Goal: Task Accomplishment & Management: Manage account settings

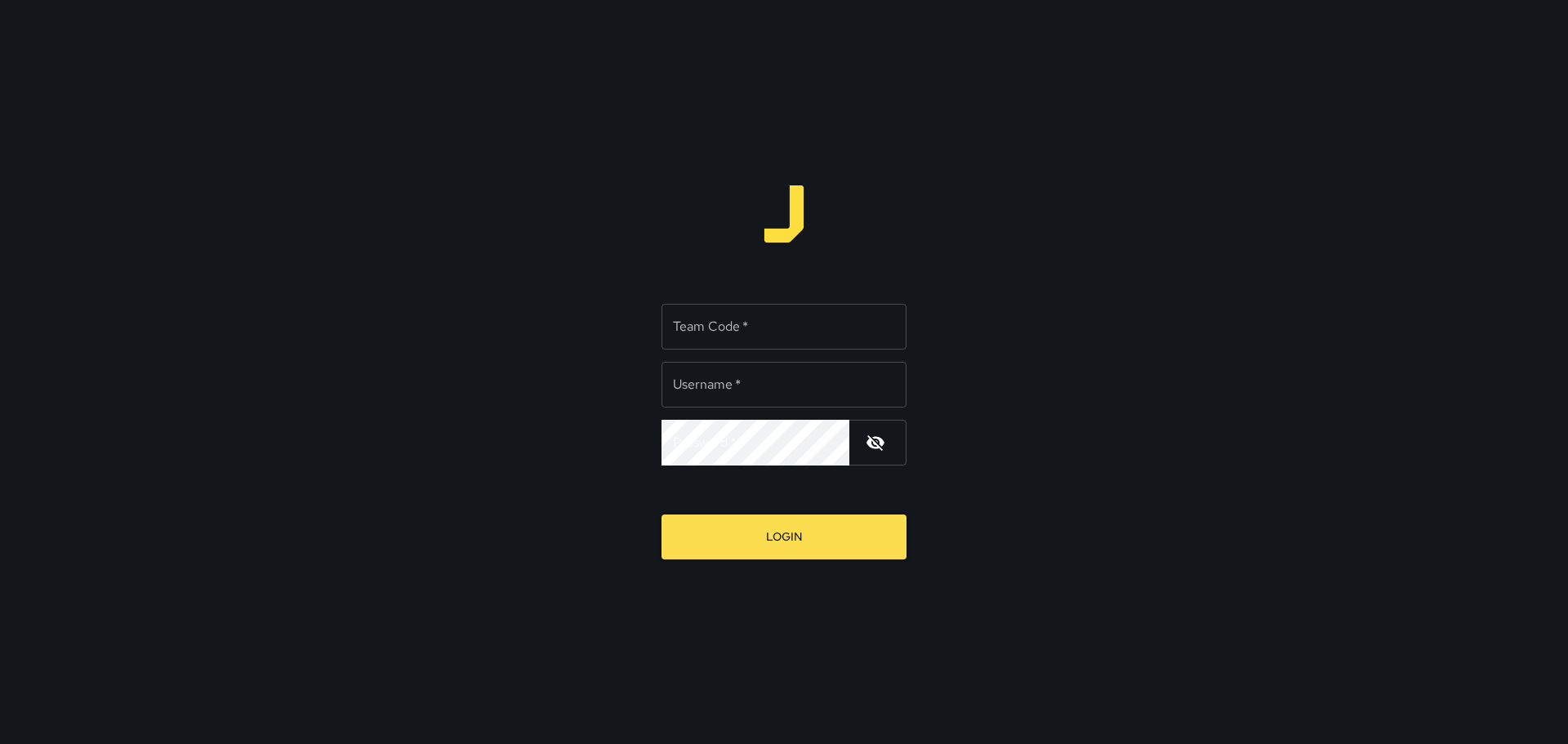
click at [762, 328] on input "Team Code   *" at bounding box center [784, 327] width 245 height 46
type input "****"
type input "********"
click at [719, 329] on input "Team Code   *" at bounding box center [784, 327] width 245 height 46
type input "****"
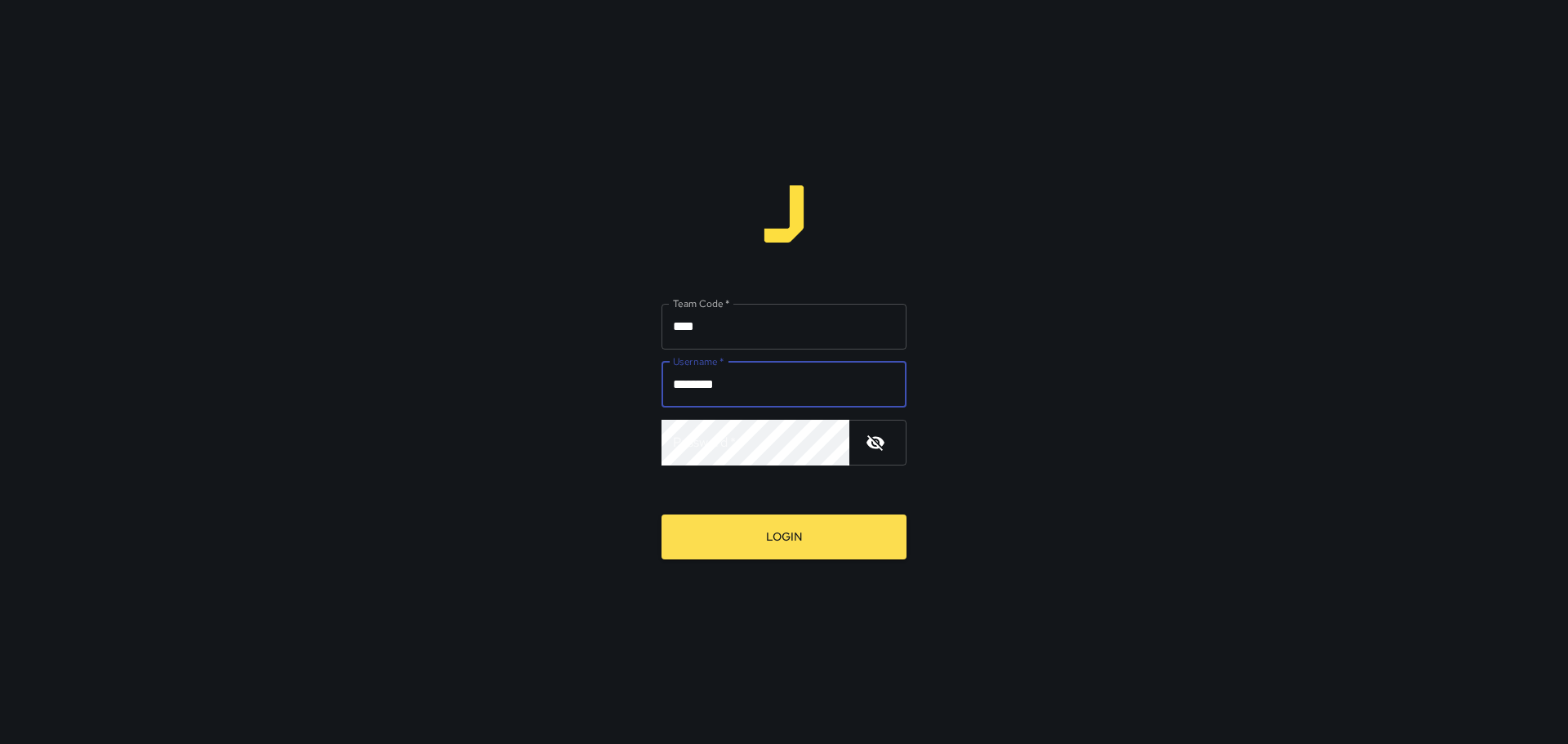
type input "********"
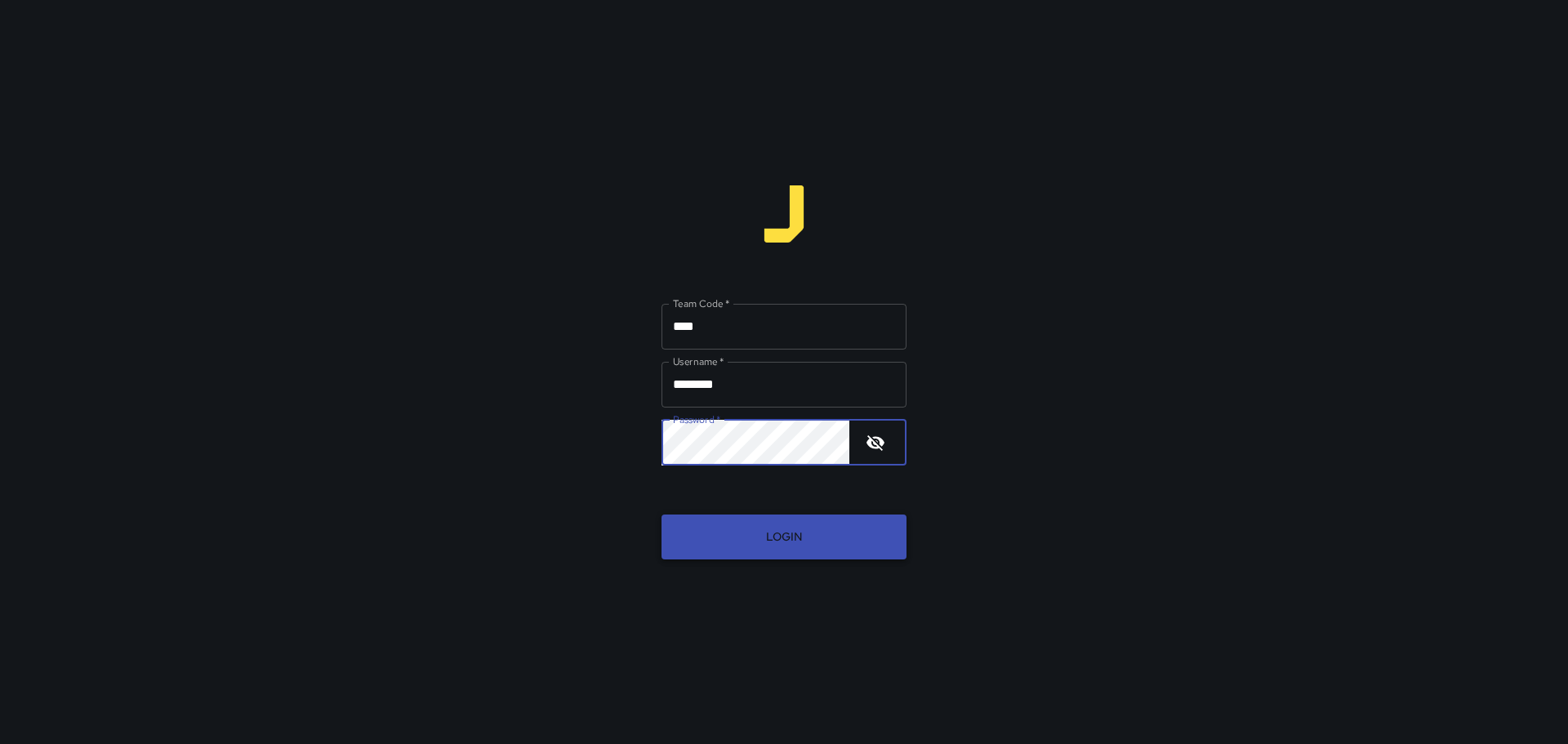
click at [807, 533] on button "Login" at bounding box center [784, 537] width 245 height 45
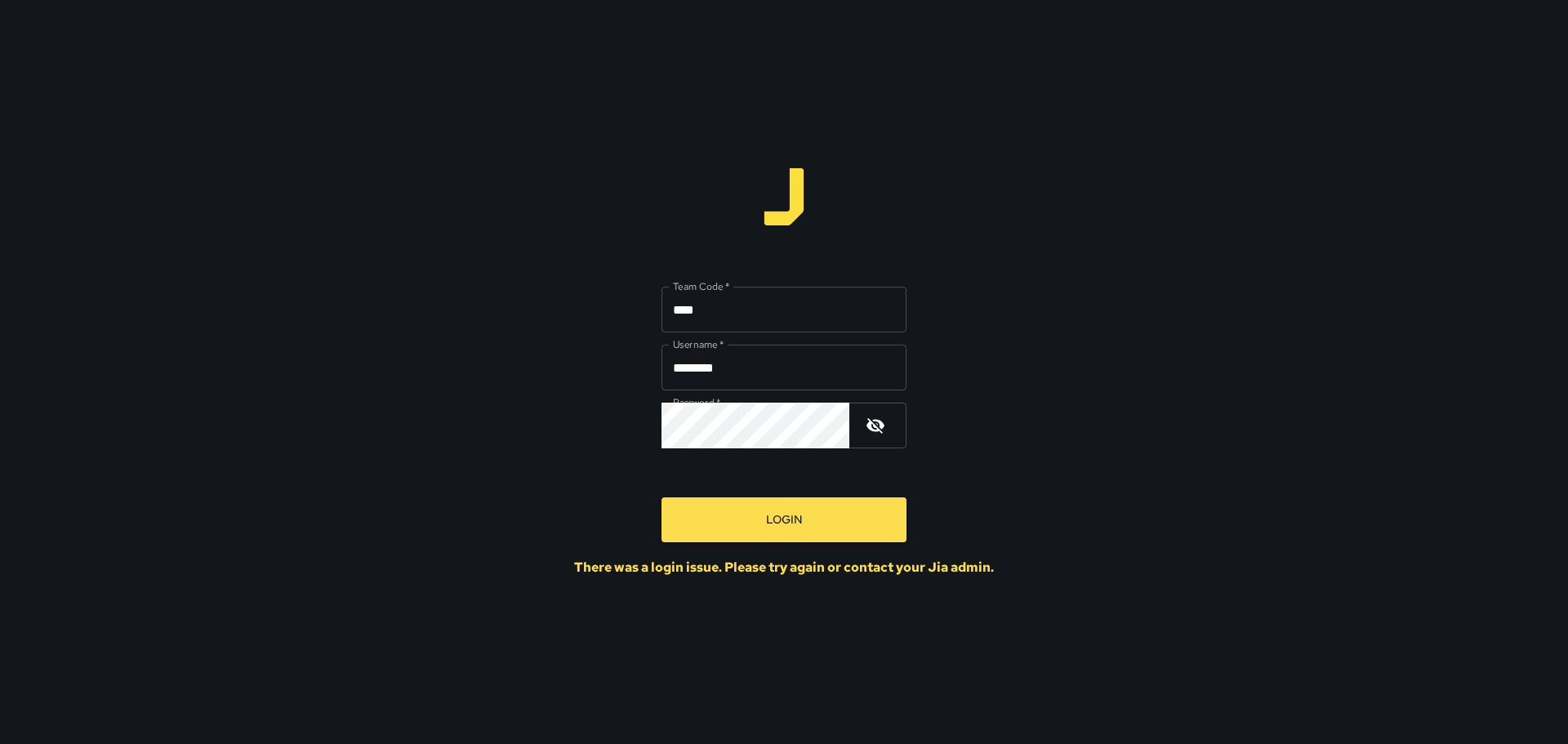
click at [884, 423] on icon "button" at bounding box center [875, 426] width 20 height 20
click at [756, 516] on button "Login" at bounding box center [784, 520] width 245 height 45
drag, startPoint x: 688, startPoint y: 307, endPoint x: 656, endPoint y: 303, distance: 32.2
click at [656, 303] on div "Team Code   * **** Team Code   * Username   * ******** Username   * Password   …" at bounding box center [784, 372] width 420 height 408
type input "****"
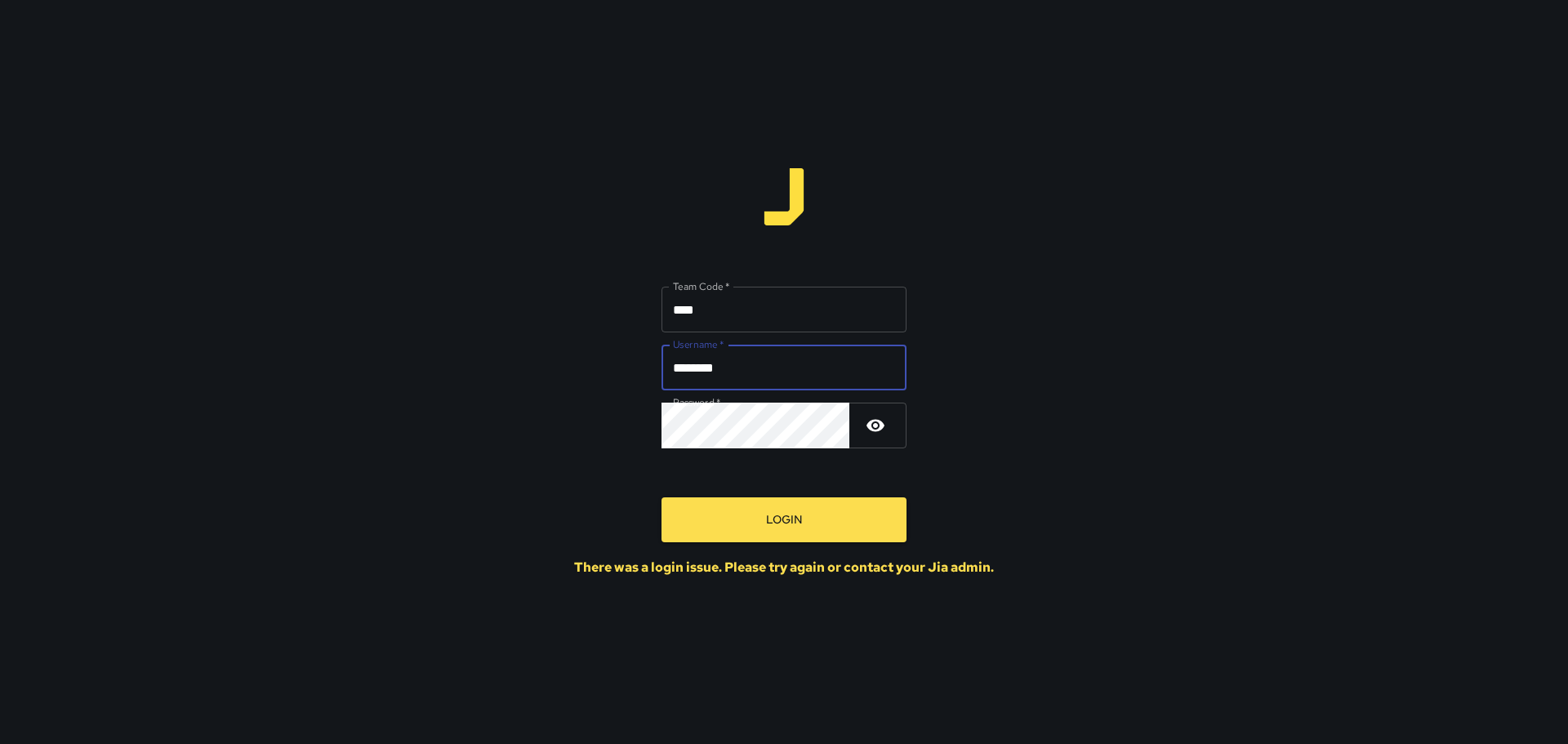
click at [727, 368] on input "********" at bounding box center [784, 367] width 245 height 46
click at [871, 424] on icon "button" at bounding box center [875, 426] width 18 height 12
click at [871, 424] on icon "button" at bounding box center [875, 426] width 18 height 16
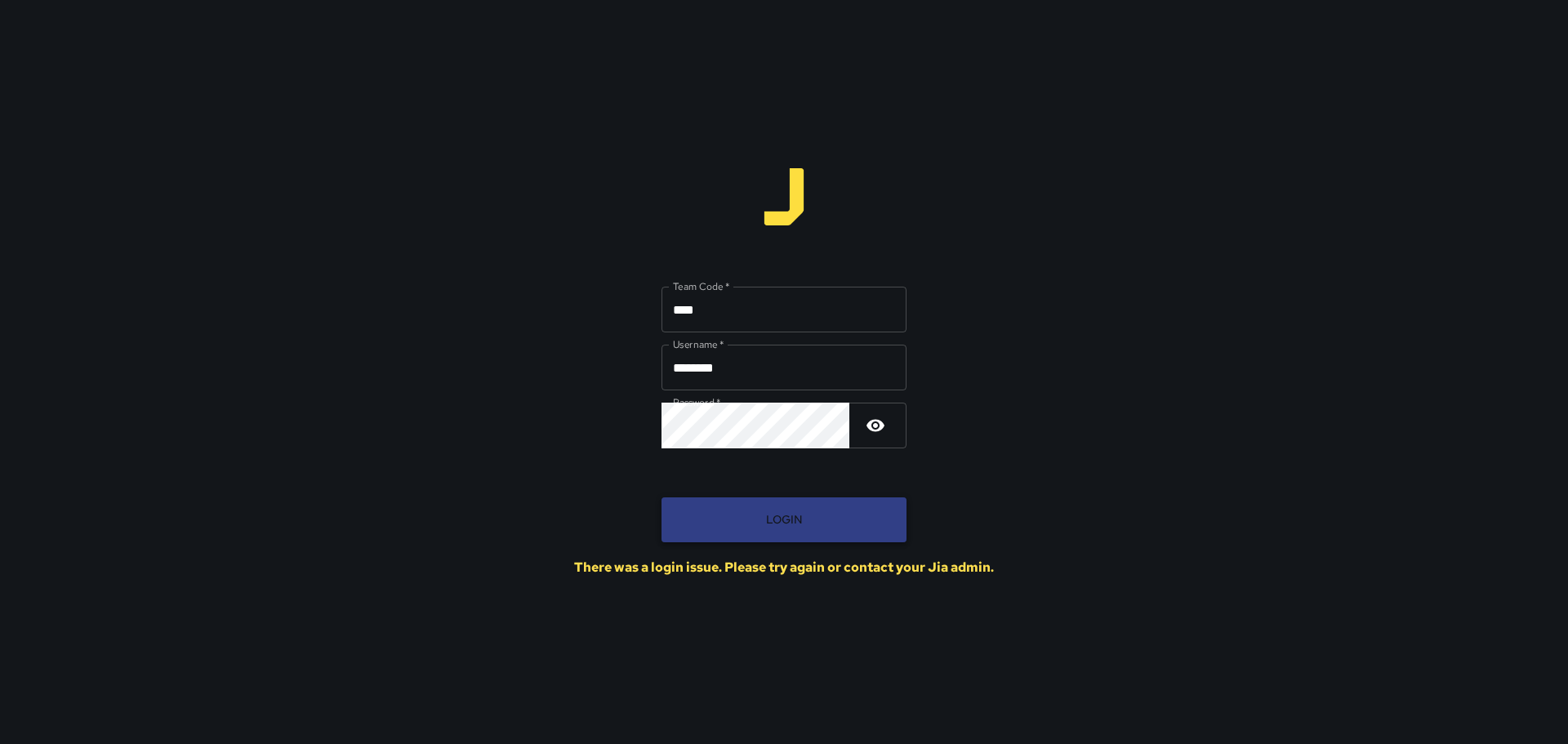
click at [809, 516] on button "Login" at bounding box center [784, 520] width 245 height 45
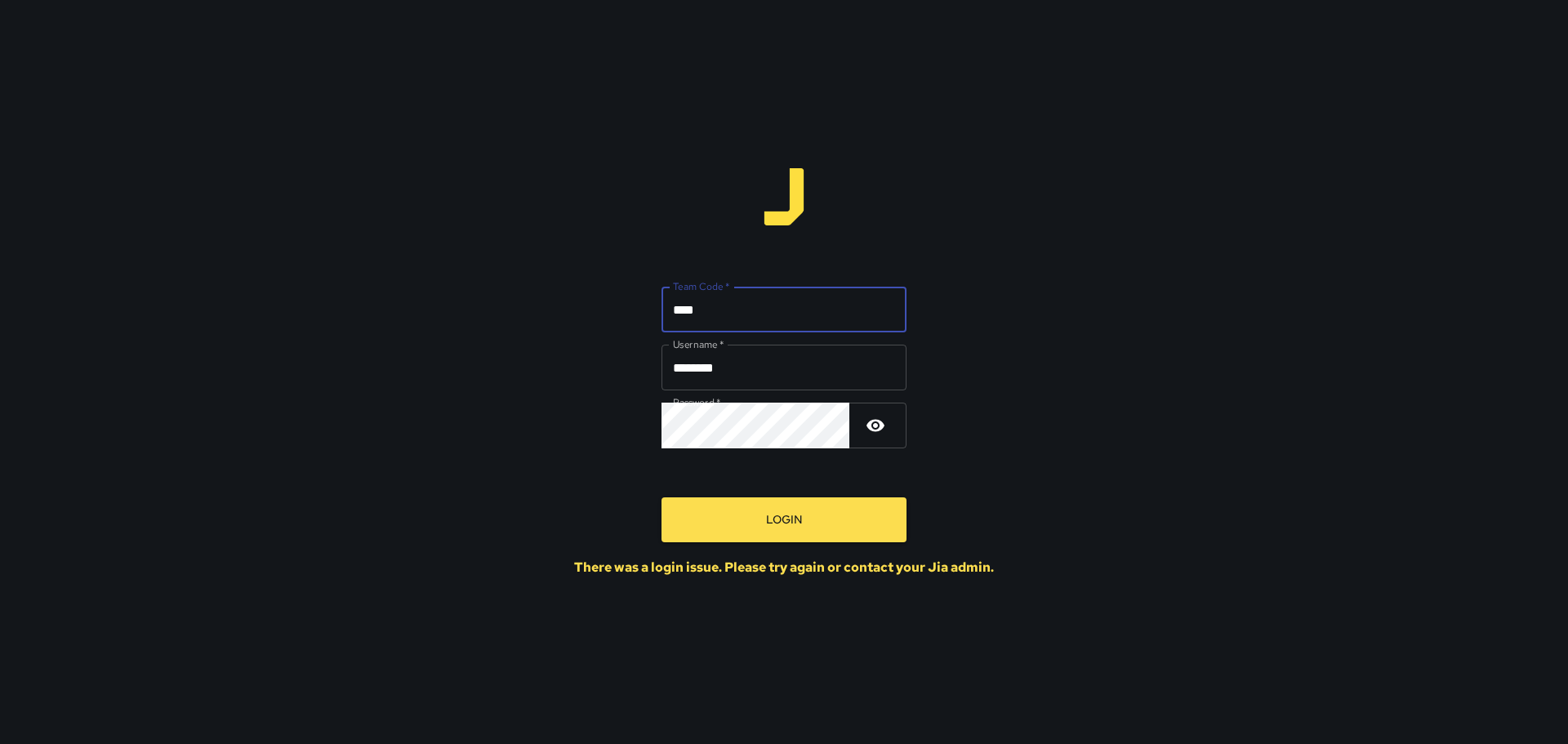
drag, startPoint x: 703, startPoint y: 309, endPoint x: 680, endPoint y: 305, distance: 23.3
click at [680, 305] on input "****" at bounding box center [784, 309] width 245 height 46
click at [750, 389] on input "********" at bounding box center [784, 367] width 245 height 46
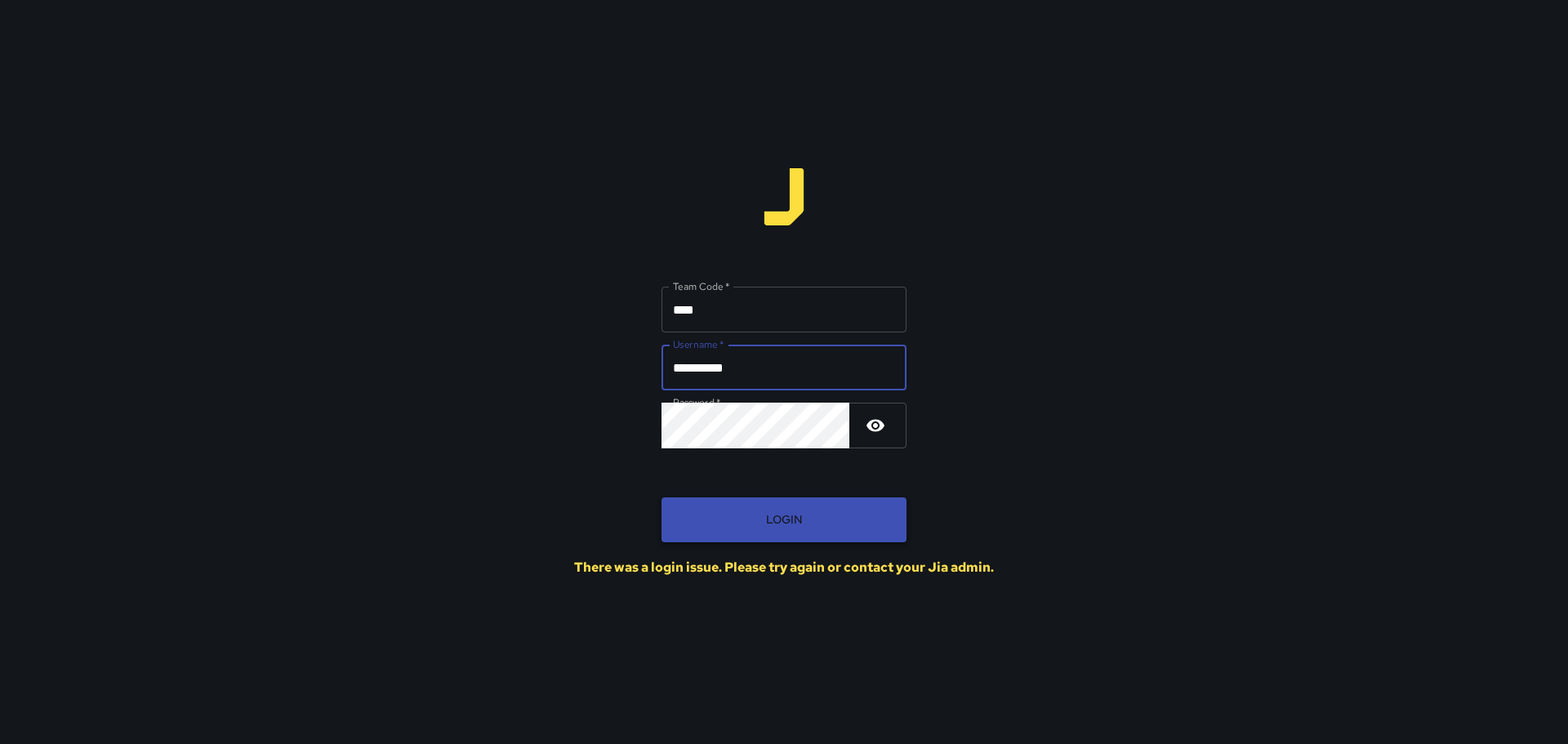
type input "**********"
click at [712, 499] on button "Login" at bounding box center [784, 520] width 245 height 45
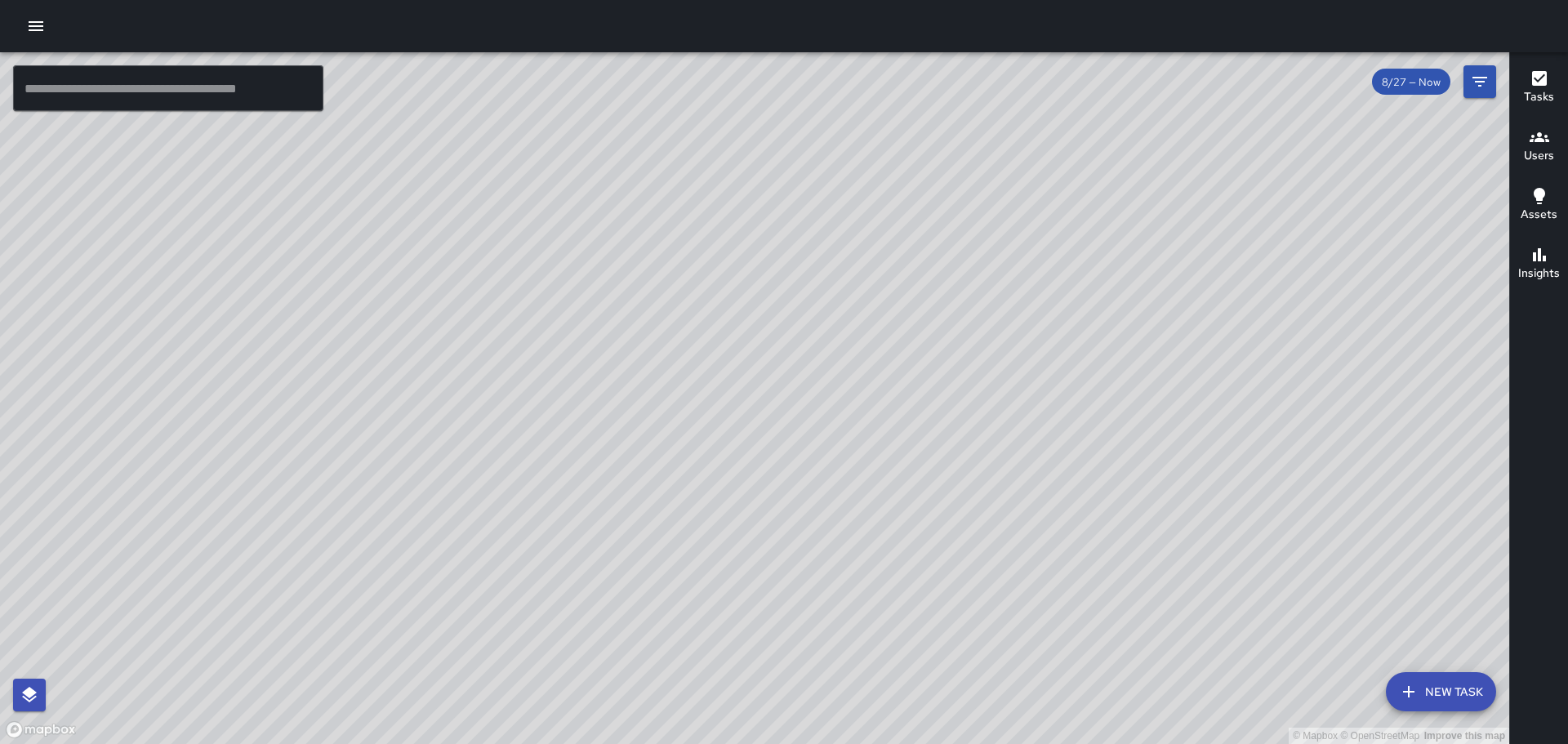
click at [927, 429] on div "© Mapbox © OpenStreetMap Improve this map" at bounding box center [754, 399] width 1509 height 692
drag, startPoint x: 813, startPoint y: 458, endPoint x: 676, endPoint y: 424, distance: 141.2
click at [676, 424] on div "© Mapbox © OpenStreetMap Improve this map" at bounding box center [754, 399] width 1509 height 692
click at [713, 466] on div "© Mapbox © OpenStreetMap Improve this map" at bounding box center [754, 399] width 1509 height 692
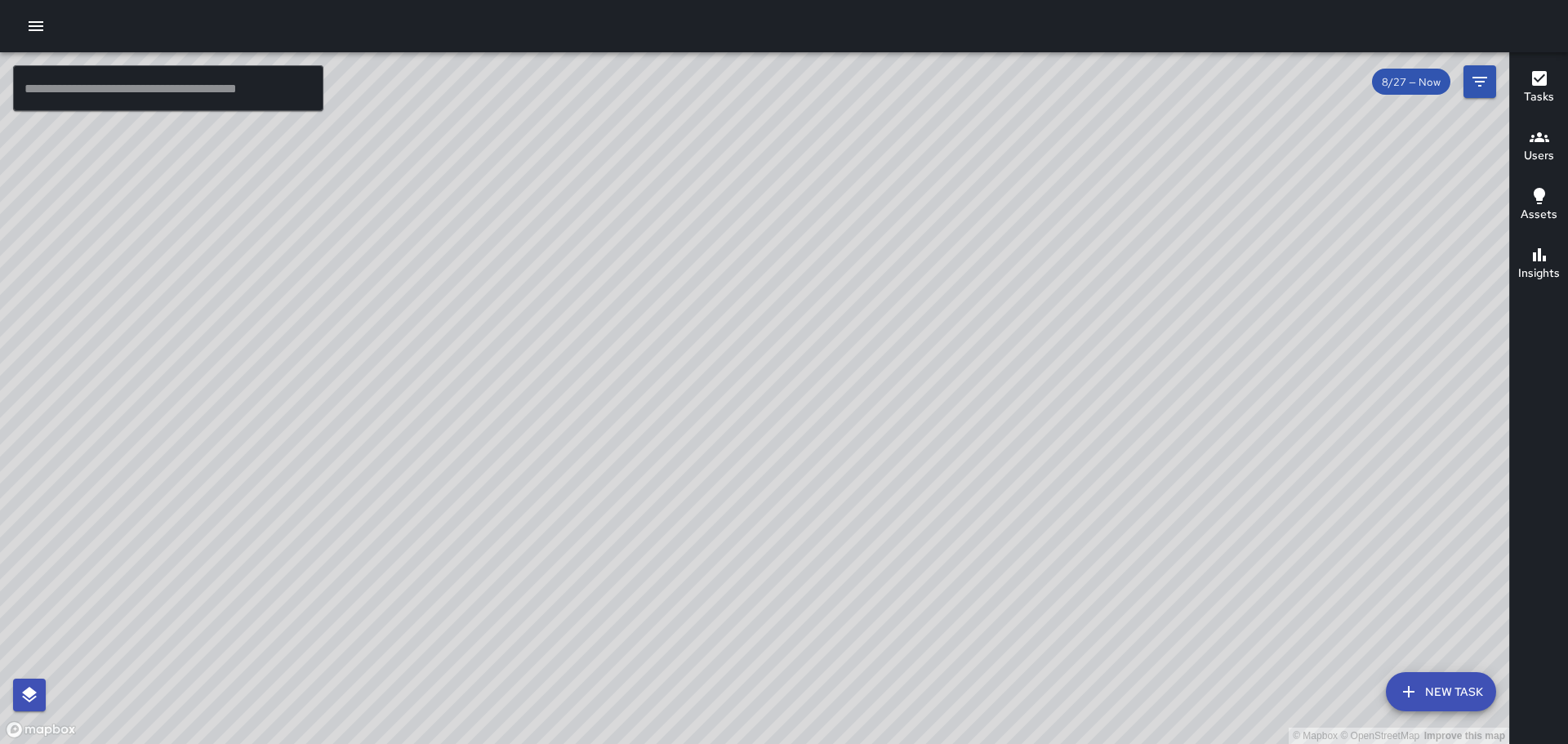
click at [738, 475] on div "© Mapbox © OpenStreetMap Improve this map" at bounding box center [754, 399] width 1509 height 692
click at [739, 475] on div "© Mapbox © OpenStreetMap Improve this map" at bounding box center [754, 399] width 1509 height 692
click at [740, 470] on div "© Mapbox © OpenStreetMap Improve this map" at bounding box center [754, 399] width 1509 height 692
drag, startPoint x: 887, startPoint y: 479, endPoint x: 642, endPoint y: 263, distance: 326.6
click at [642, 263] on div "© Mapbox © OpenStreetMap Improve this map" at bounding box center [754, 399] width 1509 height 692
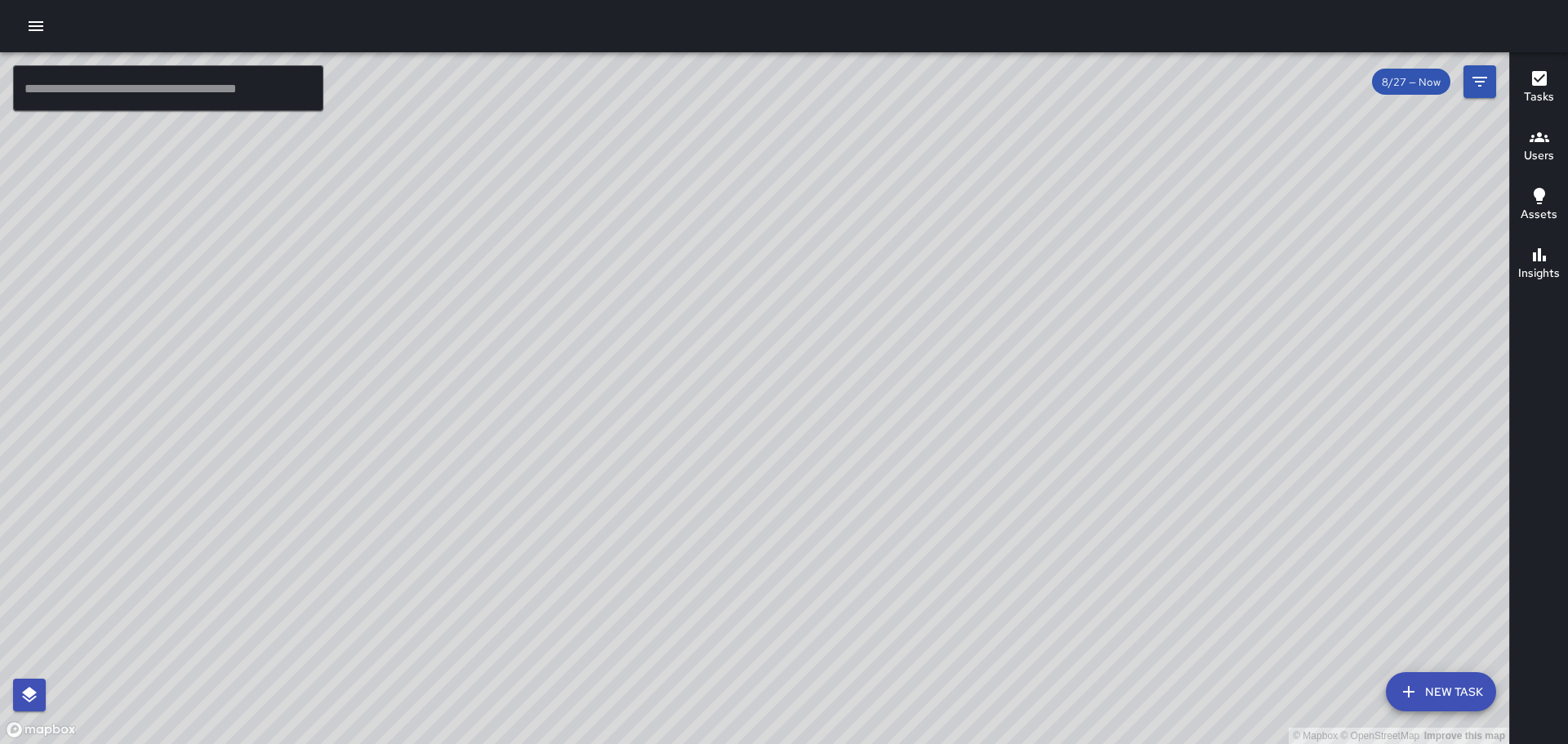
drag, startPoint x: 673, startPoint y: 345, endPoint x: 633, endPoint y: 313, distance: 51.2
click at [633, 313] on div "© Mapbox © OpenStreetMap Improve this map" at bounding box center [754, 399] width 1509 height 692
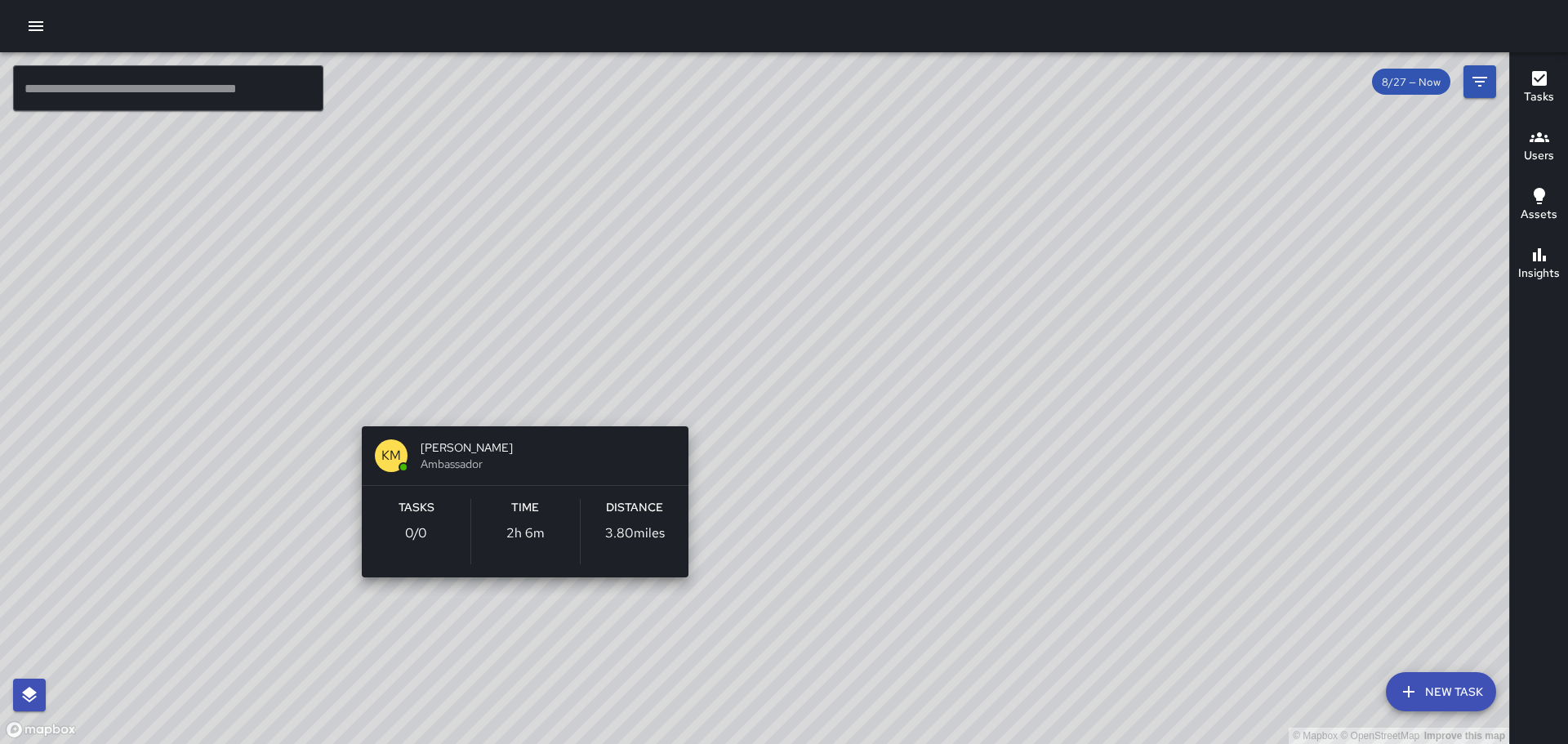
click at [521, 404] on div "© Mapbox © OpenStreetMap Improve this map KM Kevin Mews Ambassador Tasks 0 / 0 …" at bounding box center [754, 399] width 1509 height 692
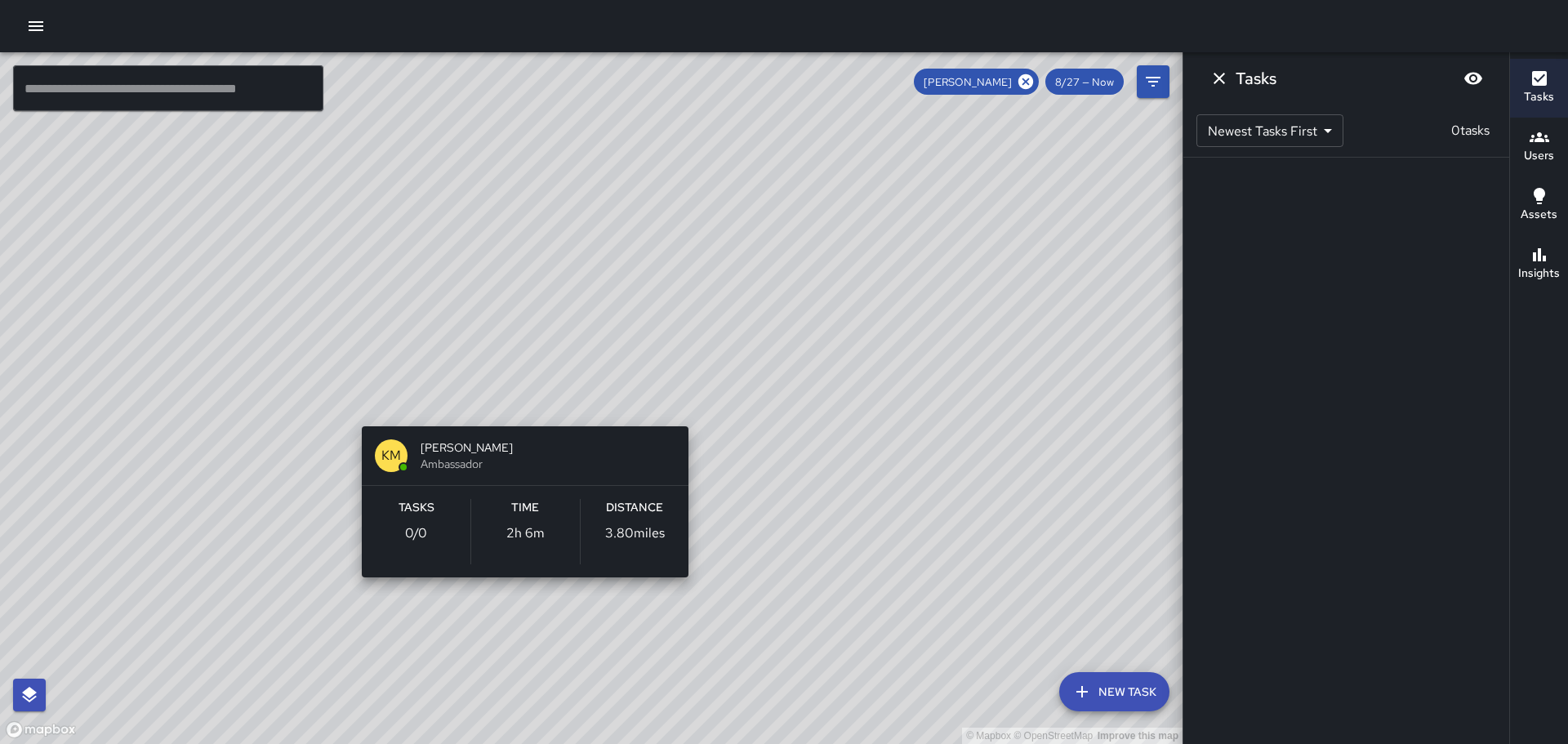
click at [357, 401] on div "© Mapbox © OpenStreetMap Improve this map KM Kevin Mews Ambassador Tasks 0 / 0 …" at bounding box center [591, 399] width 1182 height 692
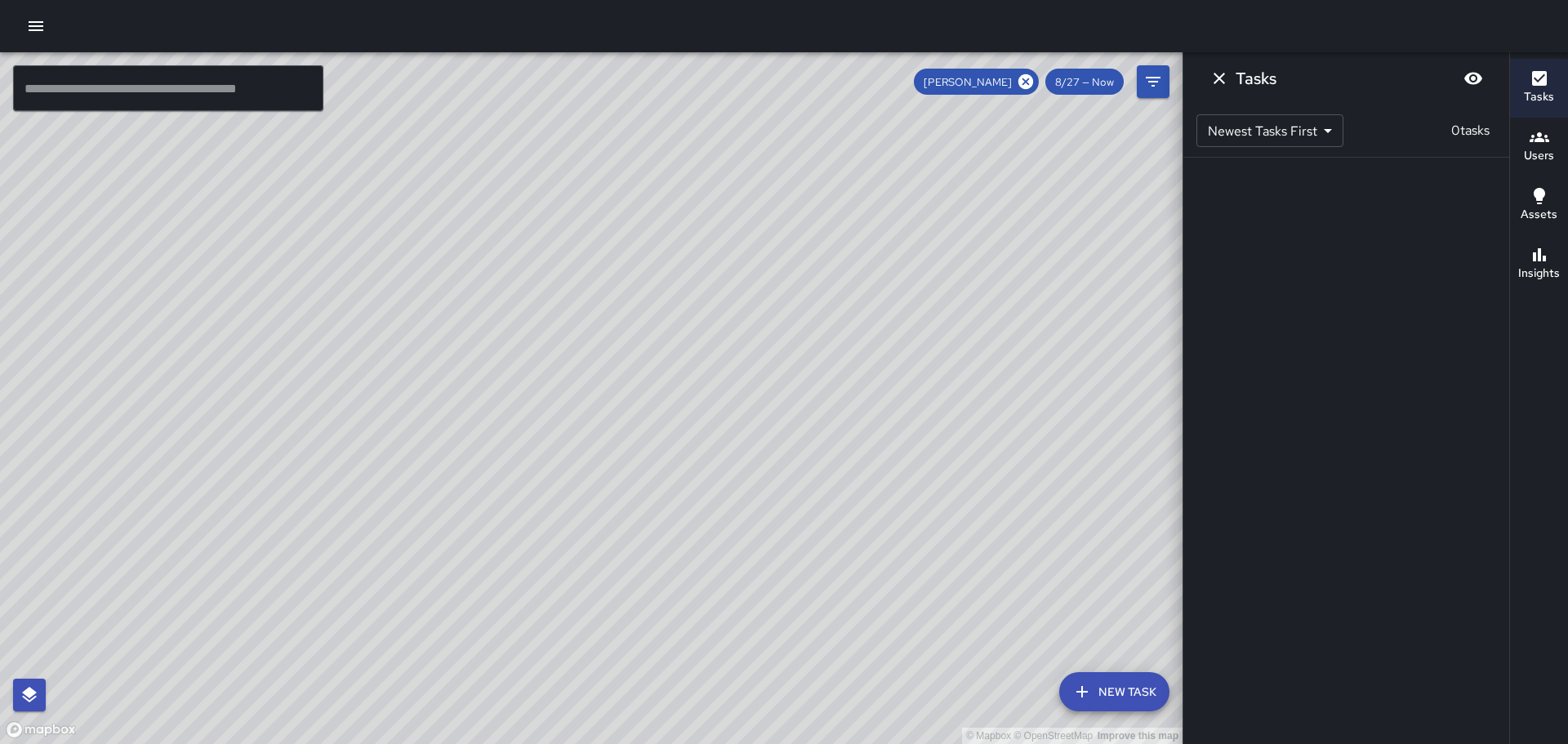
drag, startPoint x: 243, startPoint y: 350, endPoint x: 434, endPoint y: 516, distance: 253.1
click at [434, 516] on div "© Mapbox © OpenStreetMap Improve this map" at bounding box center [591, 399] width 1182 height 692
drag, startPoint x: 485, startPoint y: 379, endPoint x: 411, endPoint y: 558, distance: 193.7
click at [411, 558] on div "© Mapbox © OpenStreetMap Improve this map" at bounding box center [591, 399] width 1182 height 692
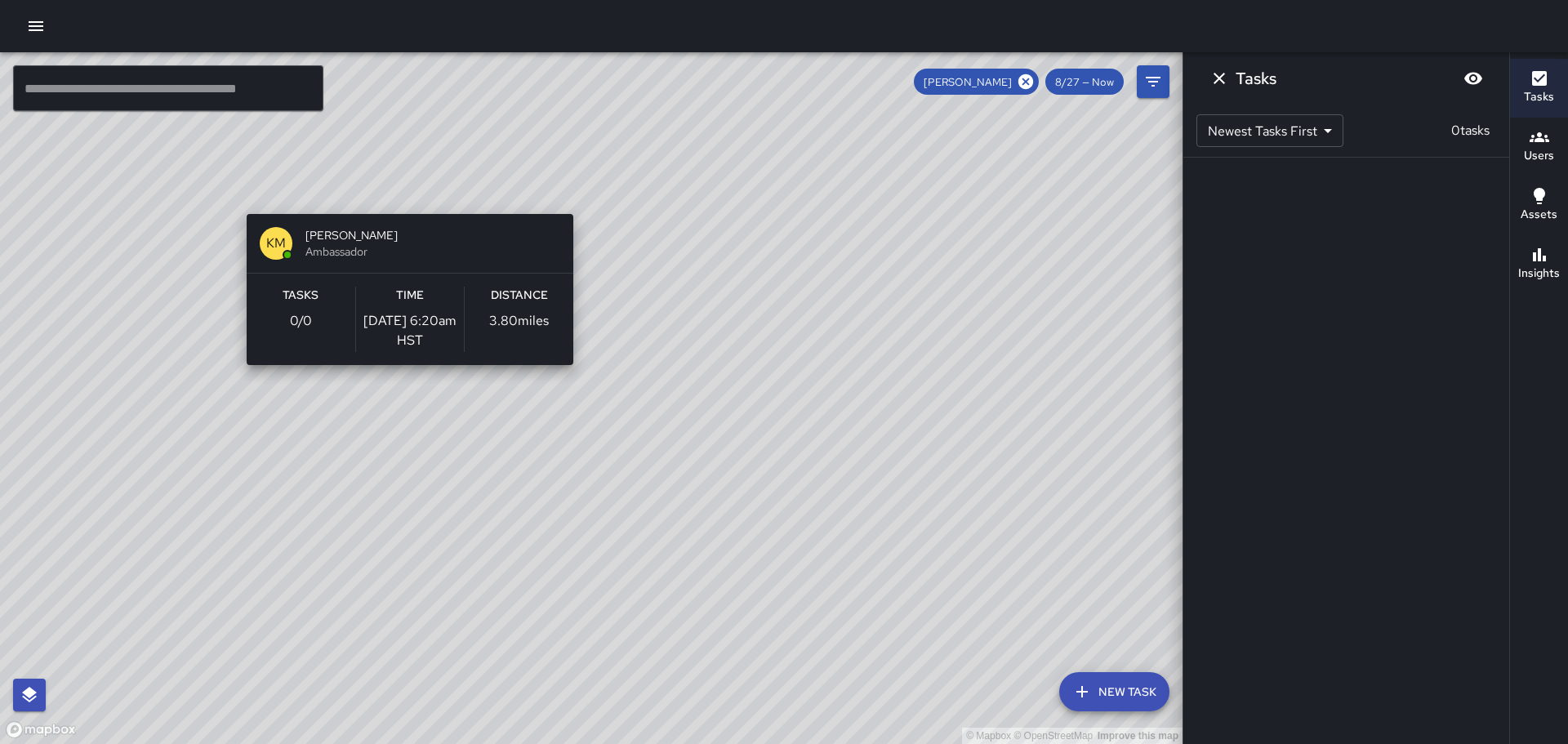
click at [403, 205] on div "© Mapbox © OpenStreetMap Improve this map KM Kevin Mews Ambassador Tasks 0 / 0 …" at bounding box center [591, 399] width 1182 height 692
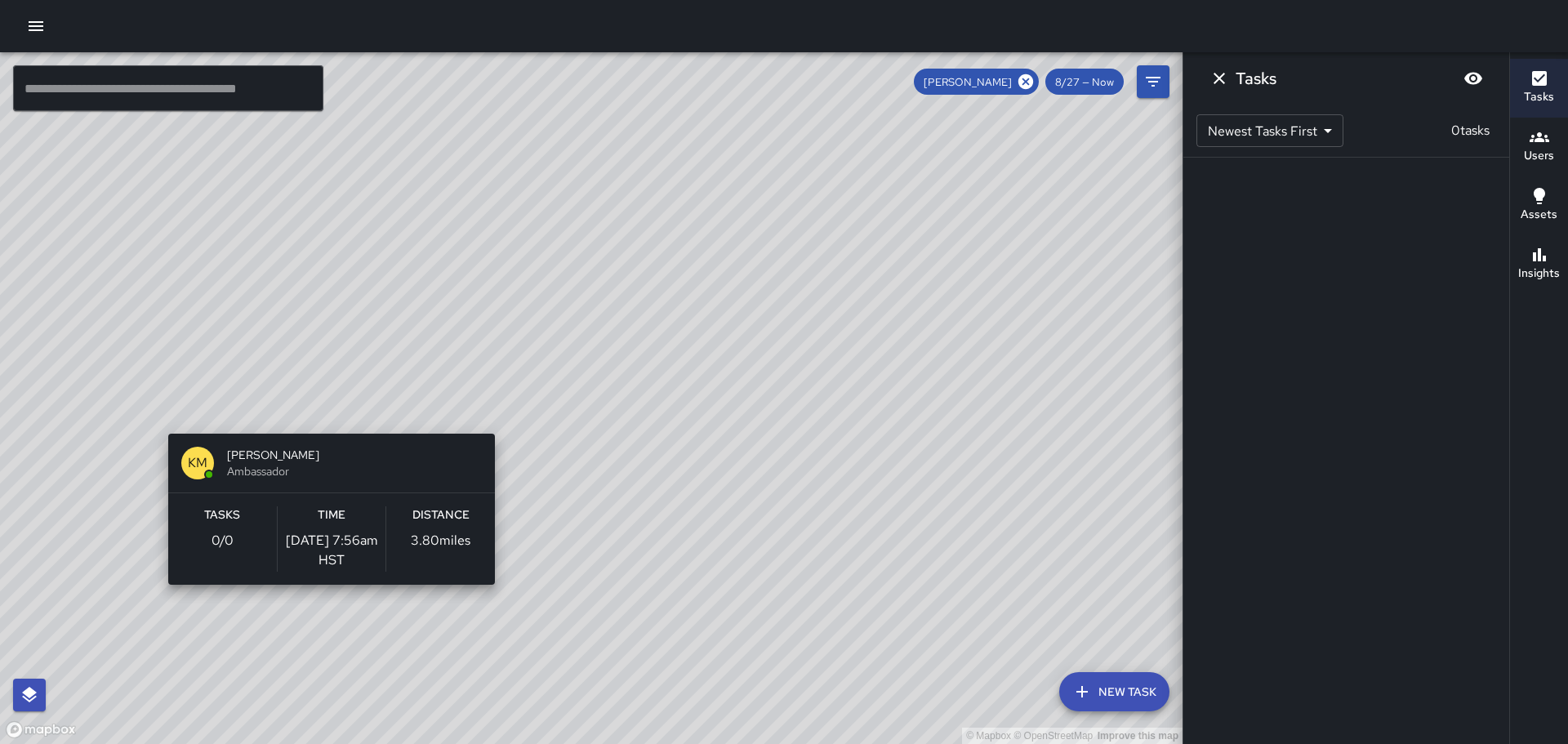
click at [325, 595] on div "© Mapbox © OpenStreetMap Improve this map KM Kevin Mews Ambassador Tasks 0 / 0 …" at bounding box center [591, 399] width 1182 height 692
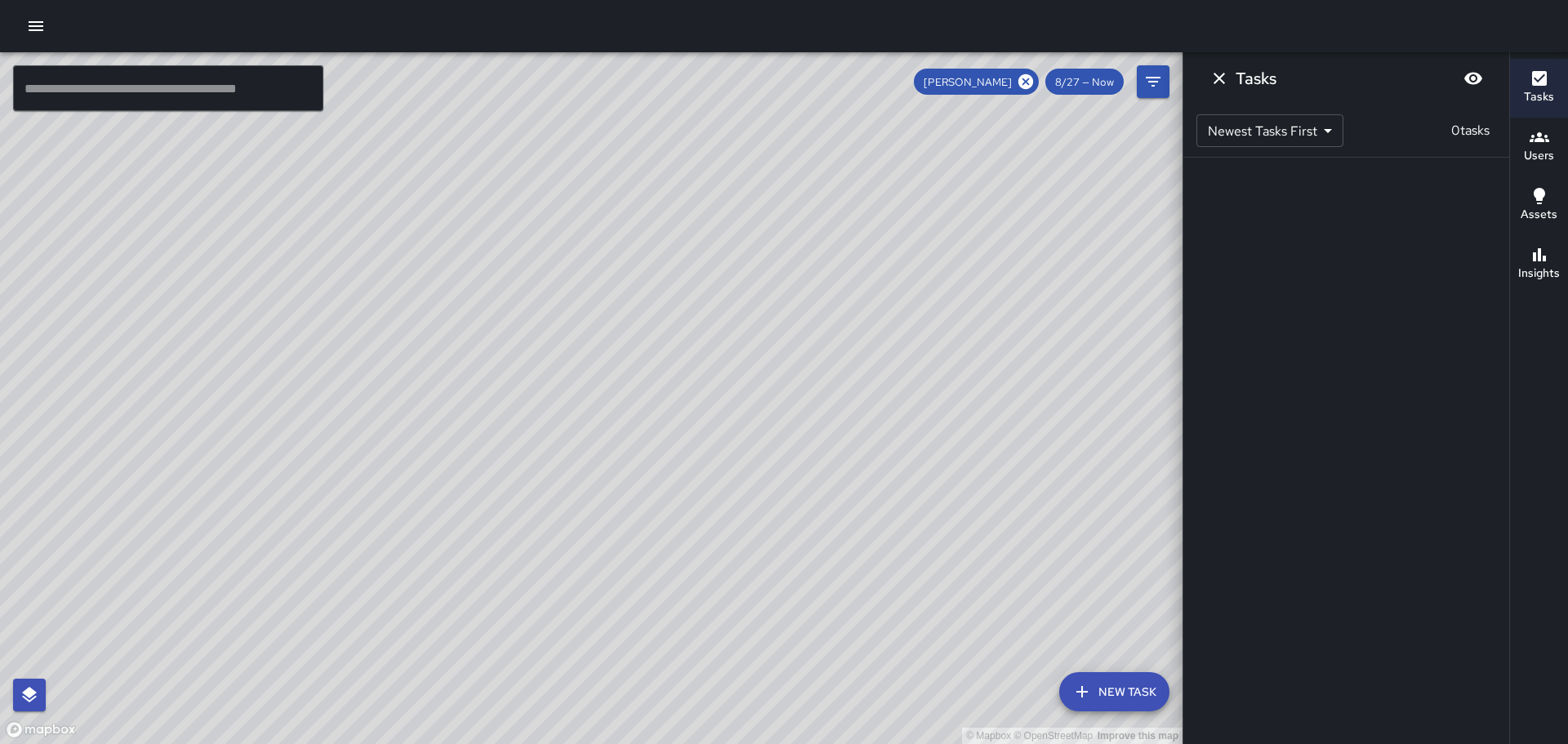
click at [280, 657] on div "© Mapbox © OpenStreetMap Improve this map KM Kevin Mews Ambassador Tasks 0 / 0 …" at bounding box center [591, 399] width 1182 height 692
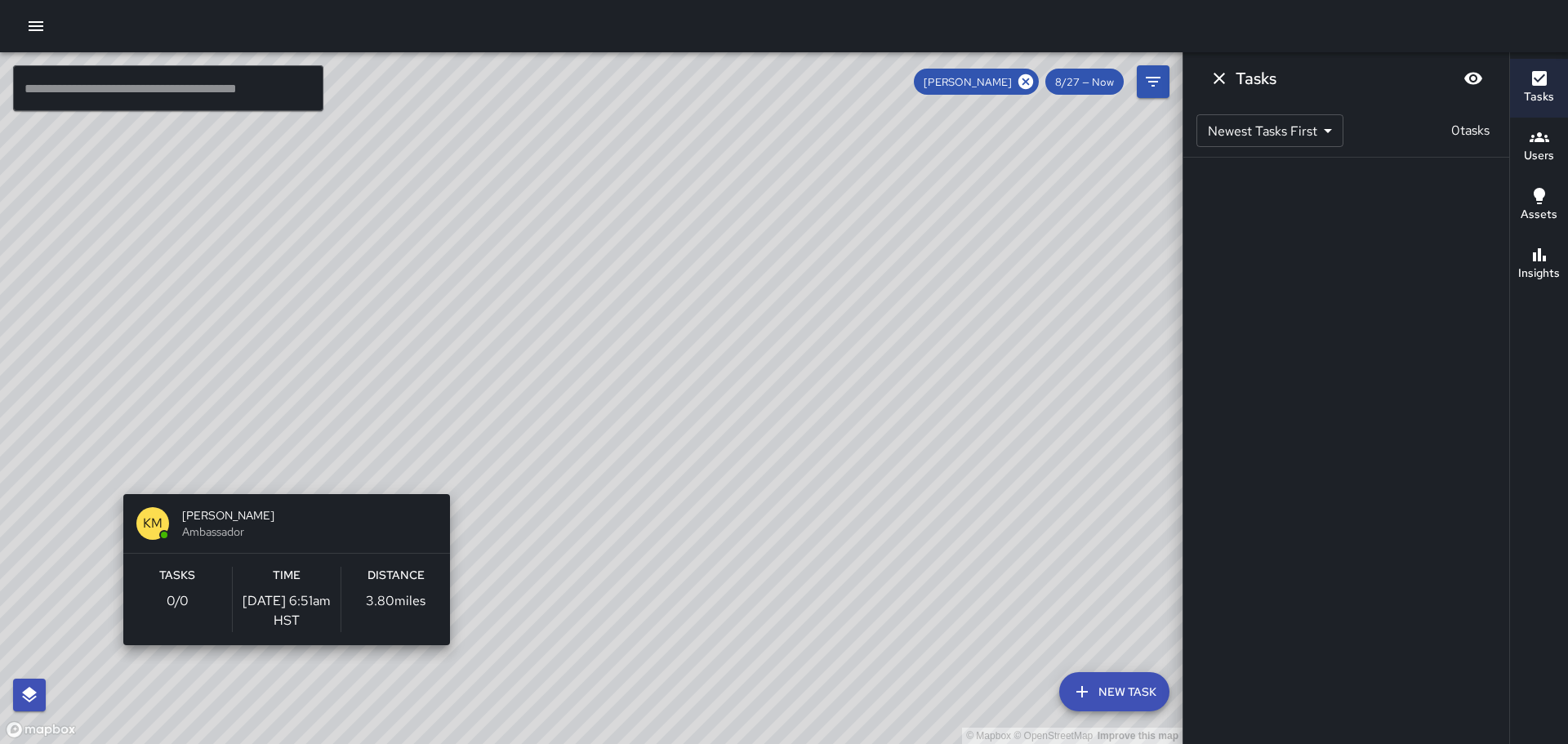
click at [196, 652] on div "KM Kevin Mews Ambassador Tasks 0 / 0 Time 8/27/2025, 6:51am HST Distance 3.80 m…" at bounding box center [286, 570] width 339 height 165
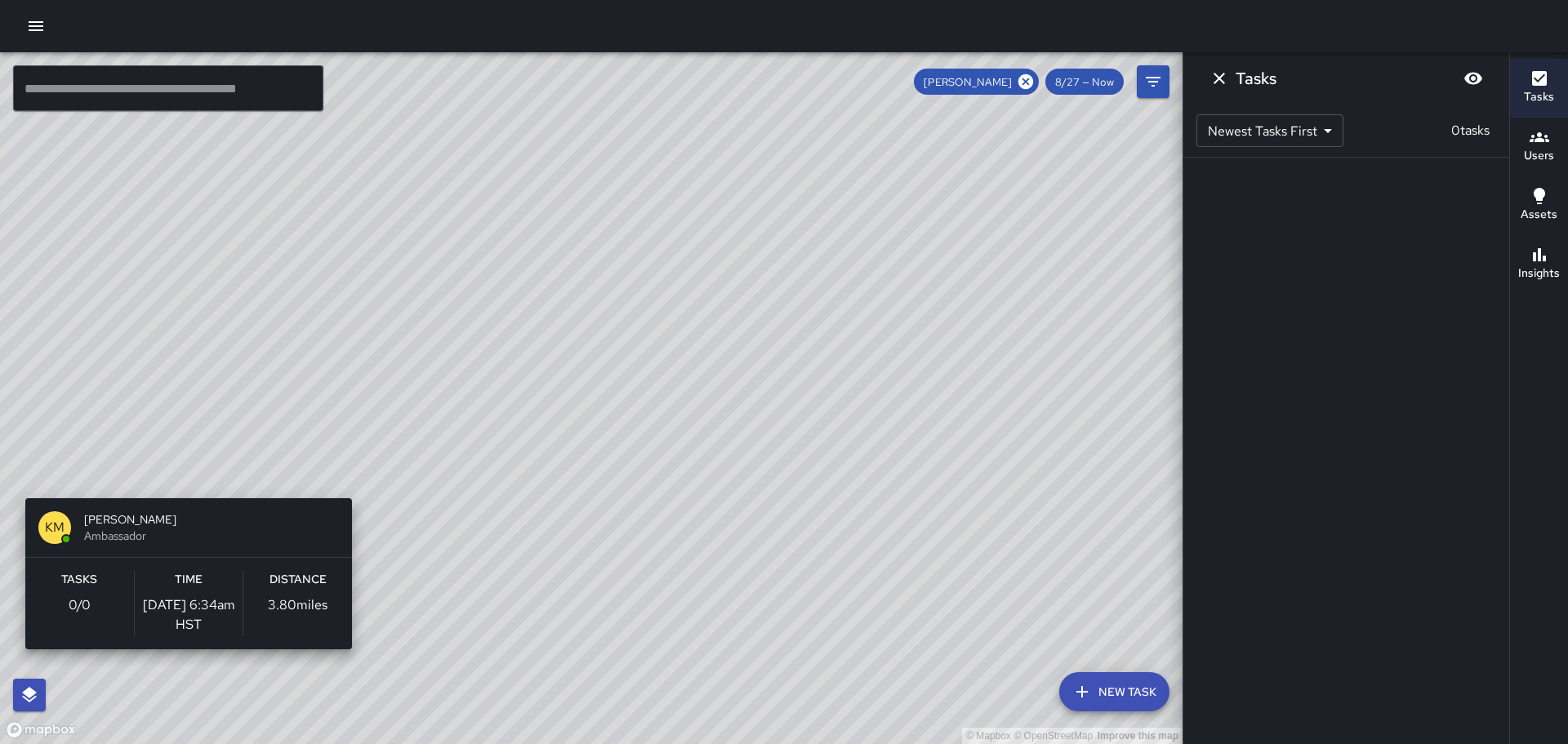
click at [181, 661] on div "© Mapbox © OpenStreetMap Improve this map KM Kevin Mews Ambassador Tasks 0 / 0 …" at bounding box center [591, 399] width 1182 height 692
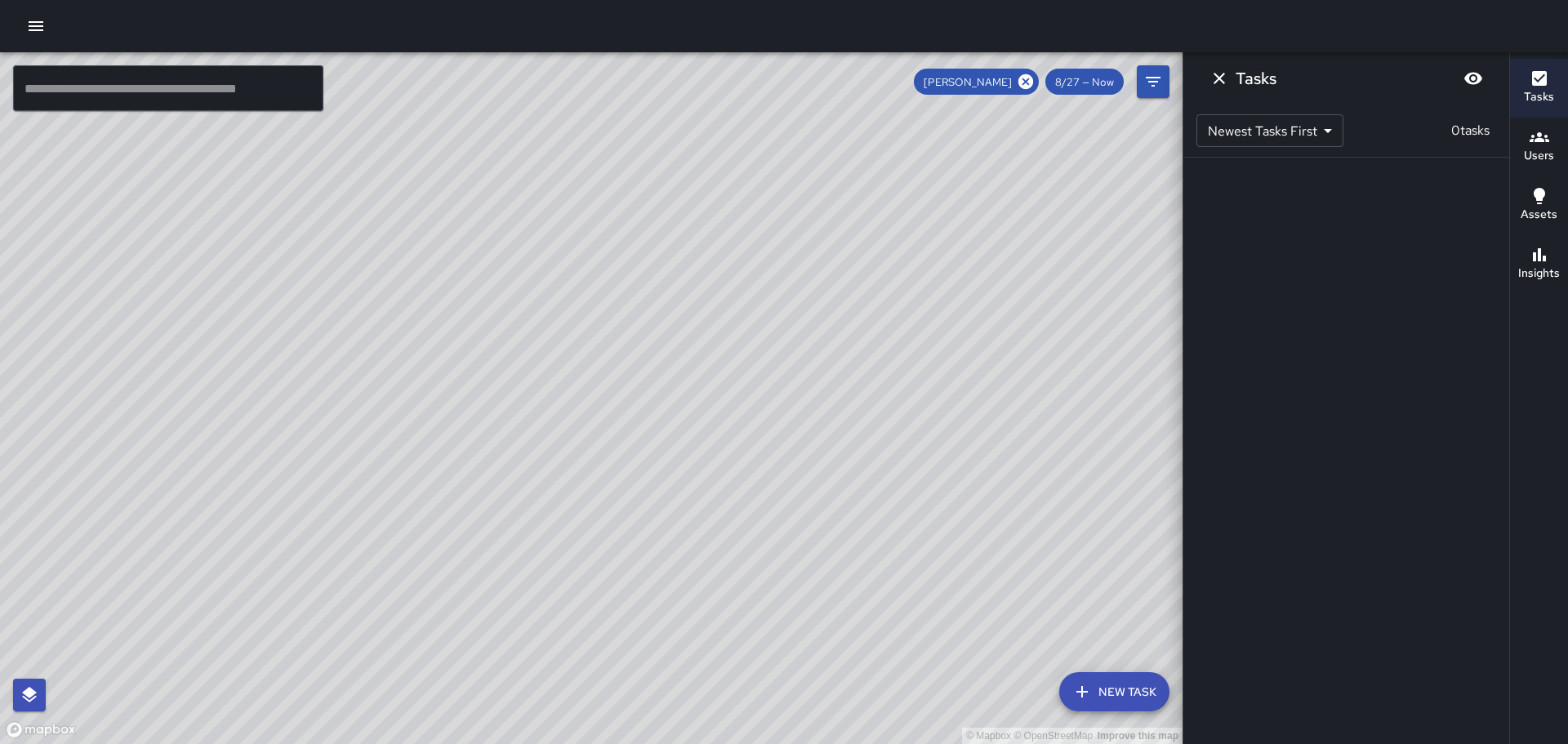
click at [317, 598] on div "© Mapbox © OpenStreetMap Improve this map KM Kevin Mews Ambassador Tasks 0 / 0 …" at bounding box center [591, 399] width 1182 height 692
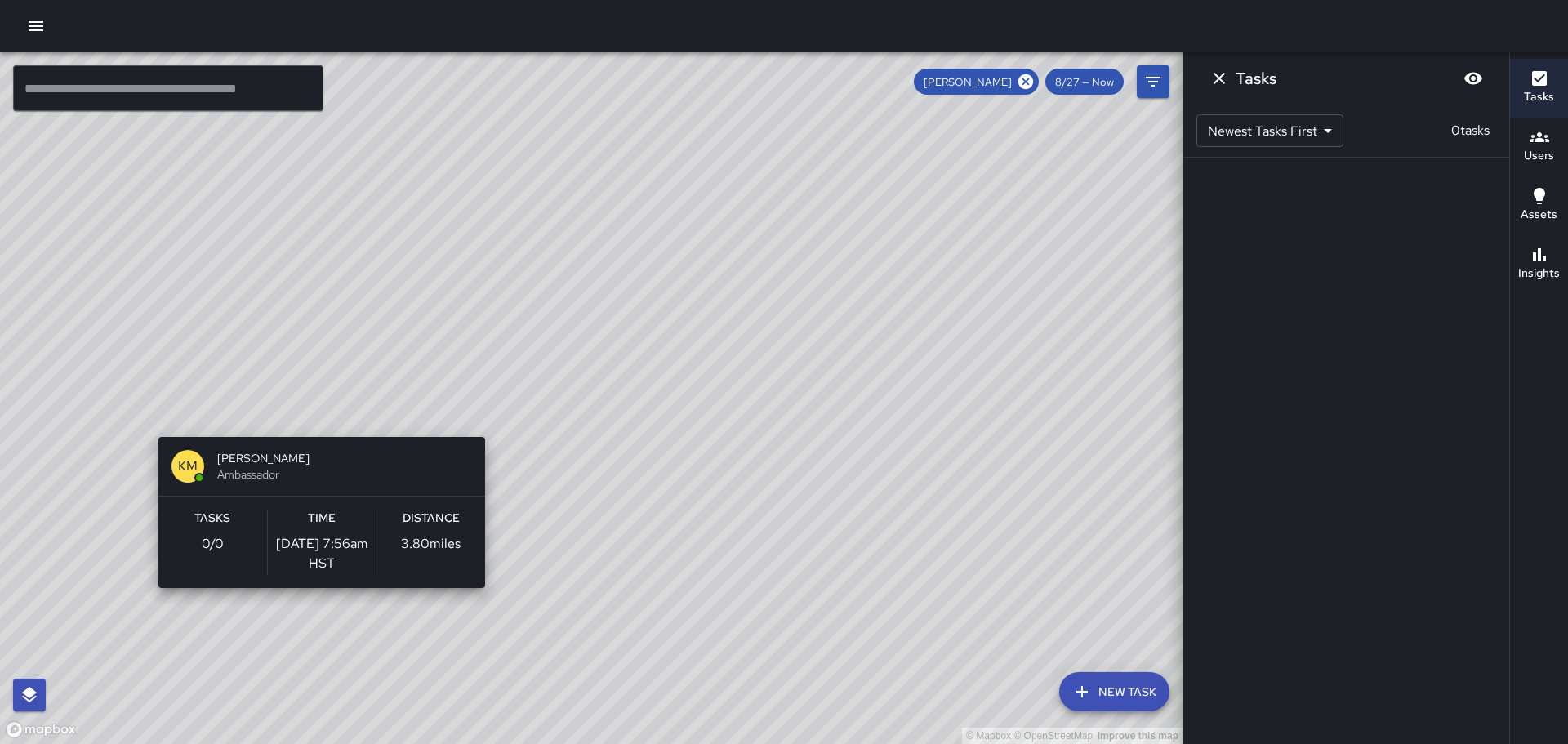
click at [315, 598] on div "© Mapbox © OpenStreetMap Improve this map KM Kevin Mews Ambassador Tasks 0 / 0 …" at bounding box center [591, 399] width 1182 height 692
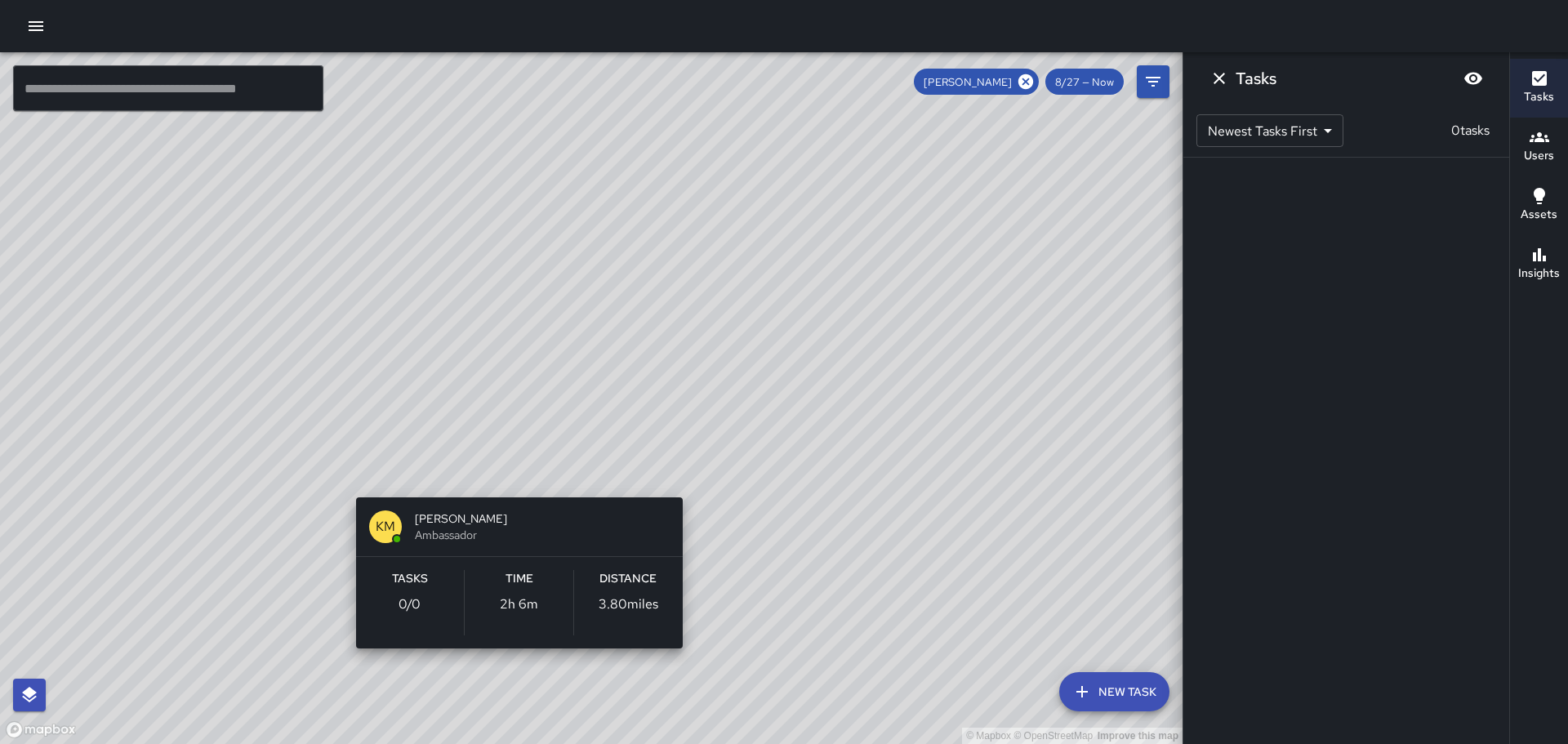
click at [511, 669] on div "© Mapbox © OpenStreetMap Improve this map KM Kevin Mews Ambassador Tasks 0 / 0 …" at bounding box center [591, 399] width 1182 height 692
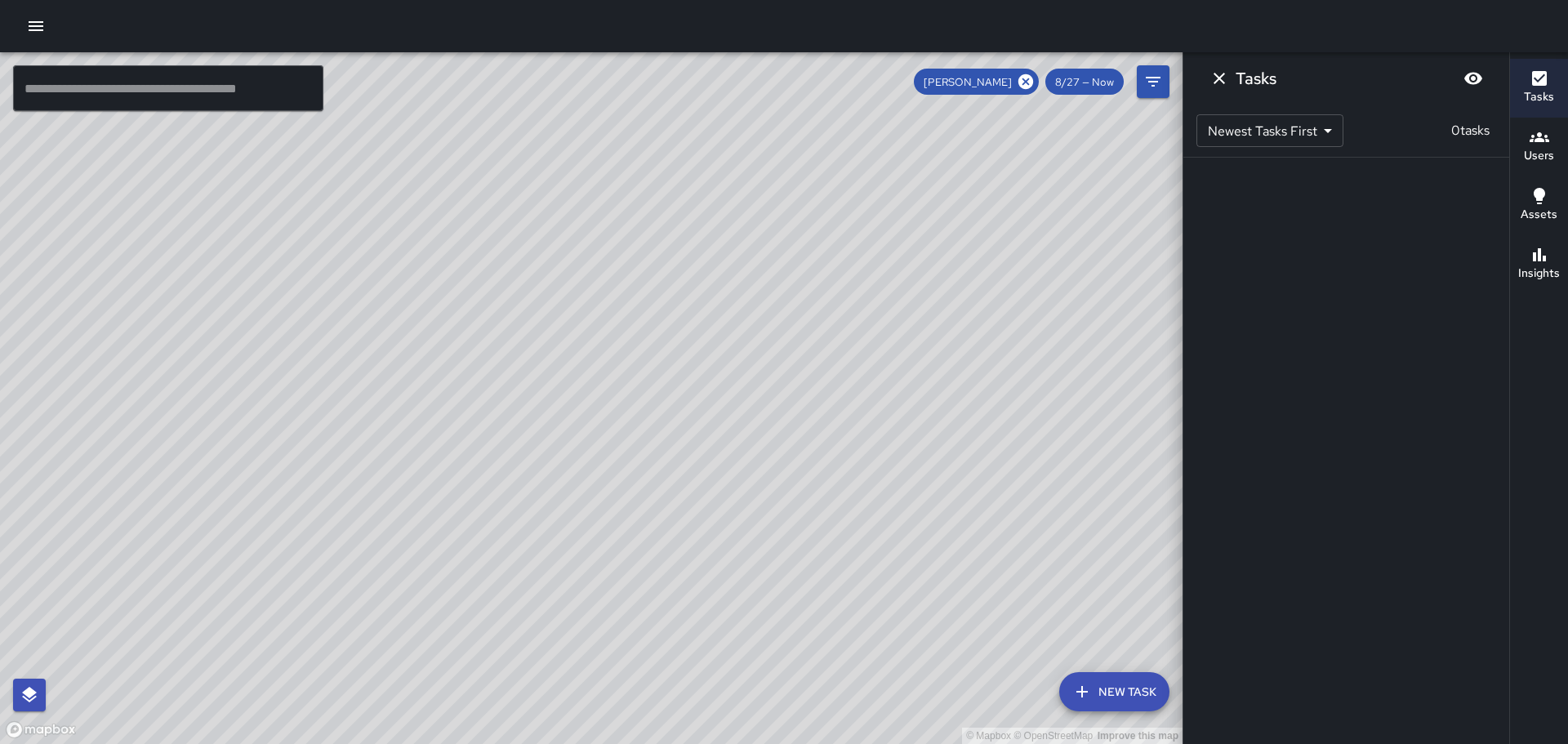
click at [510, 669] on div "© Mapbox © OpenStreetMap Improve this map" at bounding box center [591, 399] width 1182 height 692
click at [510, 669] on div "© Mapbox © OpenStreetMap Improve this map KM Kevin Mews Ambassador Tasks 0 / 0 …" at bounding box center [591, 399] width 1182 height 692
click at [1534, 142] on icon "button" at bounding box center [1539, 138] width 20 height 20
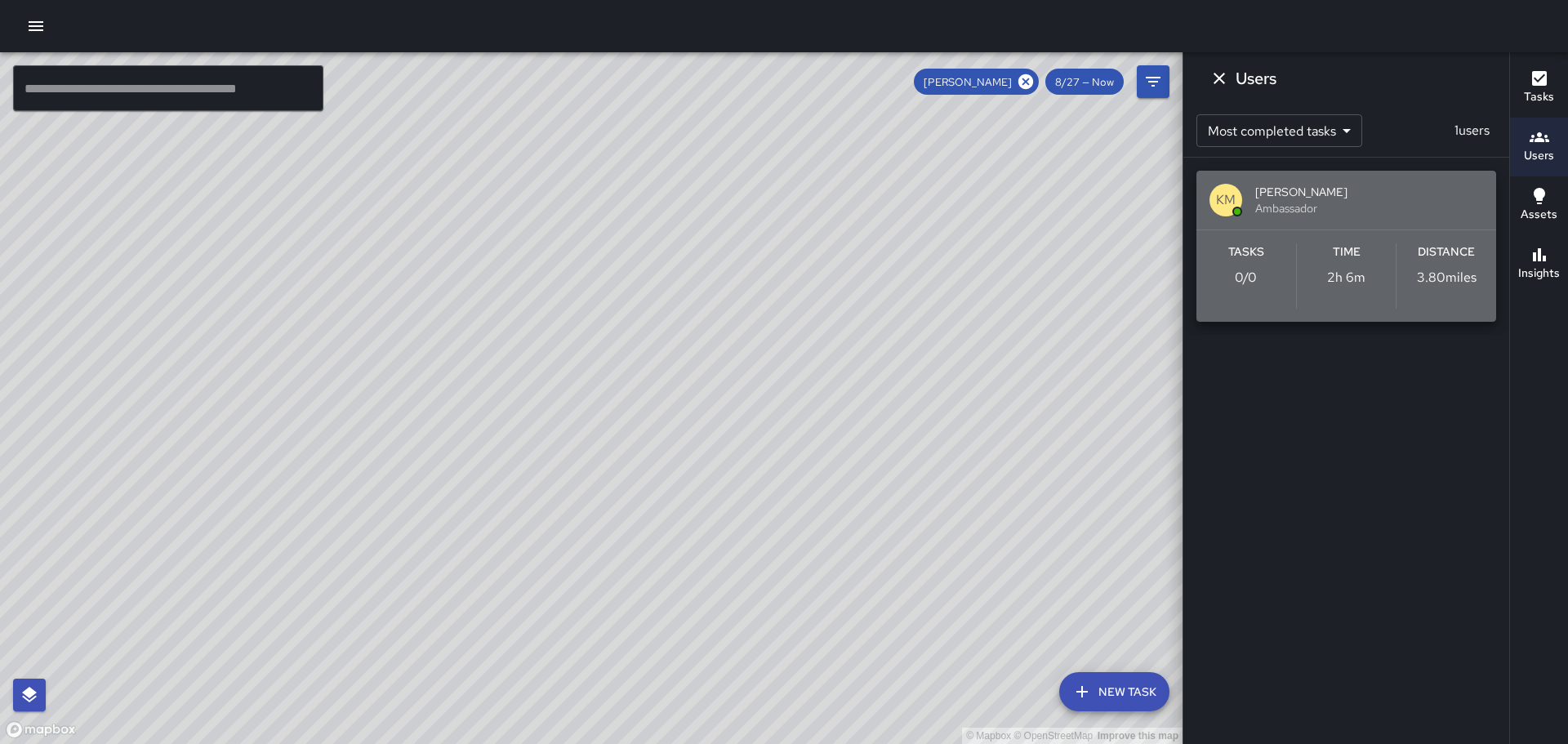
click at [1312, 195] on span "[PERSON_NAME]" at bounding box center [1368, 192] width 228 height 16
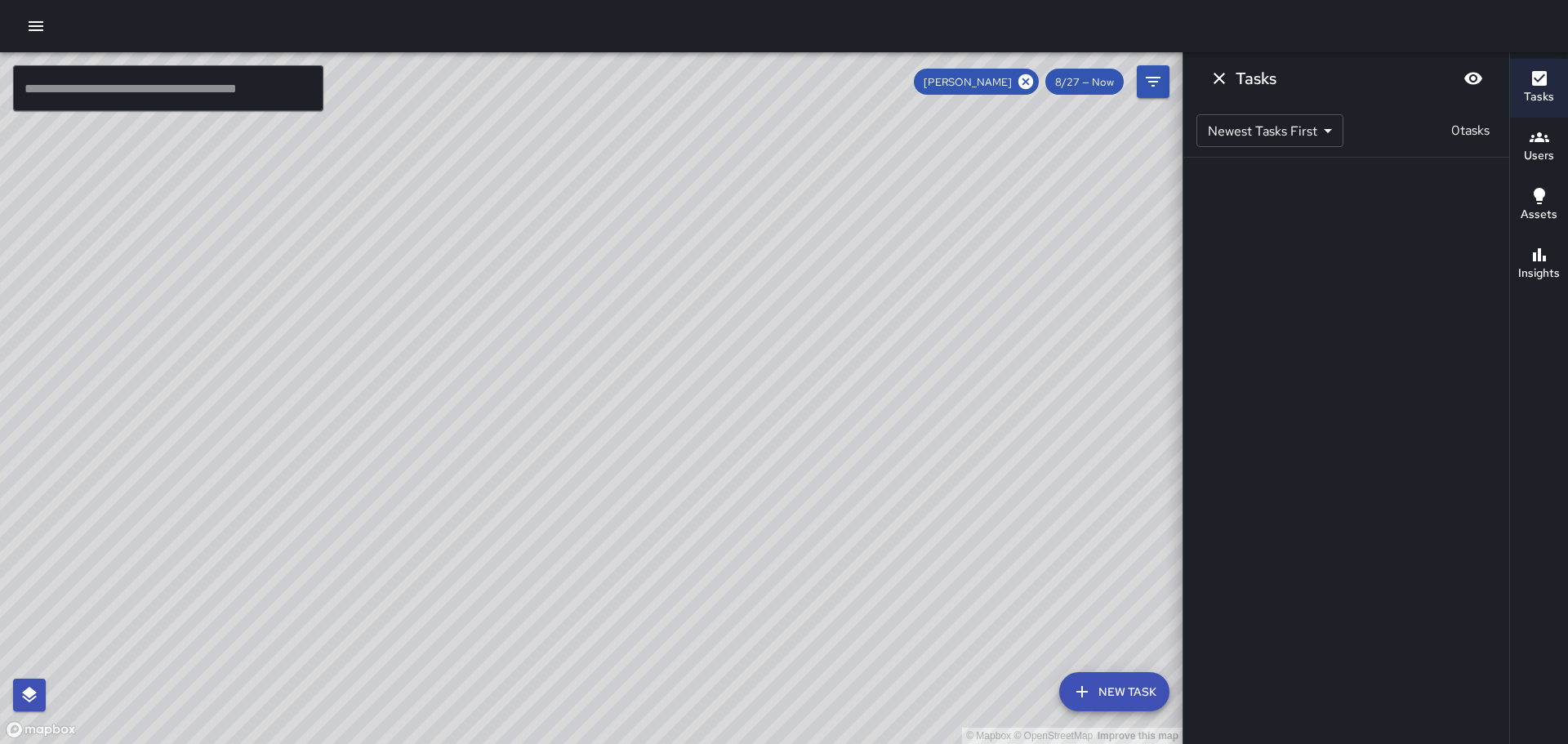
drag, startPoint x: 501, startPoint y: 219, endPoint x: 528, endPoint y: 347, distance: 130.8
click at [510, 358] on div "© Mapbox © OpenStreetMap Improve this map" at bounding box center [591, 399] width 1182 height 692
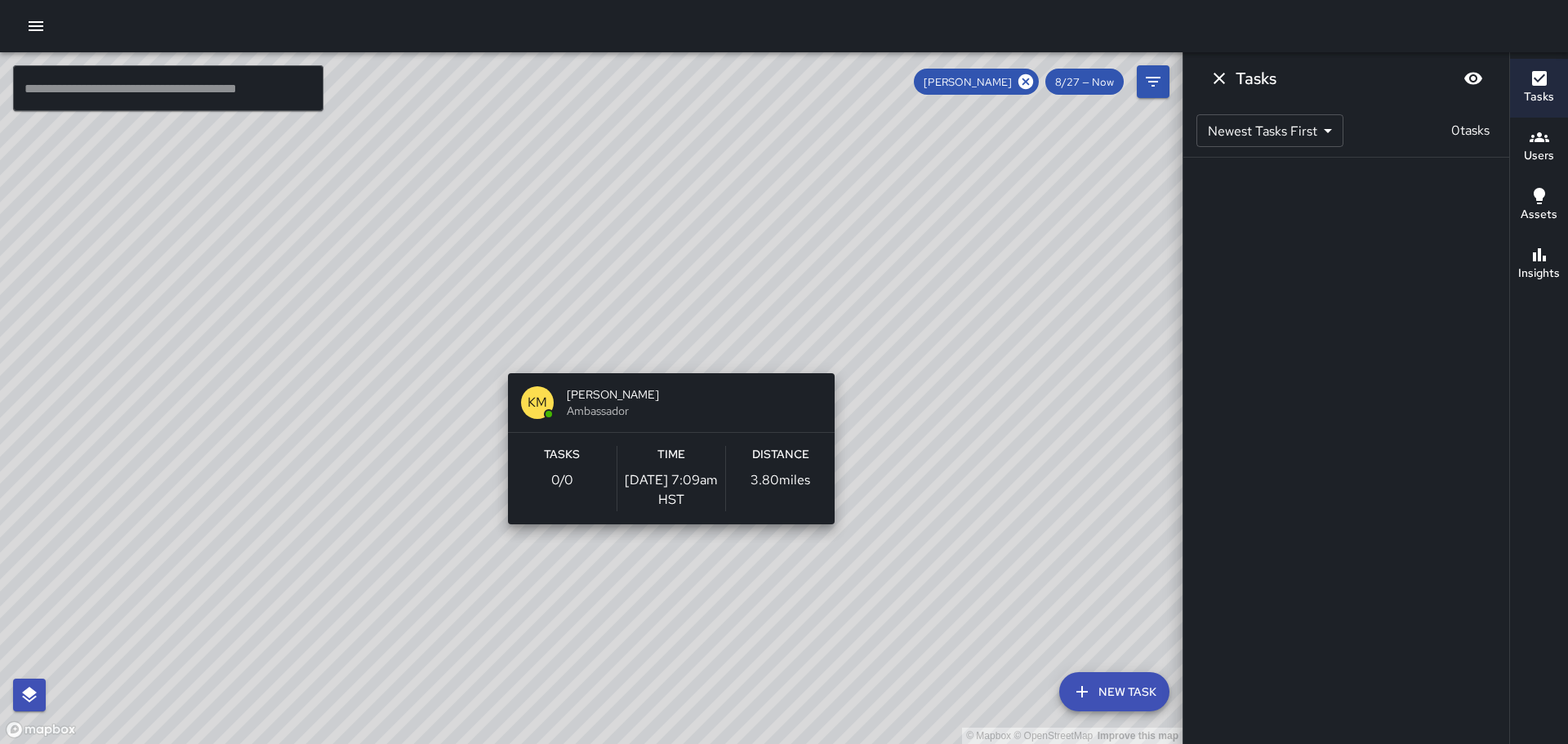
click at [665, 363] on div "© Mapbox © OpenStreetMap Improve this map KM Kevin Mews Ambassador Tasks 0 / 0 …" at bounding box center [591, 399] width 1182 height 692
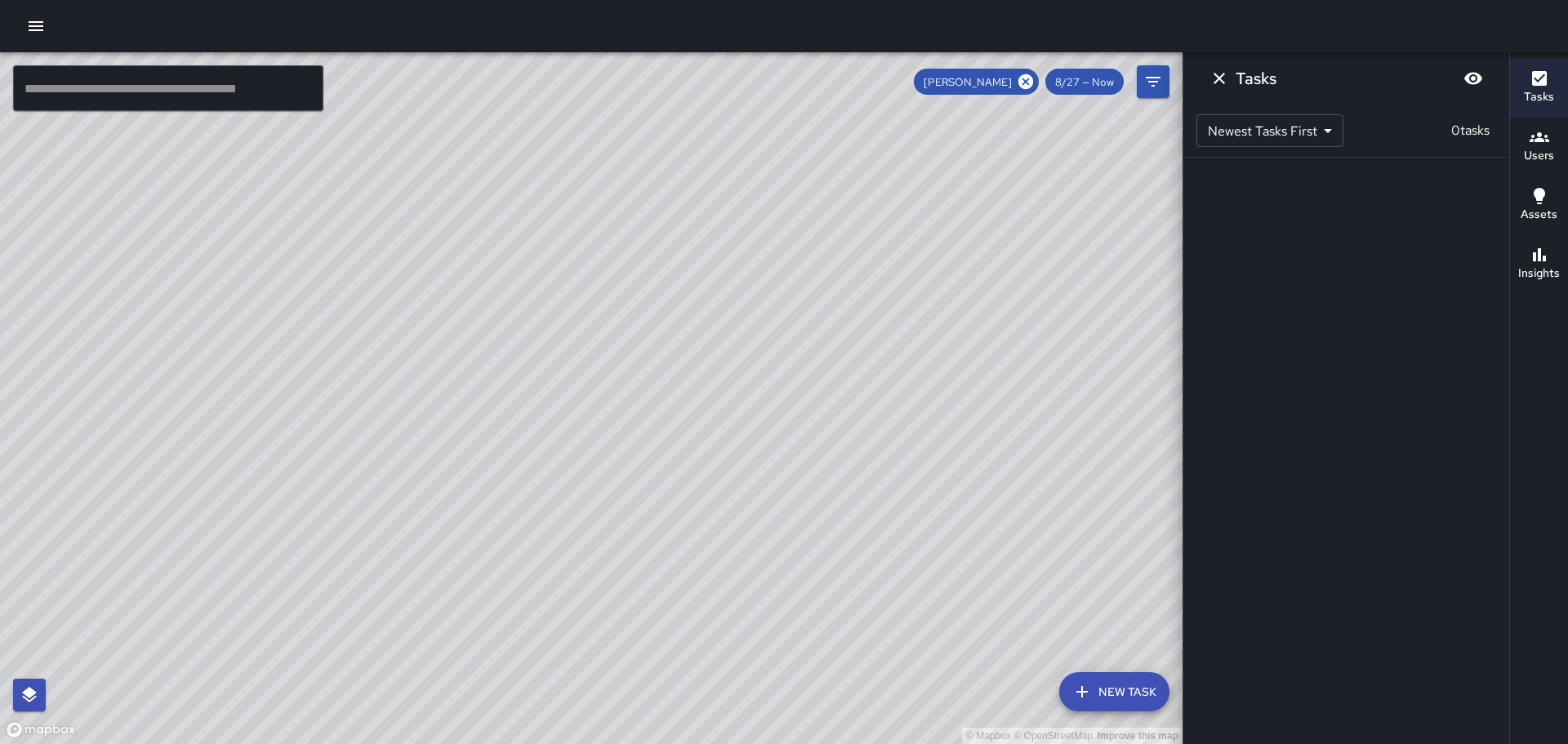
drag, startPoint x: 599, startPoint y: 625, endPoint x: 555, endPoint y: 554, distance: 83.5
click at [555, 554] on div "© Mapbox © OpenStreetMap Improve this map" at bounding box center [591, 399] width 1182 height 692
click at [629, 466] on div "© Mapbox © OpenStreetMap Improve this map" at bounding box center [591, 399] width 1182 height 692
drag, startPoint x: 716, startPoint y: 541, endPoint x: 514, endPoint y: 348, distance: 279.4
click at [514, 348] on div "© Mapbox © OpenStreetMap Improve this map" at bounding box center [591, 399] width 1182 height 692
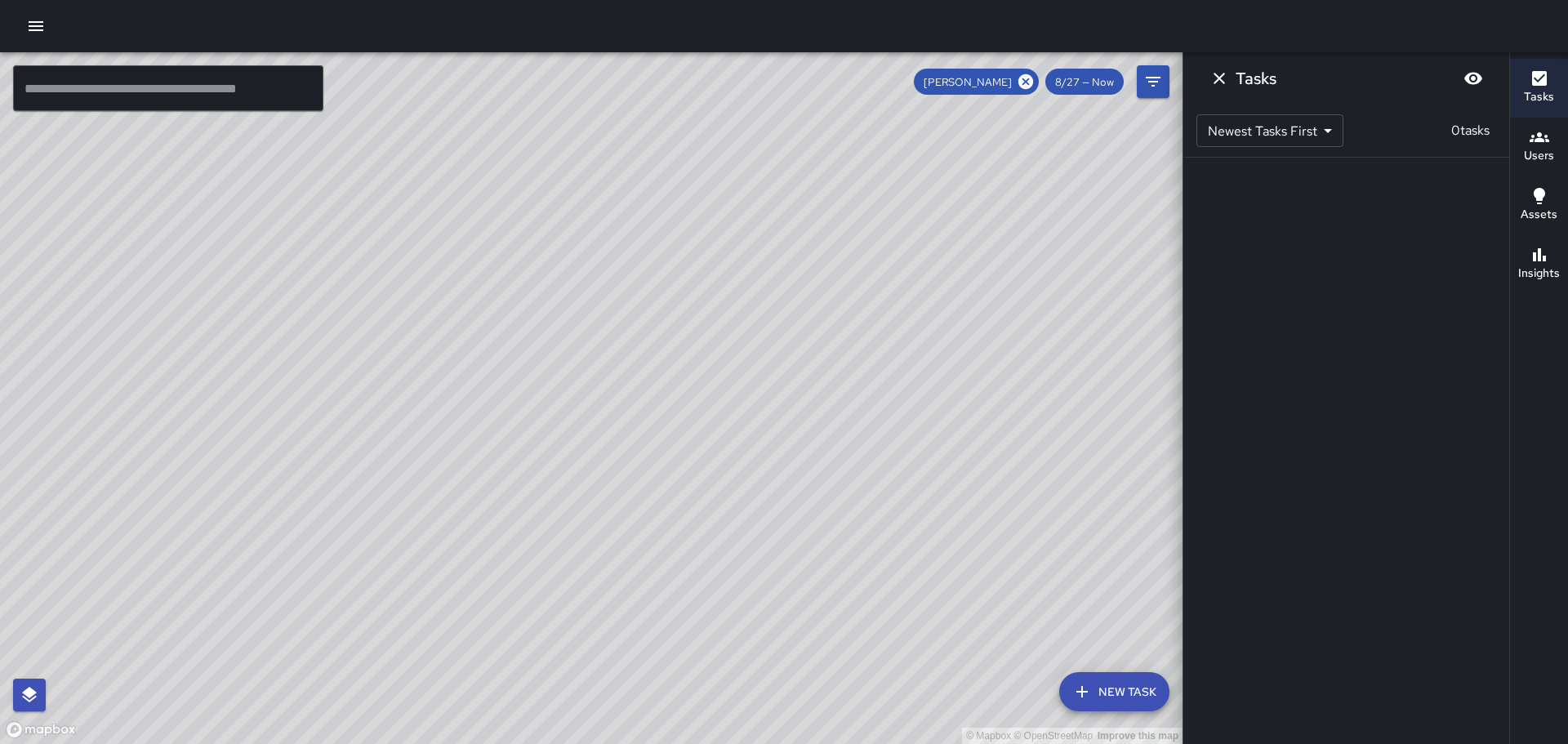
drag, startPoint x: 518, startPoint y: 353, endPoint x: 438, endPoint y: 627, distance: 285.4
click at [437, 627] on div "© Mapbox © OpenStreetMap Improve this map" at bounding box center [591, 399] width 1182 height 692
drag, startPoint x: 493, startPoint y: 513, endPoint x: 523, endPoint y: 679, distance: 168.7
click at [522, 679] on div "© Mapbox © OpenStreetMap Improve this map" at bounding box center [591, 399] width 1182 height 692
drag, startPoint x: 263, startPoint y: 368, endPoint x: 380, endPoint y: 548, distance: 214.7
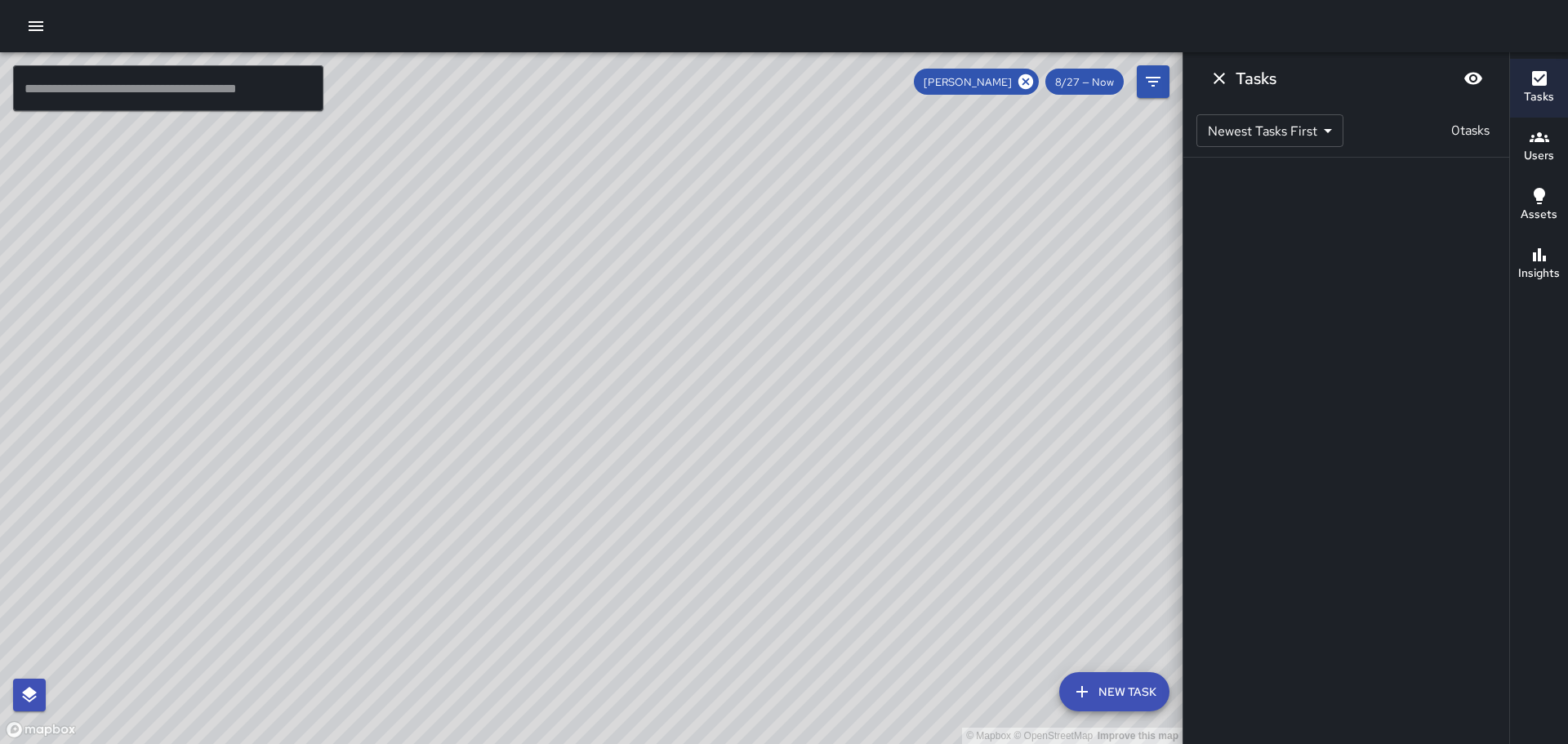
click at [380, 548] on div "© Mapbox © OpenStreetMap Improve this map" at bounding box center [591, 399] width 1182 height 692
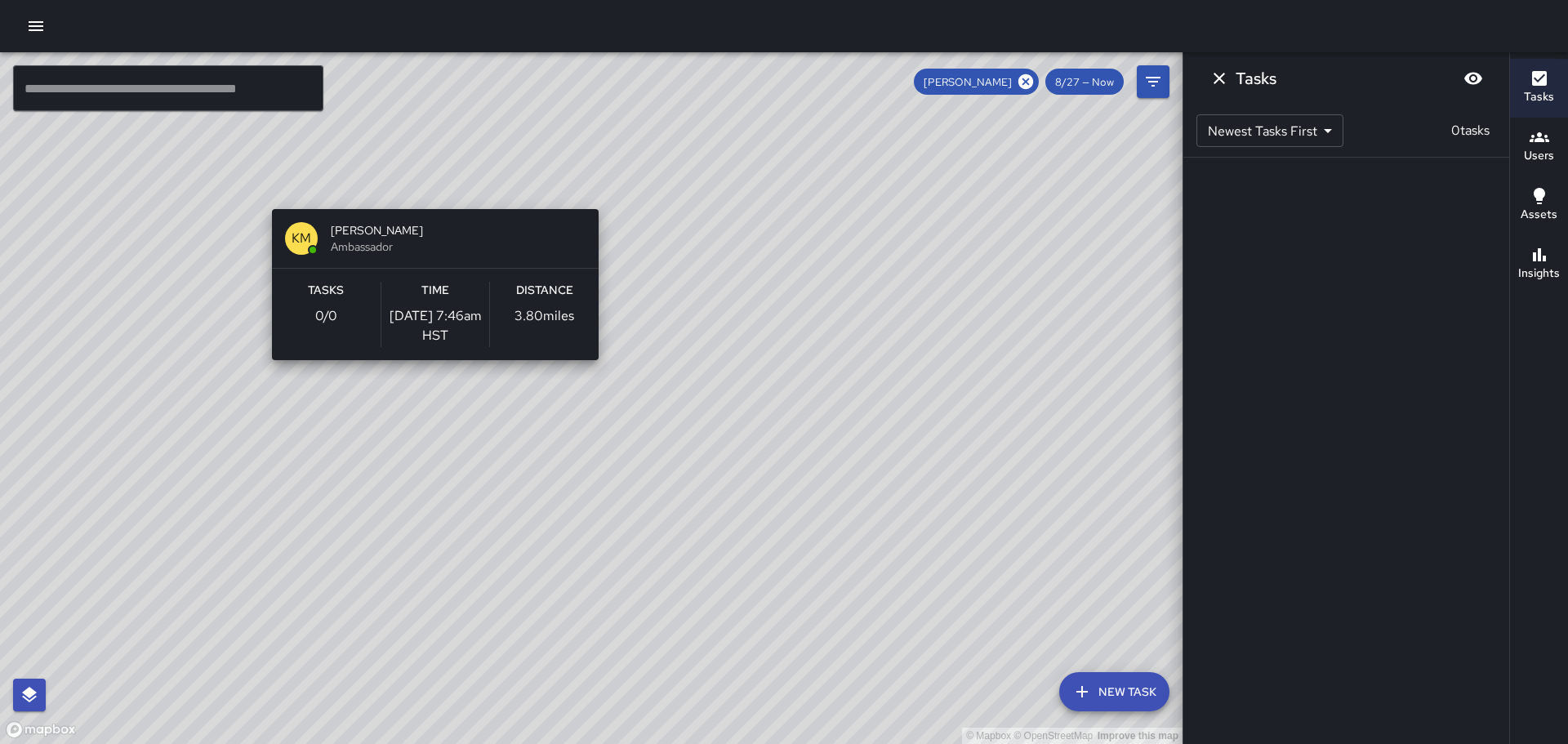
click at [429, 201] on div "© Mapbox © OpenStreetMap Improve this map KM Kevin Mews Ambassador Tasks 0 / 0 …" at bounding box center [591, 399] width 1182 height 692
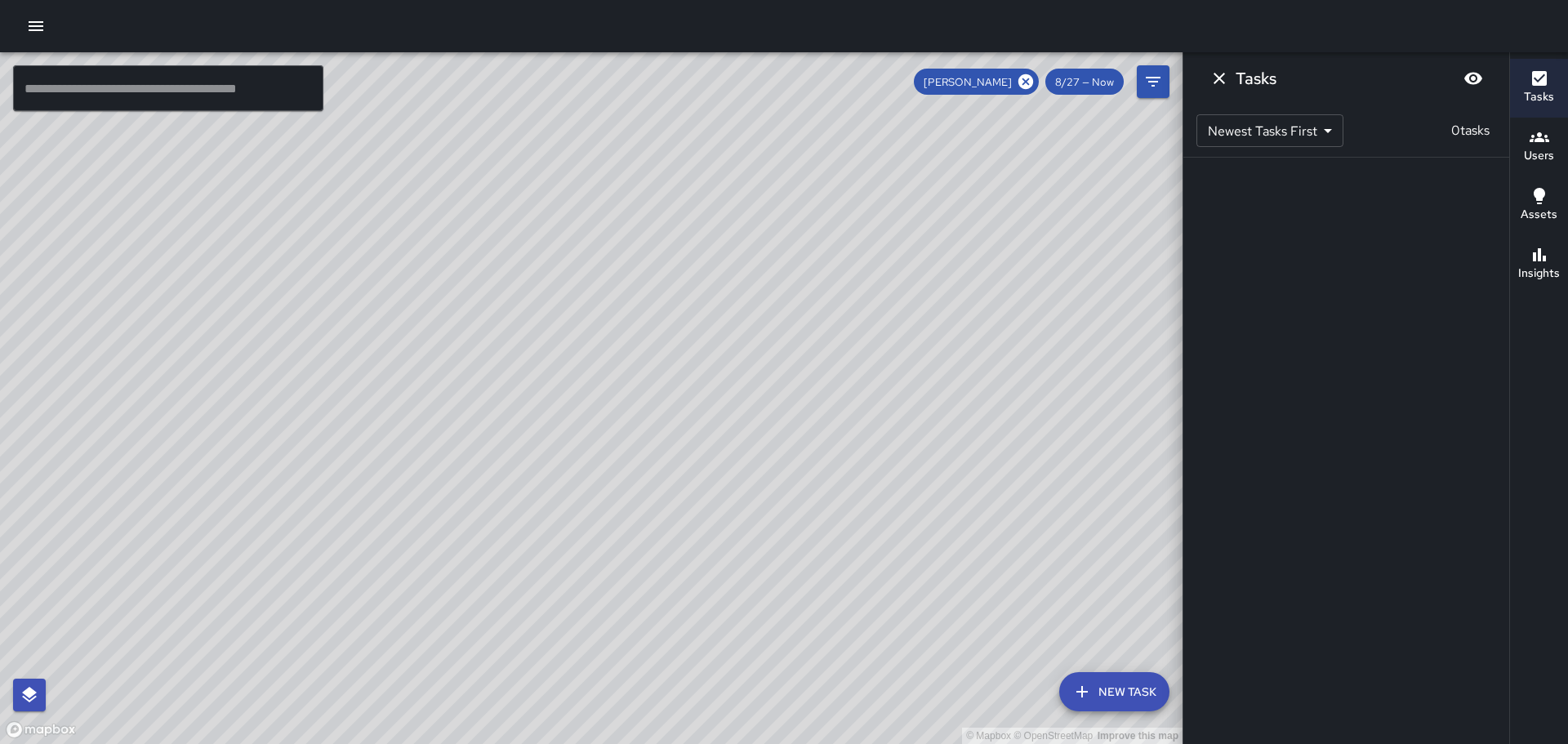
drag, startPoint x: 709, startPoint y: 497, endPoint x: 571, endPoint y: 224, distance: 305.9
click at [571, 224] on div "© Mapbox © OpenStreetMap Improve this map" at bounding box center [591, 399] width 1182 height 692
drag, startPoint x: 593, startPoint y: 421, endPoint x: 670, endPoint y: 195, distance: 238.8
click at [666, 198] on div "© Mapbox © OpenStreetMap Improve this map" at bounding box center [591, 399] width 1182 height 692
drag, startPoint x: 632, startPoint y: 506, endPoint x: 606, endPoint y: 336, distance: 172.0
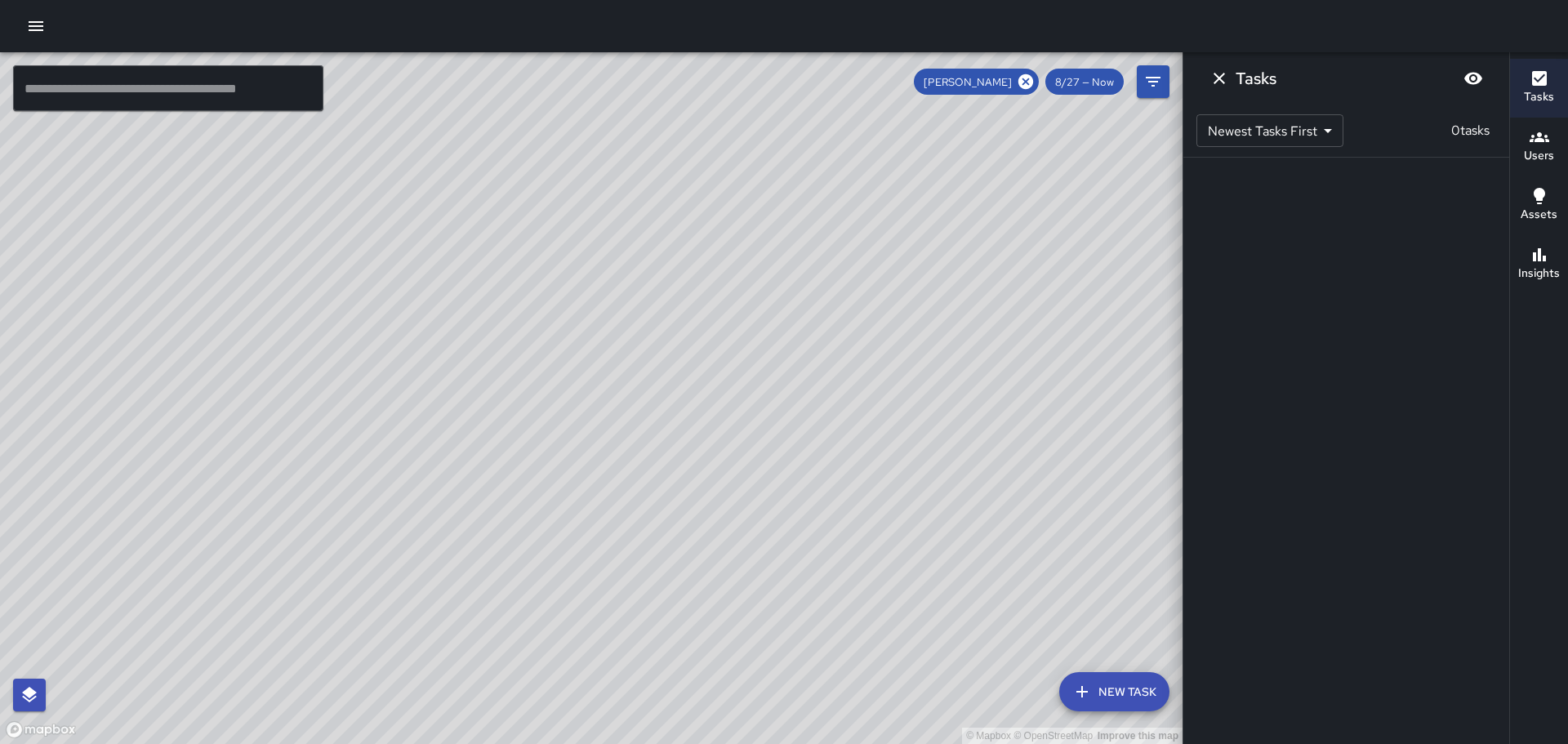
click at [606, 336] on div "© Mapbox © OpenStreetMap Improve this map" at bounding box center [591, 399] width 1182 height 692
drag, startPoint x: 522, startPoint y: 528, endPoint x: 429, endPoint y: 349, distance: 201.7
click at [429, 349] on div "© Mapbox © OpenStreetMap Improve this map" at bounding box center [591, 399] width 1182 height 692
drag, startPoint x: 628, startPoint y: 225, endPoint x: 551, endPoint y: 241, distance: 78.6
click at [551, 241] on div "© Mapbox © OpenStreetMap Improve this map" at bounding box center [591, 399] width 1182 height 692
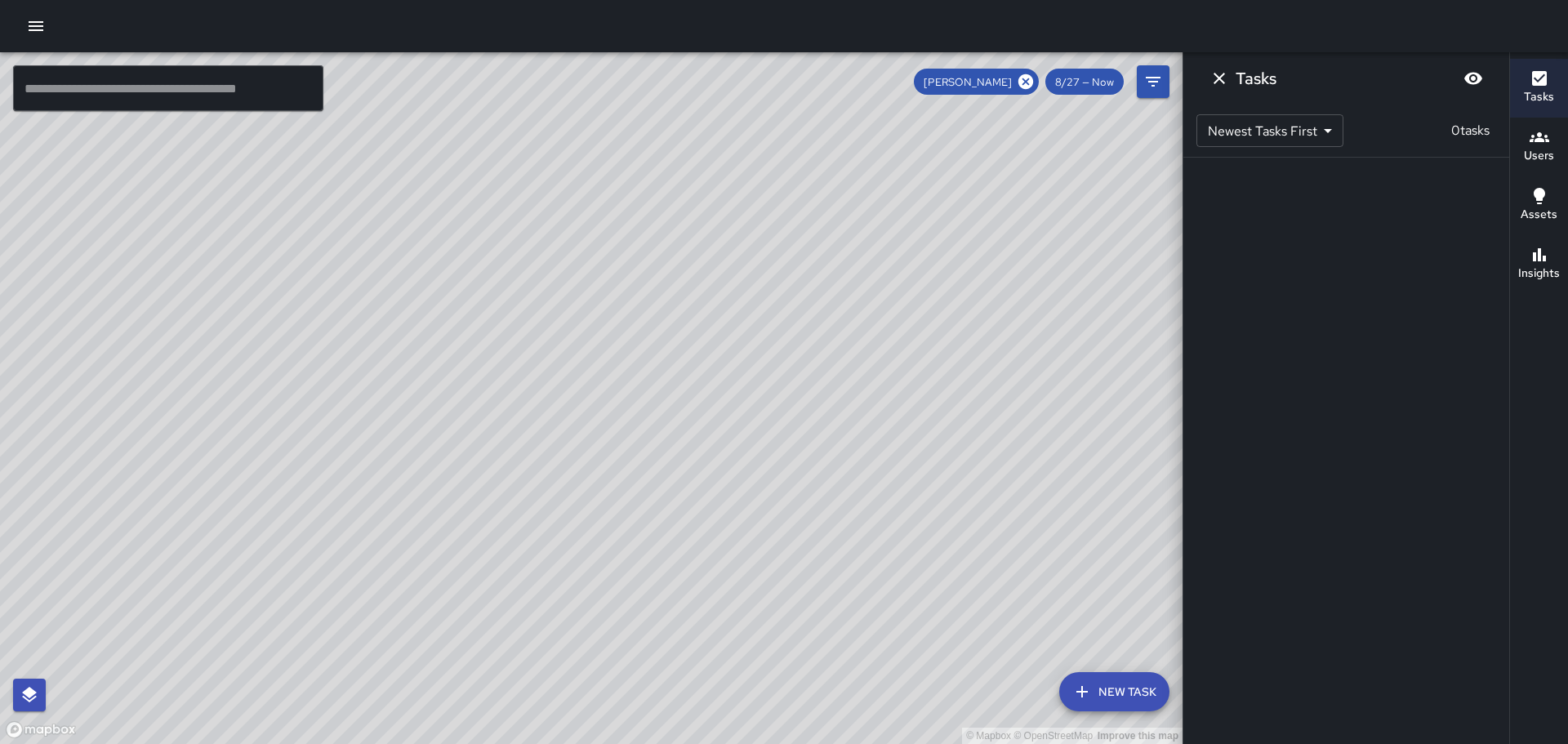
drag, startPoint x: 499, startPoint y: 396, endPoint x: 565, endPoint y: 386, distance: 66.8
click at [565, 386] on div "© Mapbox © OpenStreetMap Improve this map" at bounding box center [591, 399] width 1182 height 692
drag, startPoint x: 307, startPoint y: 303, endPoint x: 574, endPoint y: 526, distance: 347.9
click at [574, 526] on div "© Mapbox © OpenStreetMap Improve this map" at bounding box center [591, 399] width 1182 height 692
drag, startPoint x: 426, startPoint y: 151, endPoint x: 470, endPoint y: 277, distance: 133.5
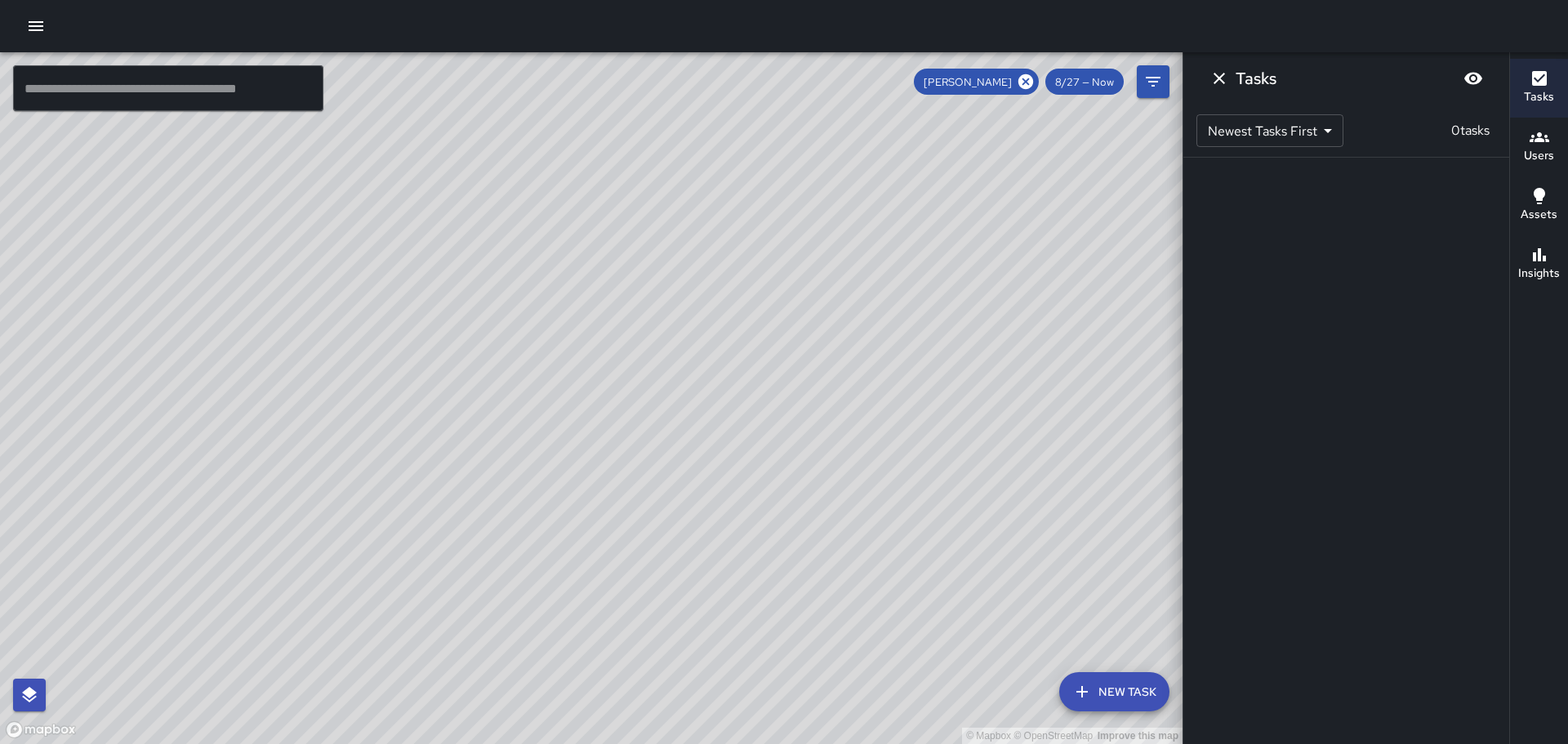
click at [470, 277] on div "© Mapbox © OpenStreetMap Improve this map" at bounding box center [591, 399] width 1182 height 692
drag, startPoint x: 639, startPoint y: 525, endPoint x: 402, endPoint y: 364, distance: 286.5
click at [402, 364] on div "© Mapbox © OpenStreetMap Improve this map" at bounding box center [591, 399] width 1182 height 692
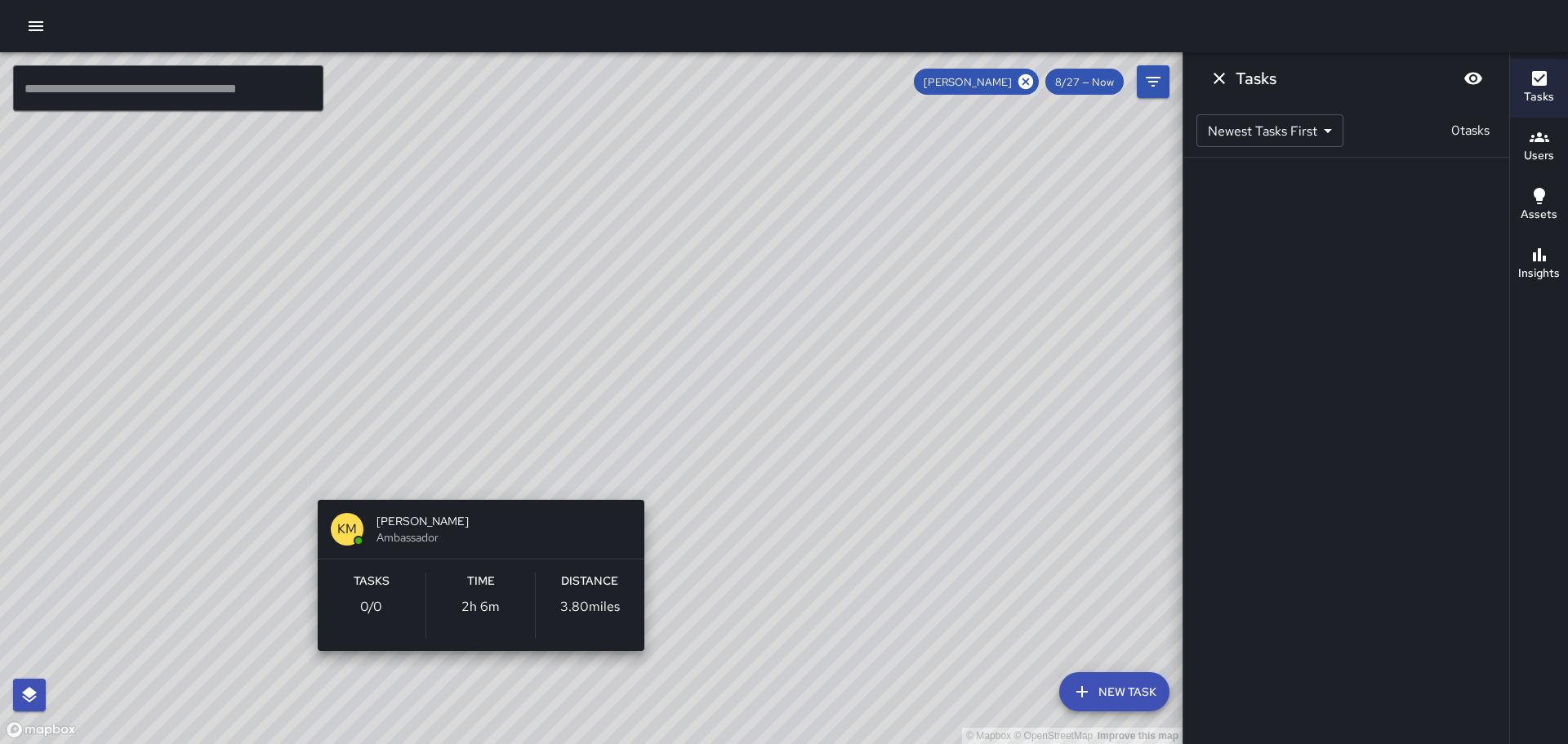
click at [483, 474] on div "© Mapbox © OpenStreetMap Improve this map KM Kevin Mews Ambassador Tasks 0 / 0 …" at bounding box center [591, 399] width 1182 height 692
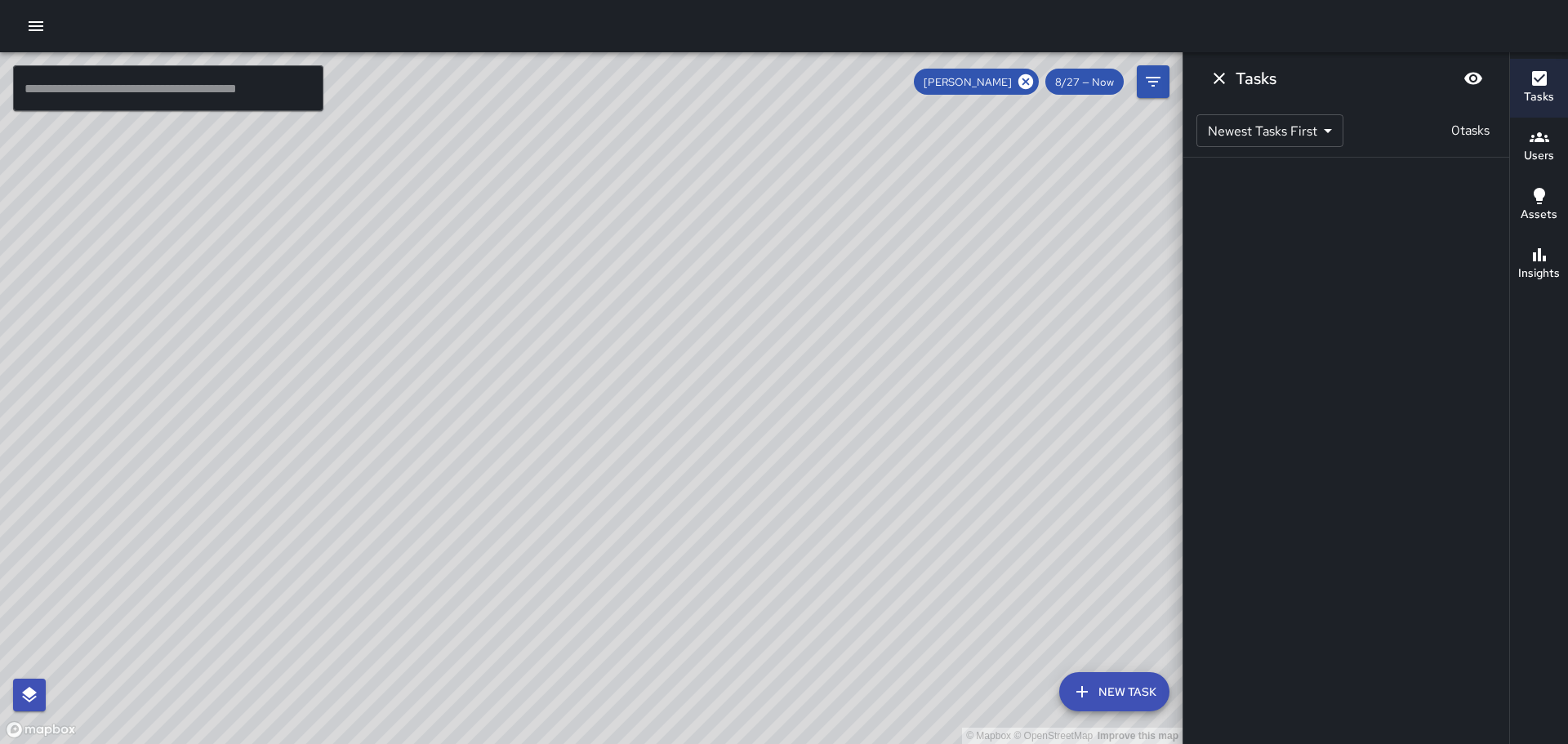
drag, startPoint x: 507, startPoint y: 431, endPoint x: 443, endPoint y: 321, distance: 127.3
click at [443, 321] on div "© Mapbox © OpenStreetMap Improve this map" at bounding box center [591, 399] width 1182 height 692
click at [432, 320] on div "© Mapbox © OpenStreetMap Improve this map" at bounding box center [591, 399] width 1182 height 692
drag, startPoint x: 381, startPoint y: 259, endPoint x: 570, endPoint y: 432, distance: 256.2
click at [570, 432] on div "© Mapbox © OpenStreetMap Improve this map" at bounding box center [591, 399] width 1182 height 692
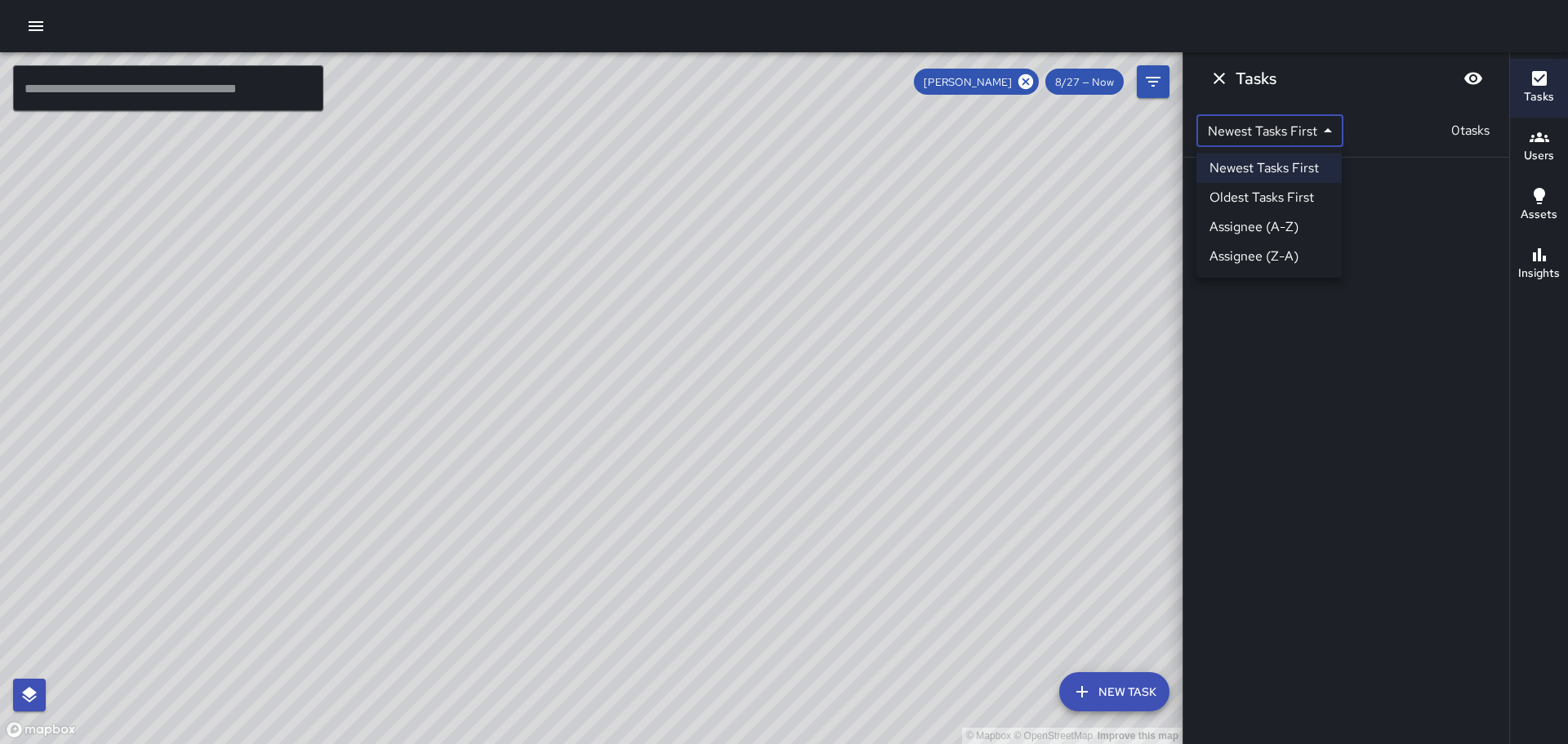
click at [1325, 129] on body "© Mapbox © OpenStreetMap Improve this map ​ New Task Kevin Mews 8/27 — Now Map …" at bounding box center [784, 372] width 1568 height 744
click at [1313, 346] on div at bounding box center [784, 372] width 1568 height 744
click at [1151, 92] on button "Filters" at bounding box center [1153, 82] width 33 height 33
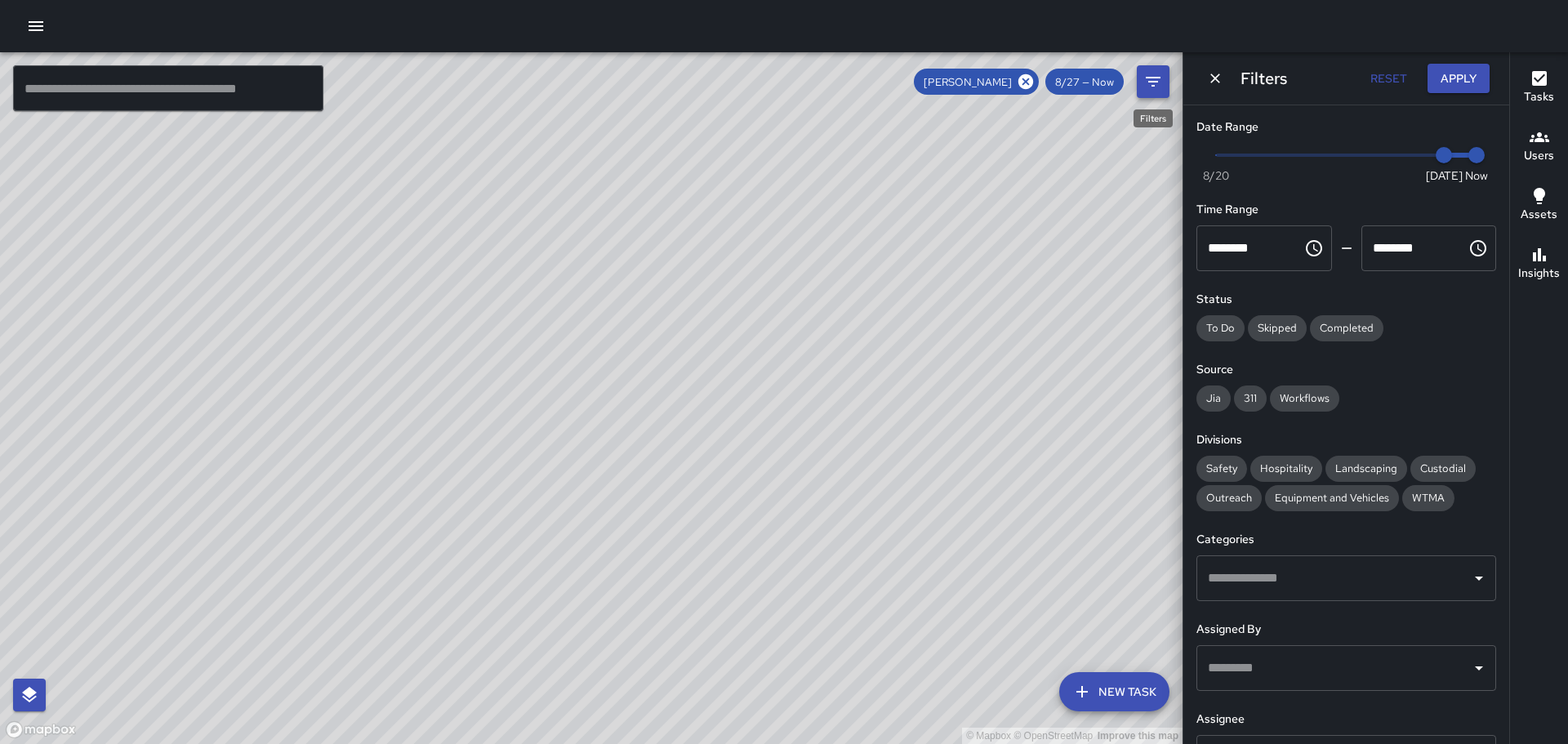
click at [1151, 92] on button "Filters" at bounding box center [1153, 82] width 33 height 33
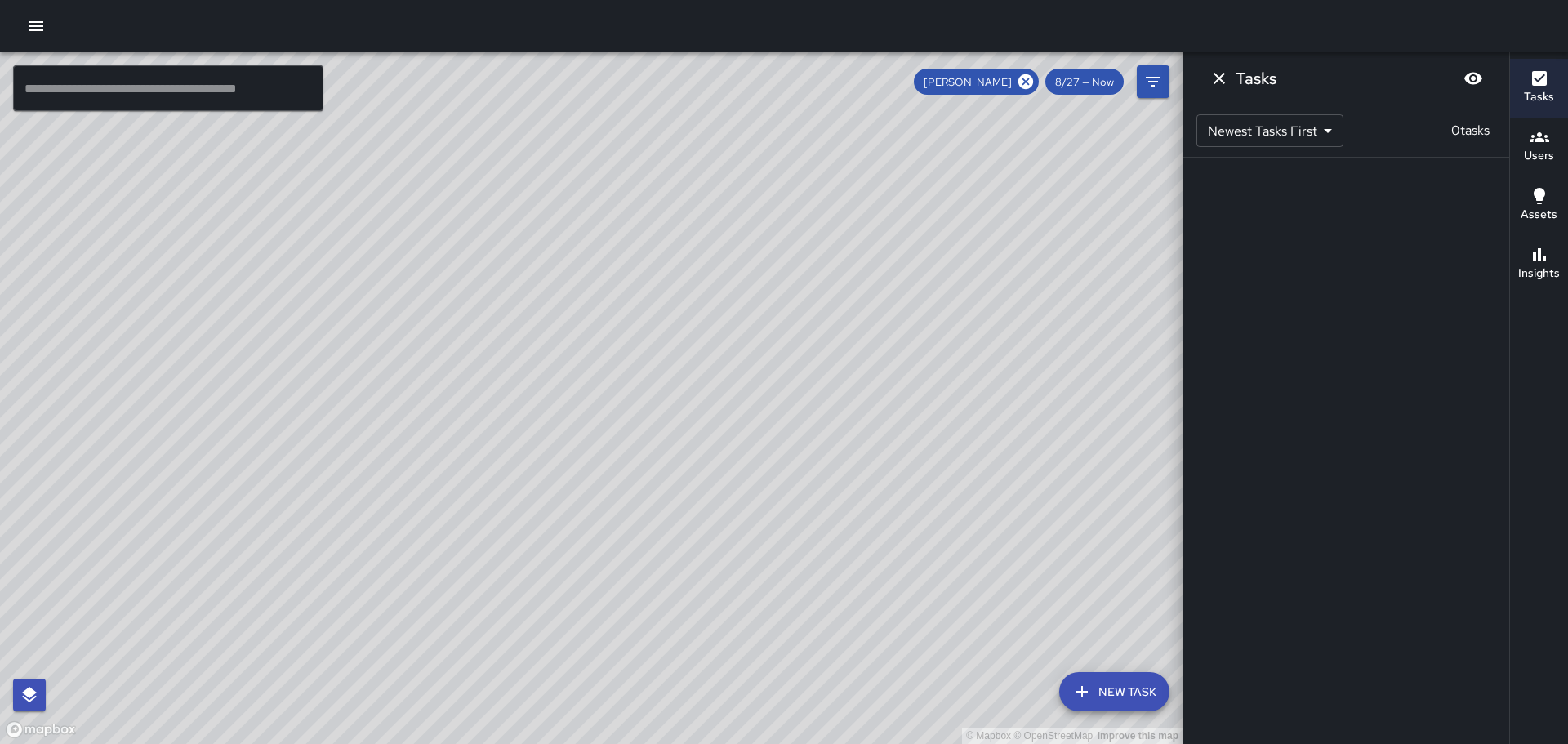
drag, startPoint x: 510, startPoint y: 268, endPoint x: 429, endPoint y: 451, distance: 200.1
click at [424, 451] on div "© Mapbox © OpenStreetMap Improve this map" at bounding box center [591, 399] width 1182 height 692
drag, startPoint x: 417, startPoint y: 449, endPoint x: 473, endPoint y: 187, distance: 267.9
click at [473, 187] on div "© Mapbox © OpenStreetMap Improve this map" at bounding box center [591, 399] width 1182 height 692
drag, startPoint x: 290, startPoint y: 382, endPoint x: 307, endPoint y: 297, distance: 86.7
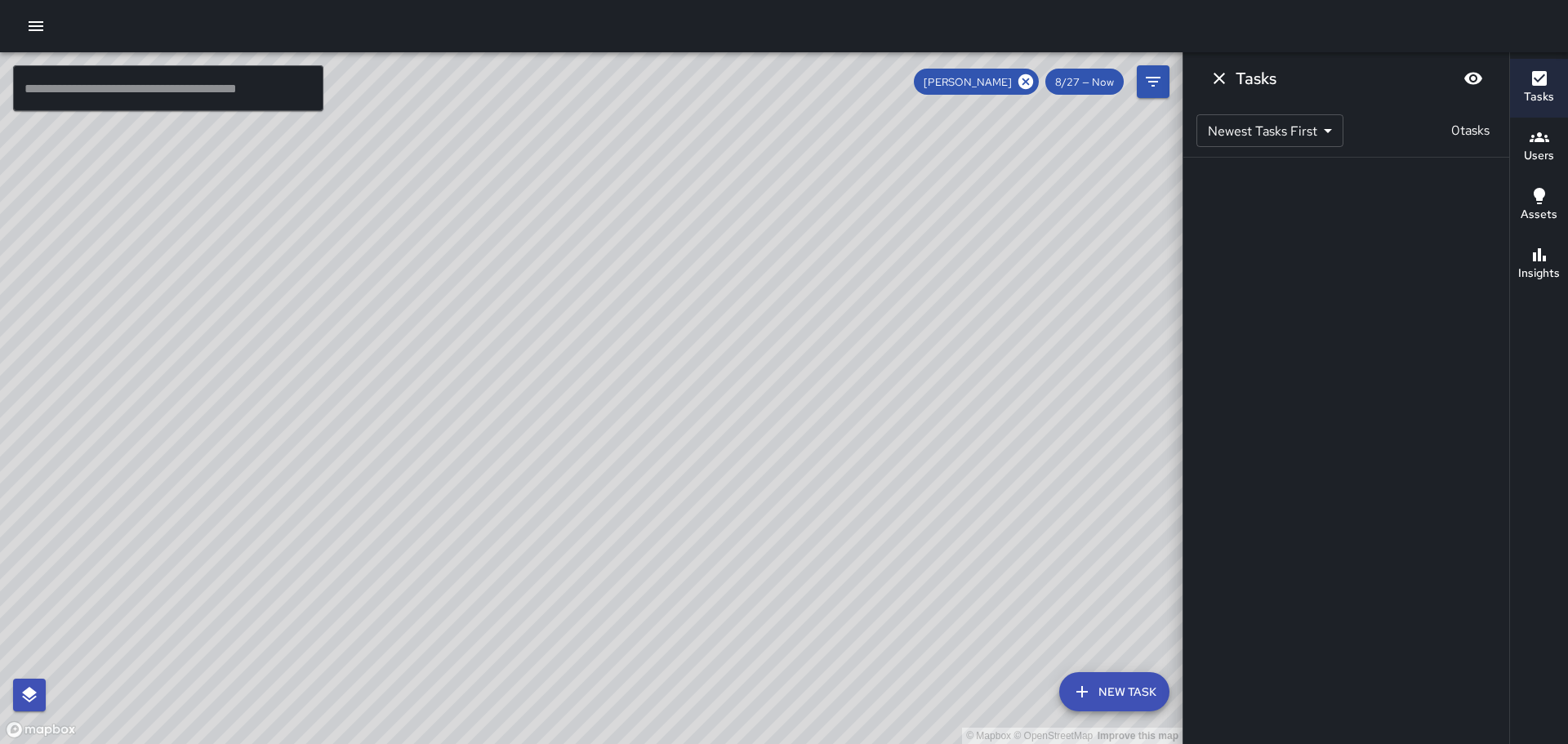
click at [307, 297] on div "© Mapbox © OpenStreetMap Improve this map" at bounding box center [591, 399] width 1182 height 692
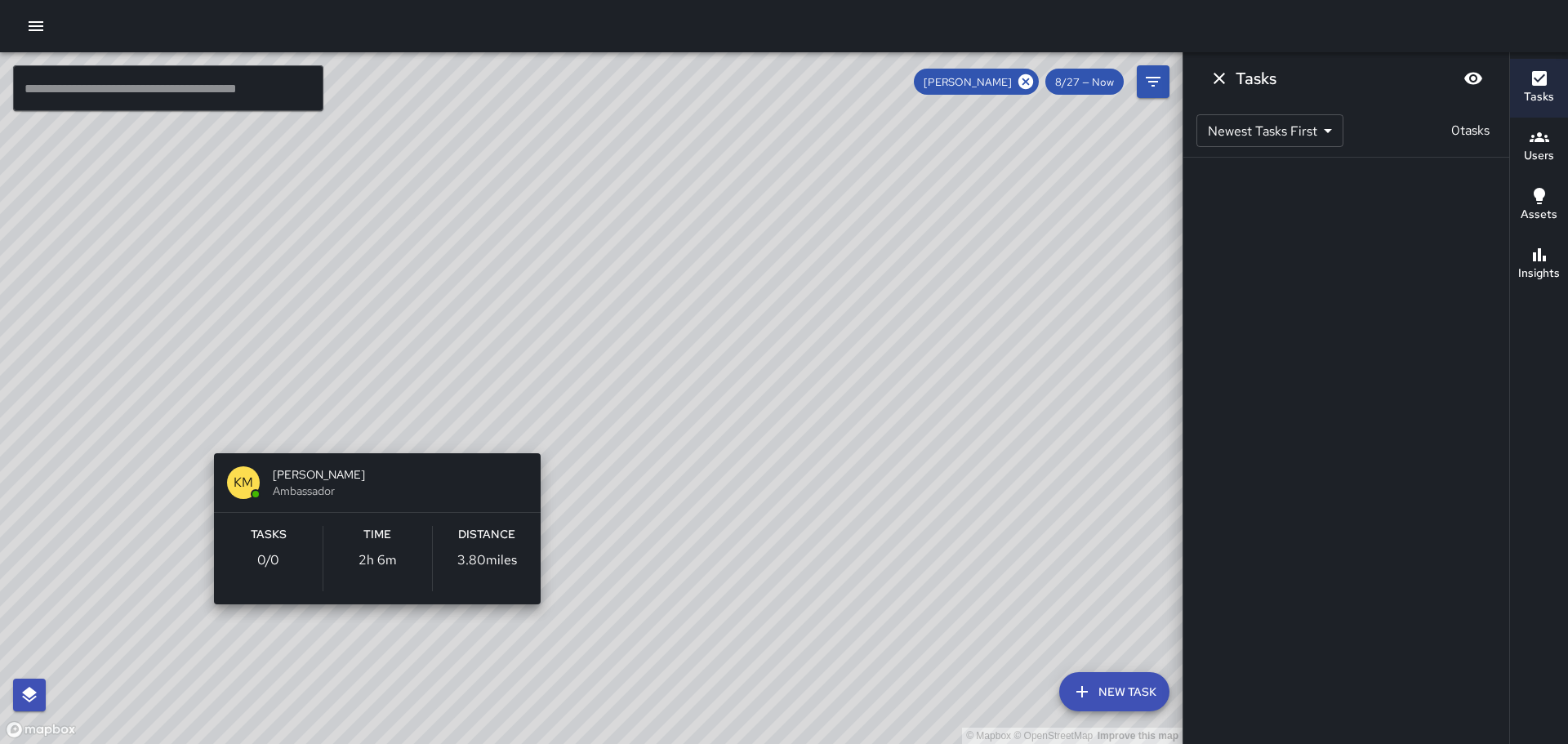
click at [371, 431] on div "© Mapbox © OpenStreetMap Improve this map KM Kevin Mews Ambassador Tasks 0 / 0 …" at bounding box center [591, 399] width 1182 height 692
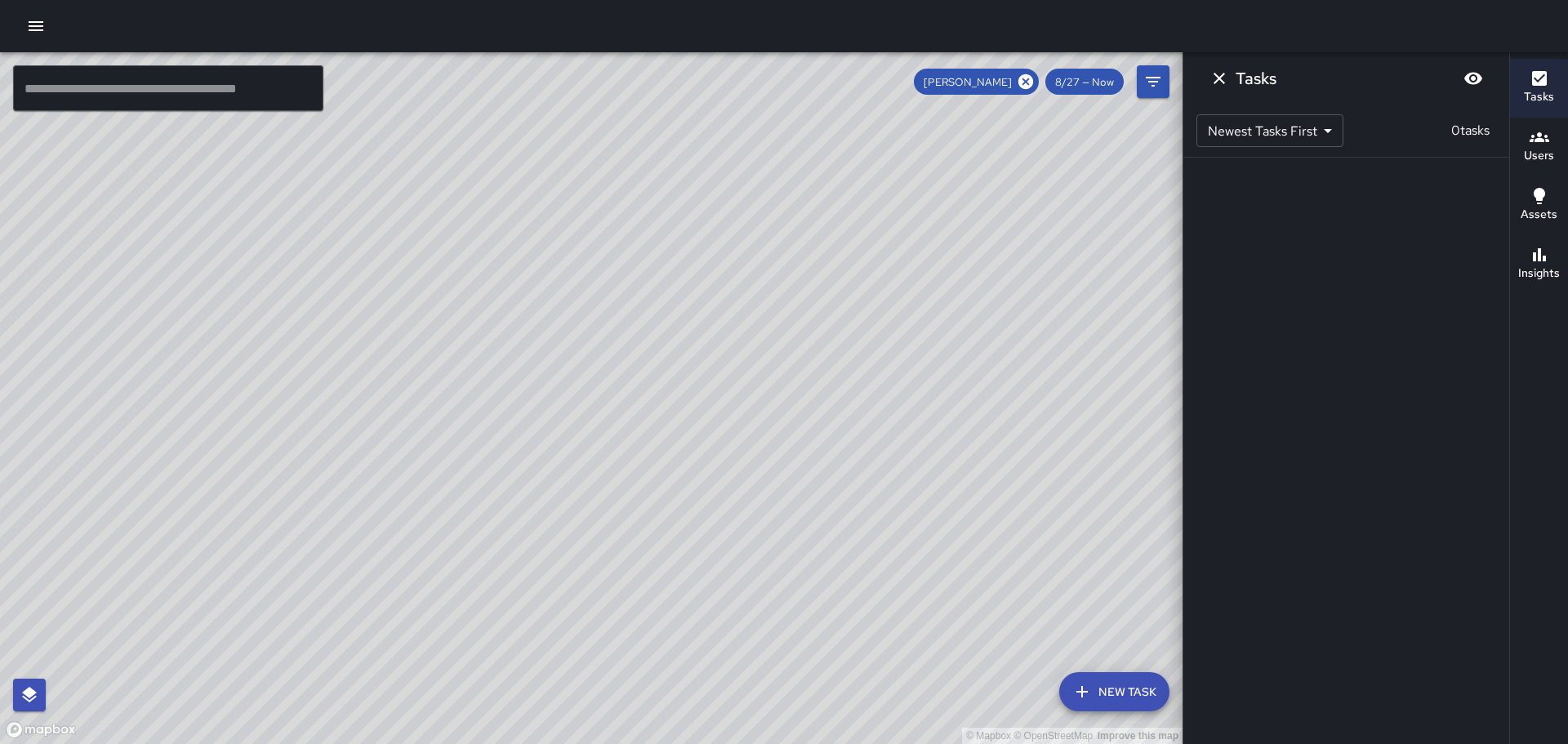
click at [371, 430] on div "© Mapbox © OpenStreetMap Improve this map" at bounding box center [591, 399] width 1182 height 692
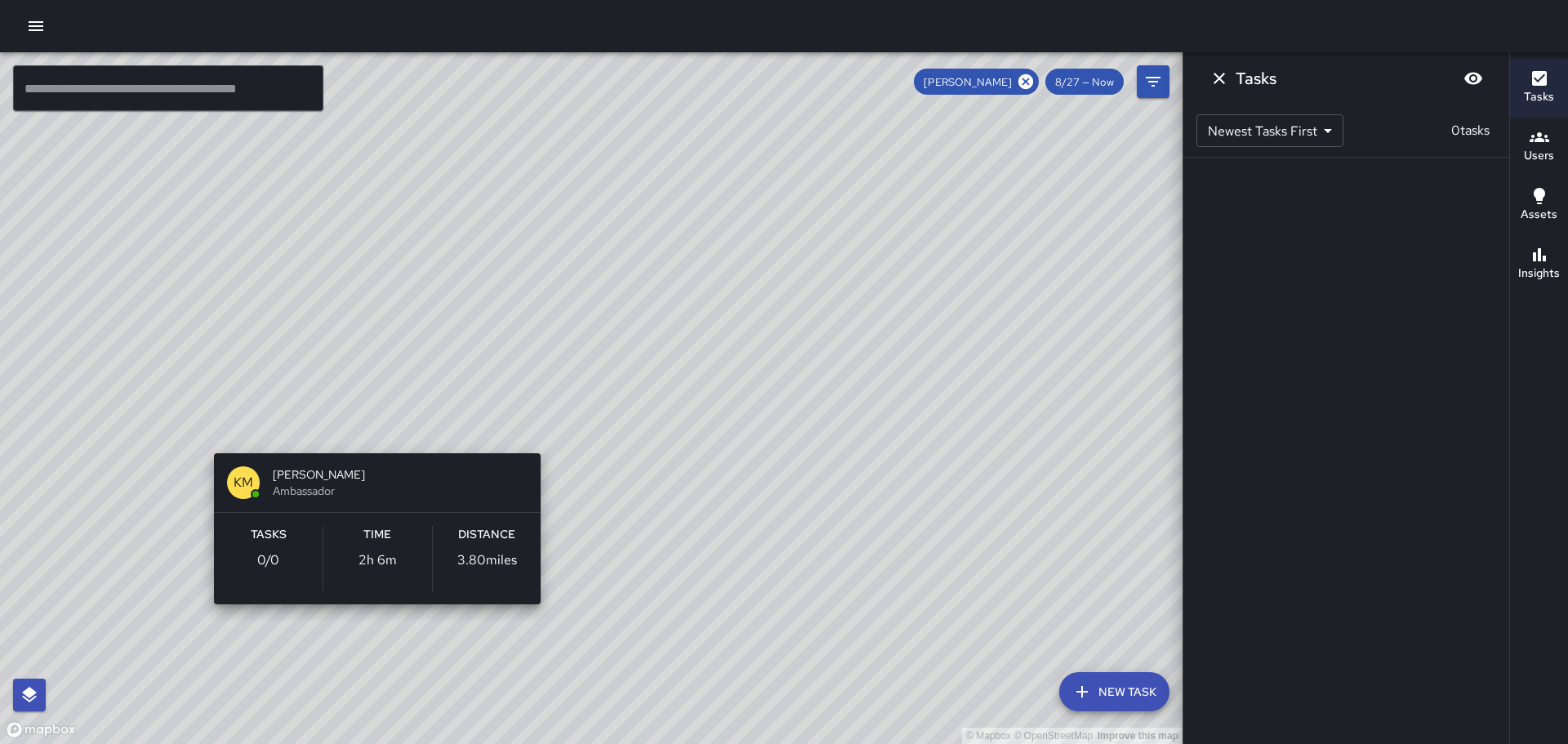
click at [373, 416] on div "© Mapbox © OpenStreetMap Improve this map KM Kevin Mews Ambassador Tasks 0 / 0 …" at bounding box center [591, 399] width 1182 height 692
click at [373, 415] on div "© Mapbox © OpenStreetMap Improve this map KM Kevin Mews Ambassador Tasks 0 / 0 …" at bounding box center [591, 399] width 1182 height 692
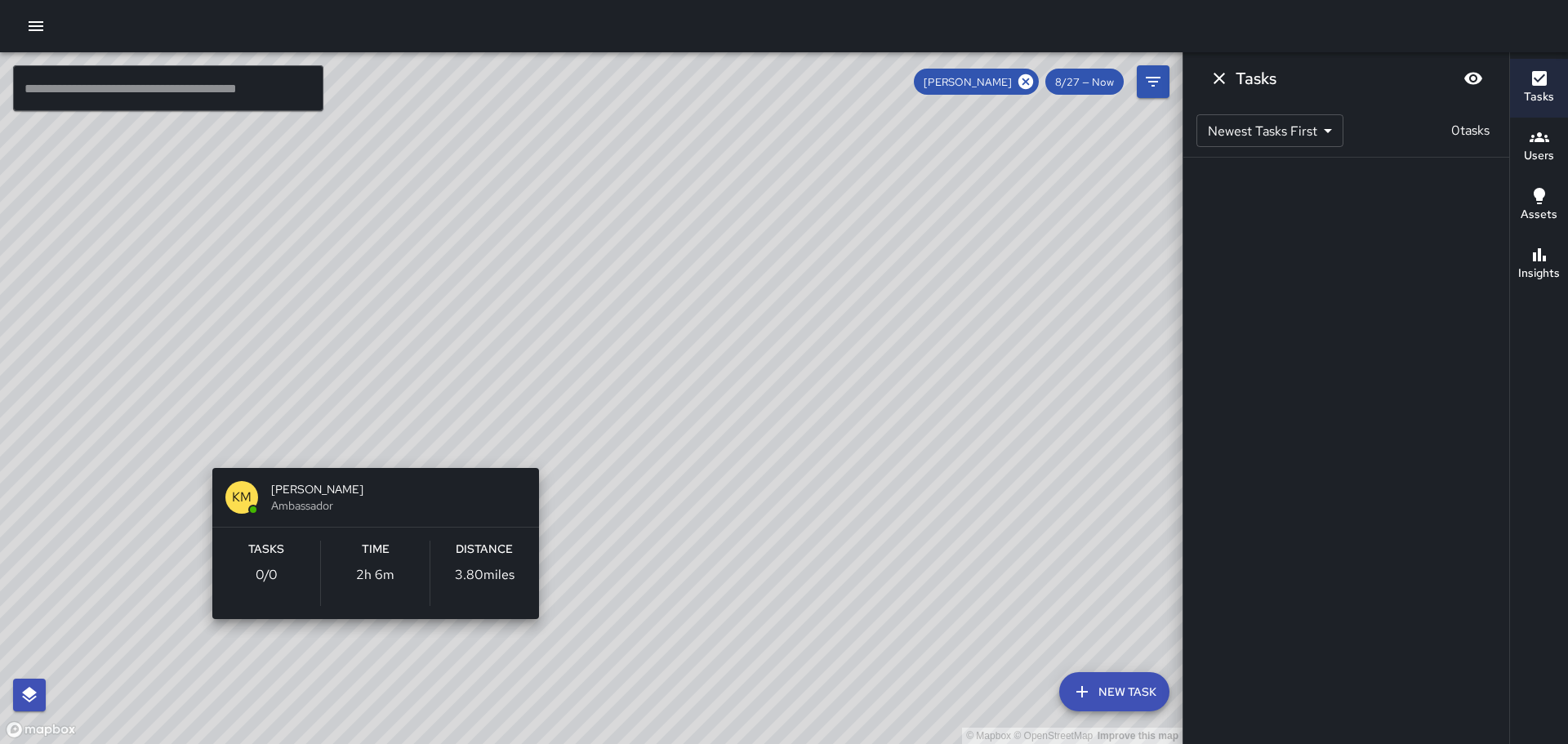
click at [365, 445] on div "© Mapbox © OpenStreetMap Improve this map KM Kevin Mews Ambassador Tasks 0 / 0 …" at bounding box center [591, 399] width 1182 height 692
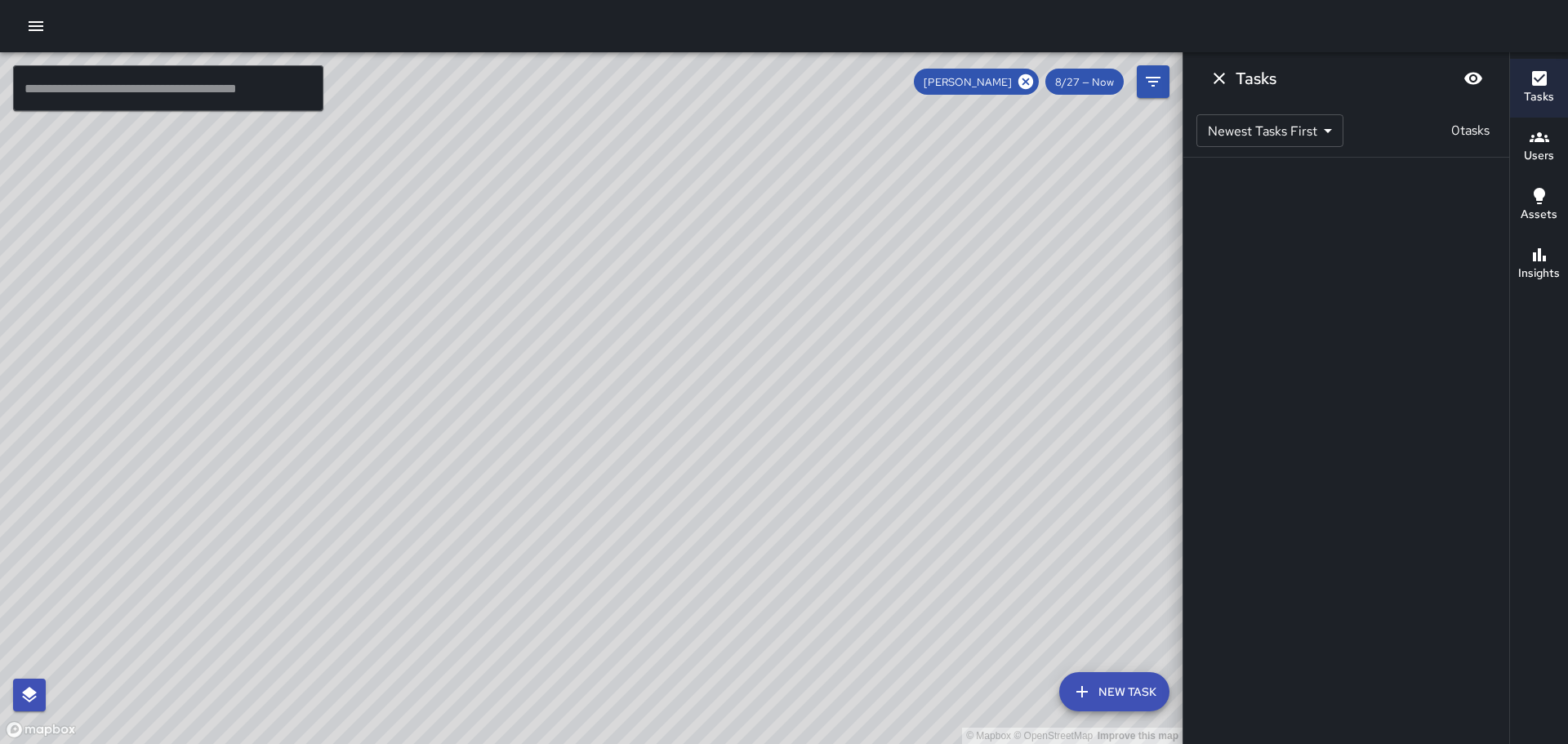
click at [365, 446] on div "© Mapbox © OpenStreetMap Improve this map" at bounding box center [591, 399] width 1182 height 692
click at [365, 446] on div "© Mapbox © OpenStreetMap Improve this map KM Kevin Mews Ambassador Tasks 0 / 0 …" at bounding box center [591, 399] width 1182 height 692
click at [365, 446] on div "© Mapbox © OpenStreetMap Improve this map" at bounding box center [591, 399] width 1182 height 692
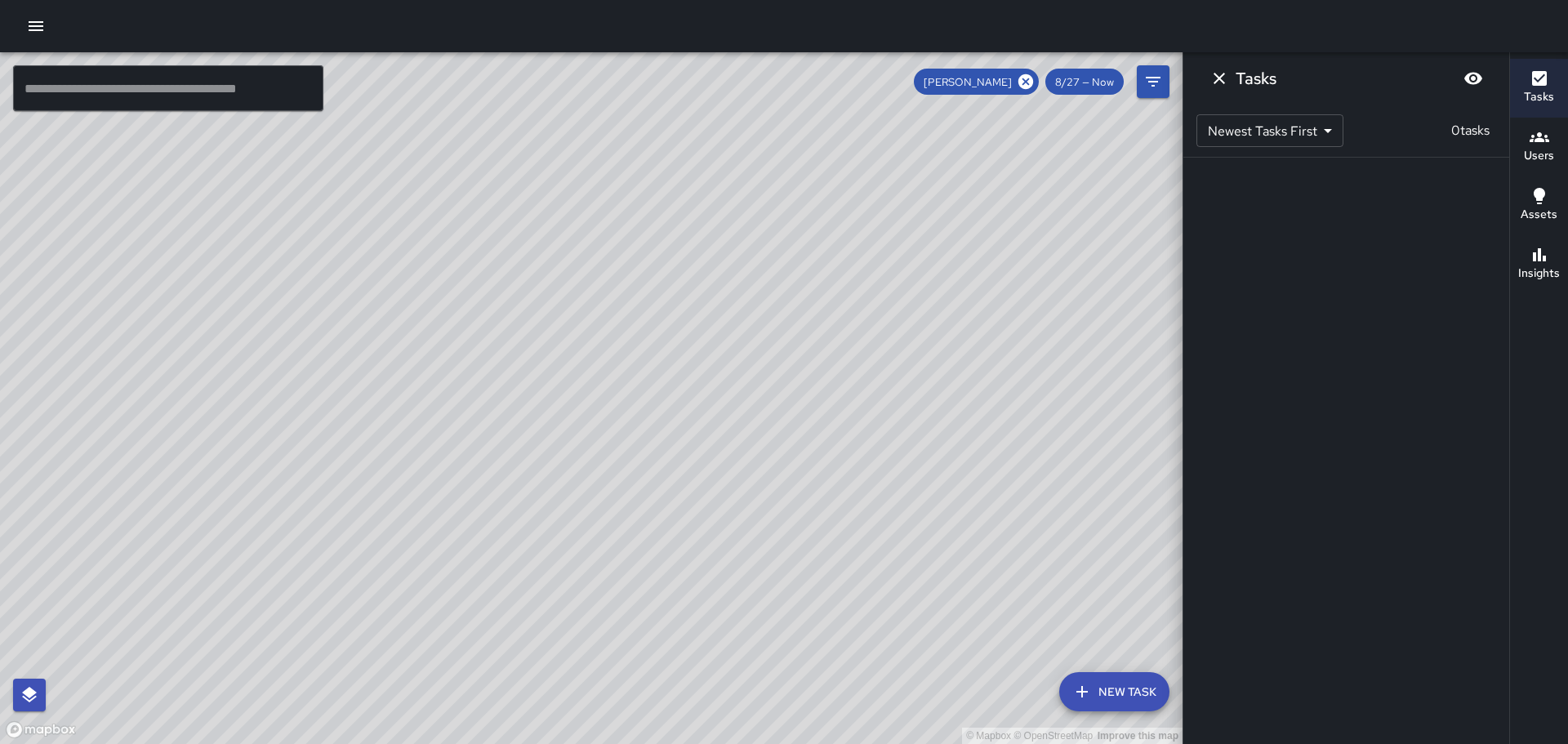
click at [365, 447] on div "© Mapbox © OpenStreetMap Improve this map" at bounding box center [591, 399] width 1182 height 692
click at [1539, 212] on h6 "Assets" at bounding box center [1539, 215] width 37 height 18
click at [1211, 76] on icon "Dismiss" at bounding box center [1219, 79] width 20 height 20
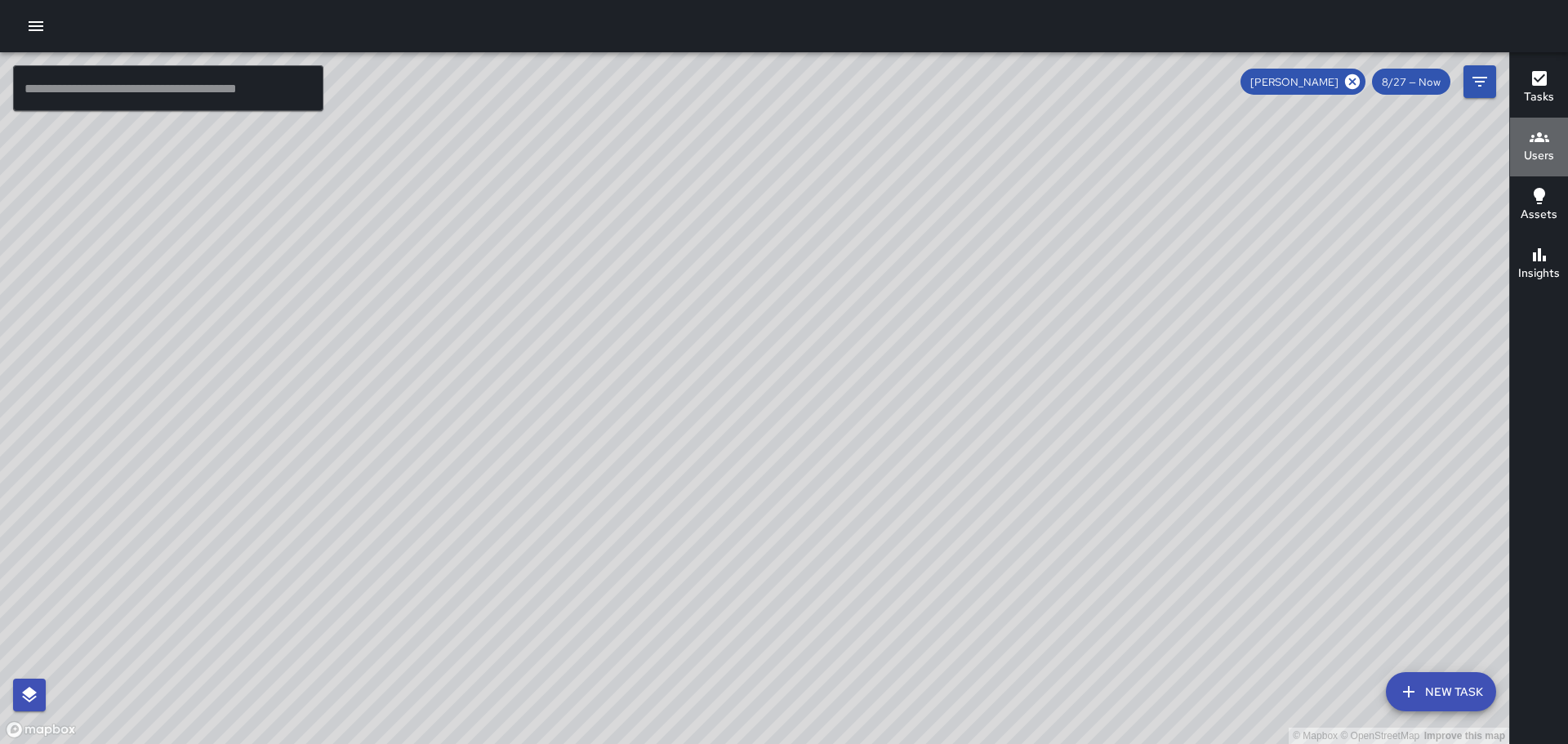
click at [1549, 147] on div "Users" at bounding box center [1539, 147] width 30 height 38
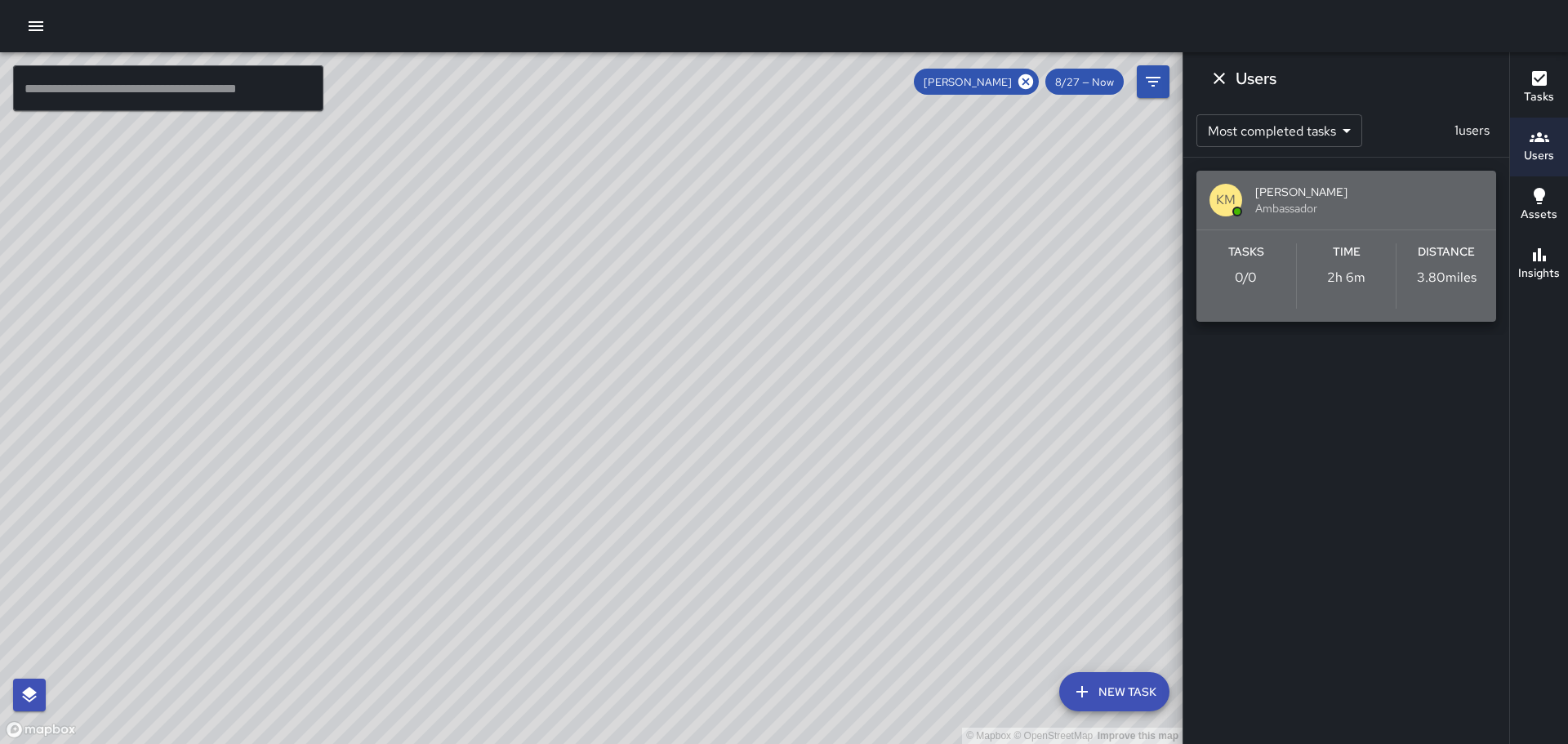
click at [1286, 196] on span "[PERSON_NAME]" at bounding box center [1368, 192] width 228 height 16
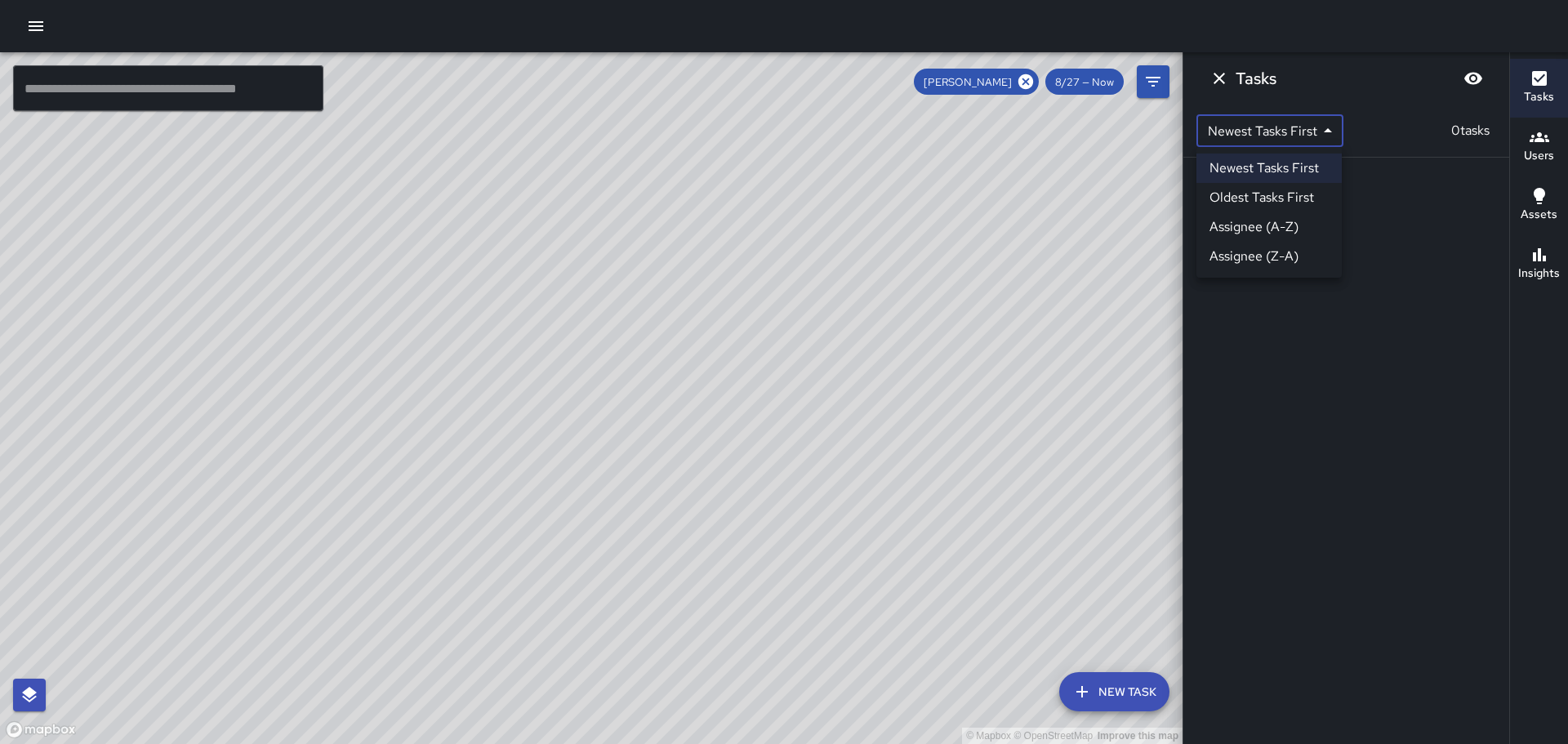
click at [1324, 137] on body "© Mapbox © OpenStreetMap Improve this map ​ New Task Kevin Mews 8/27 — Now Map …" at bounding box center [784, 372] width 1568 height 744
click at [1413, 204] on div at bounding box center [784, 372] width 1568 height 744
click at [1540, 90] on h6 "Tasks" at bounding box center [1539, 97] width 30 height 18
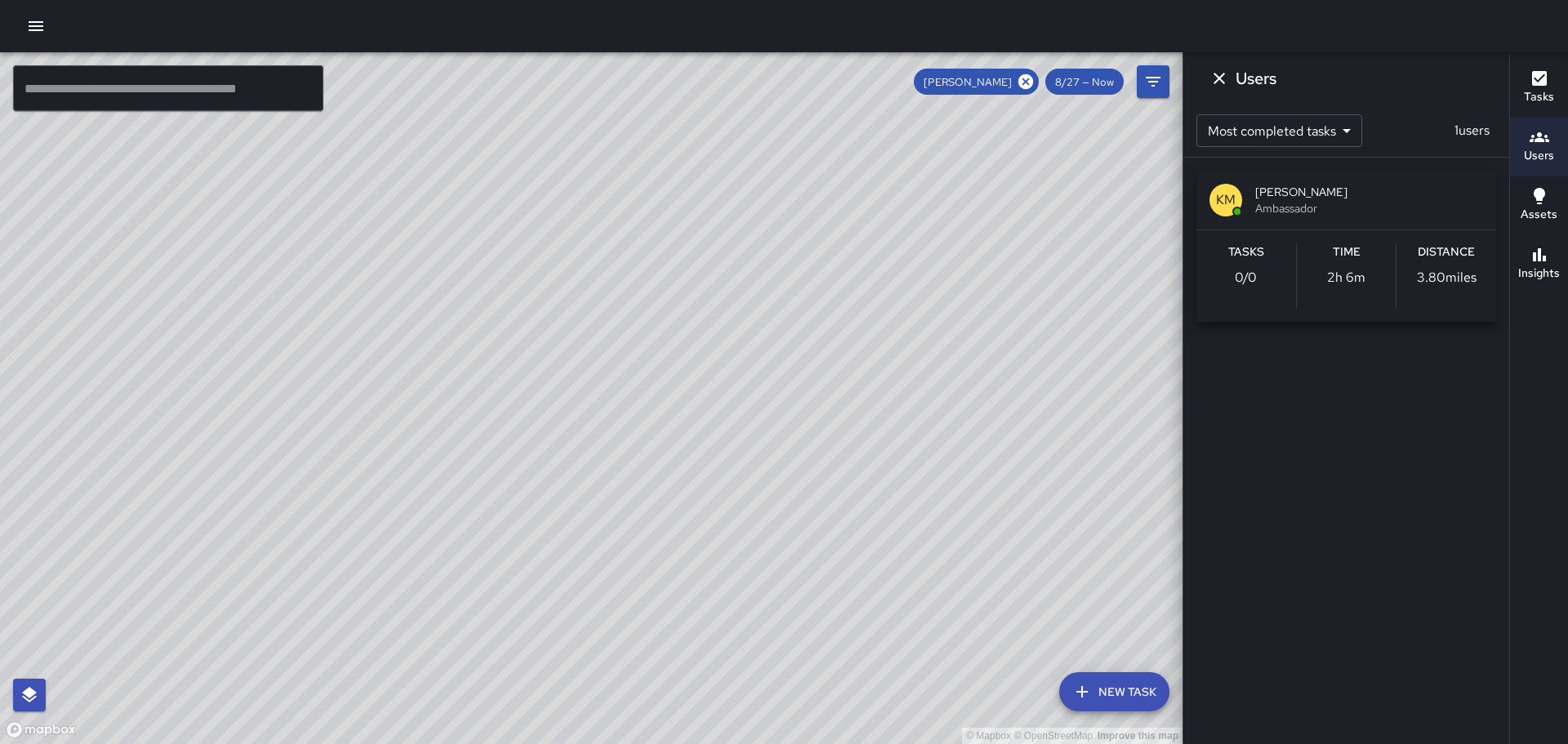
click at [1371, 345] on div "Users Most completed tasks * ​ 1 users KM Kevin Mews Ambassador Tasks 0 / 0 Tim…" at bounding box center [1345, 372] width 326 height 744
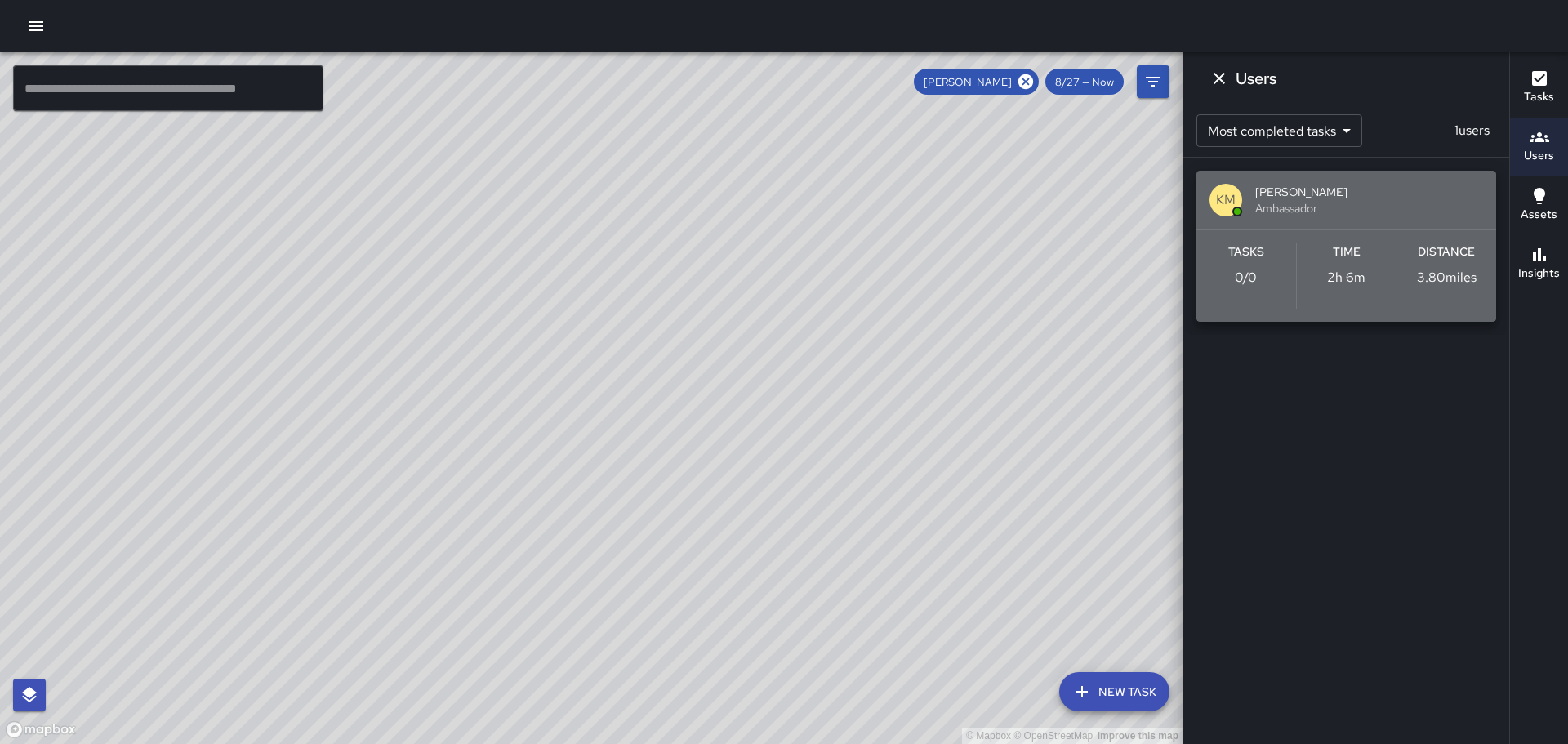
click at [1350, 286] on p "2h 6m" at bounding box center [1346, 277] width 38 height 20
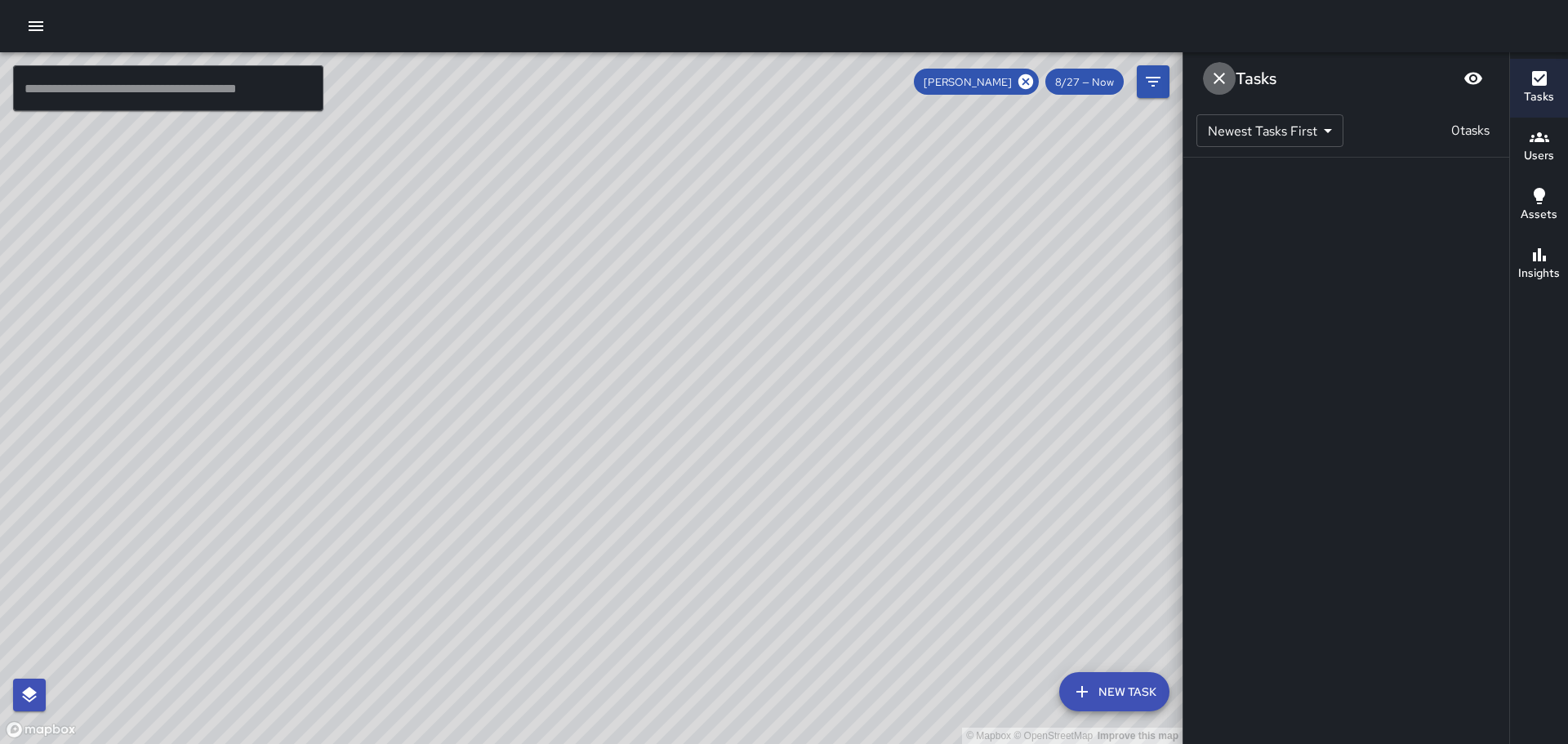
click at [1218, 79] on icon "Dismiss" at bounding box center [1219, 79] width 11 height 11
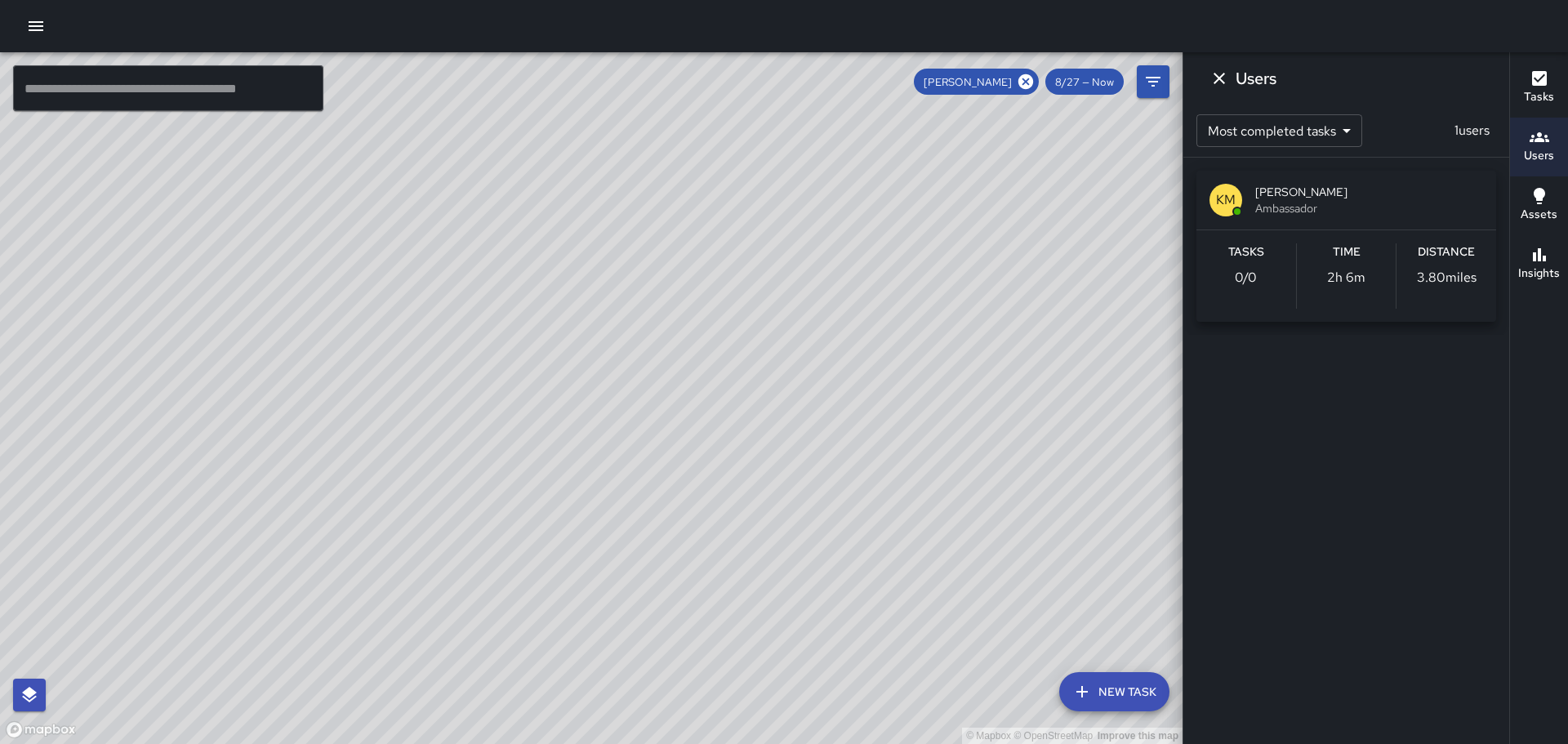
click at [1088, 697] on icon "button" at bounding box center [1082, 692] width 20 height 20
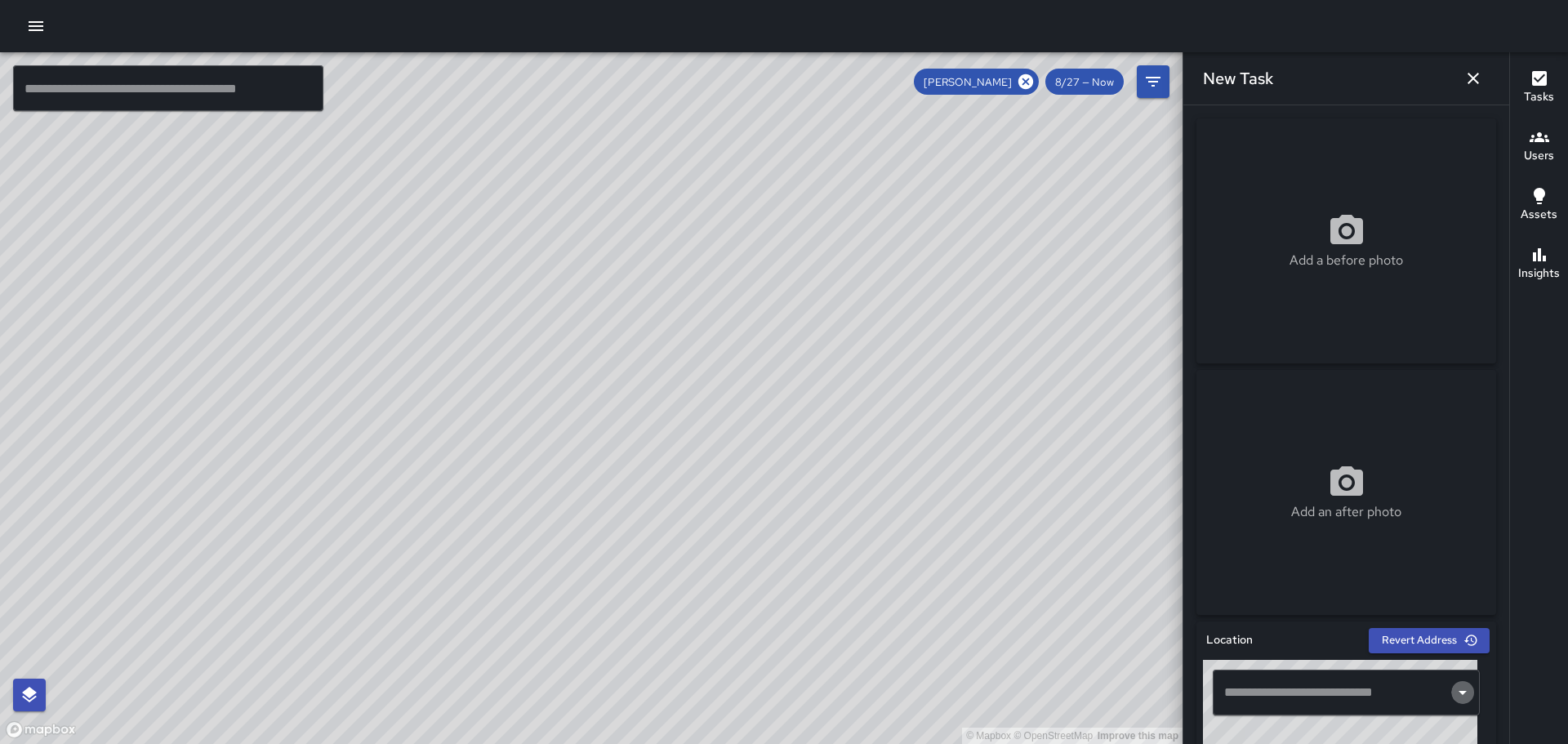
click at [1453, 692] on icon "Open" at bounding box center [1462, 693] width 20 height 20
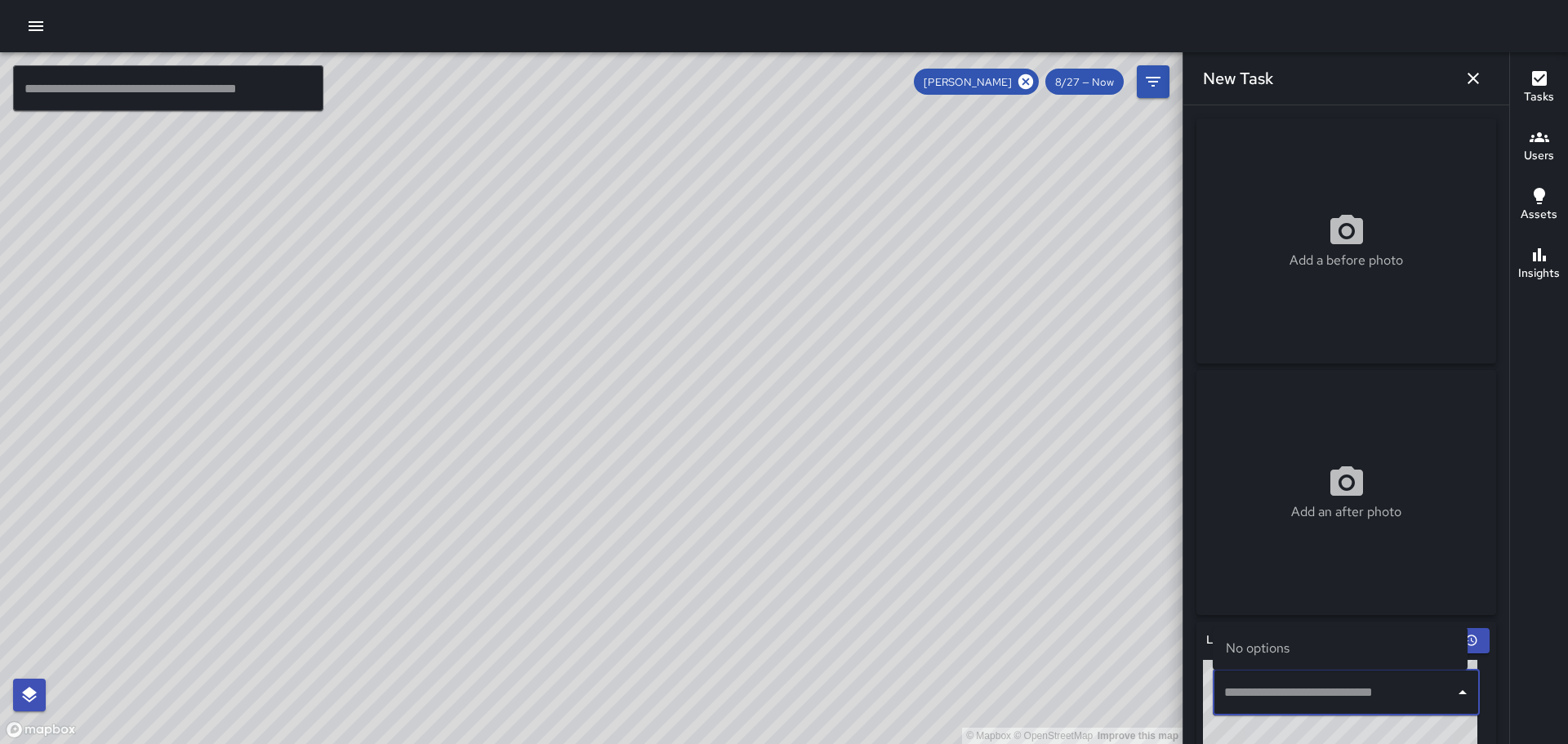
click at [1354, 696] on input "text" at bounding box center [1333, 693] width 228 height 31
click at [842, 325] on div "© Mapbox © OpenStreetMap Improve this map" at bounding box center [591, 399] width 1182 height 692
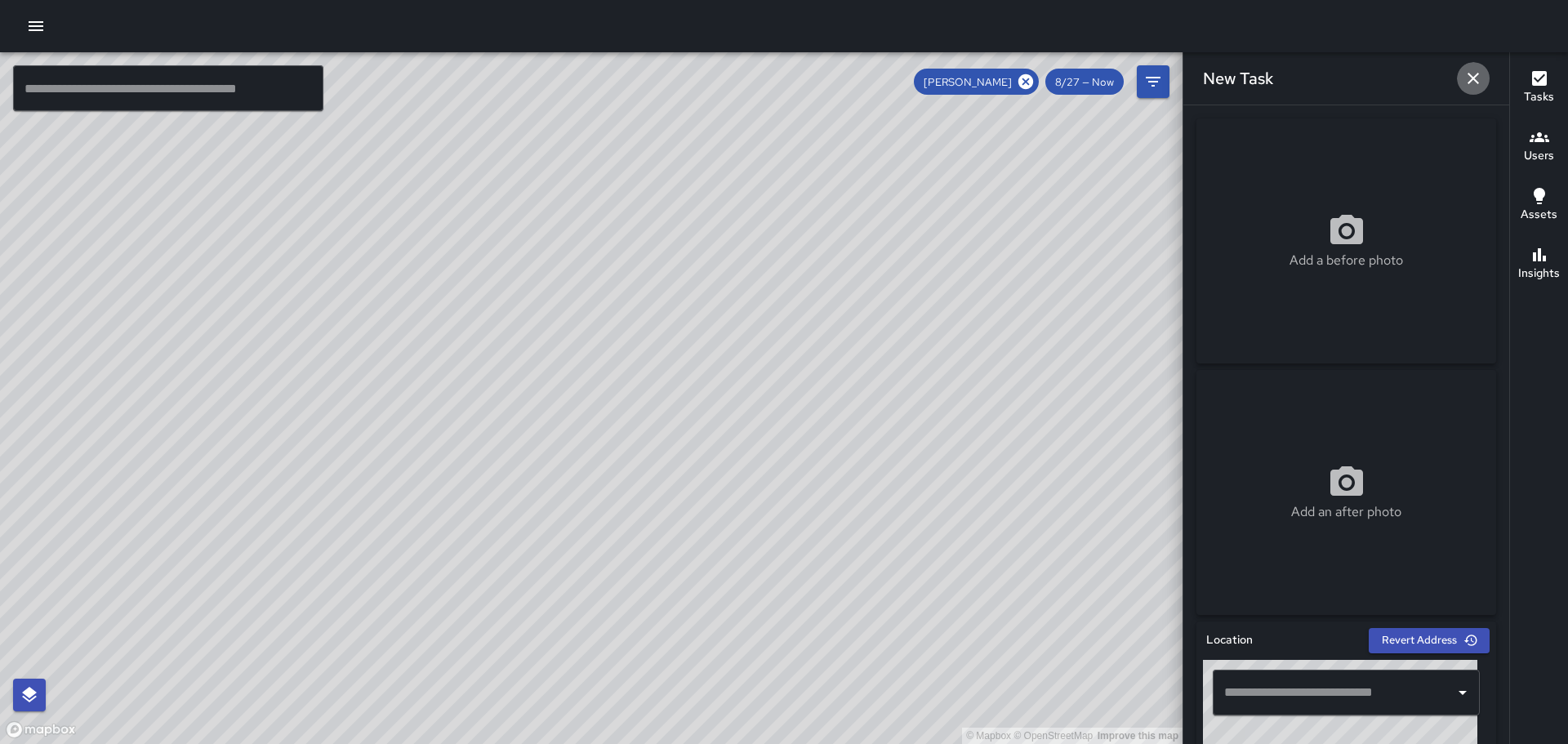
click at [1469, 80] on icon "button" at bounding box center [1473, 79] width 20 height 20
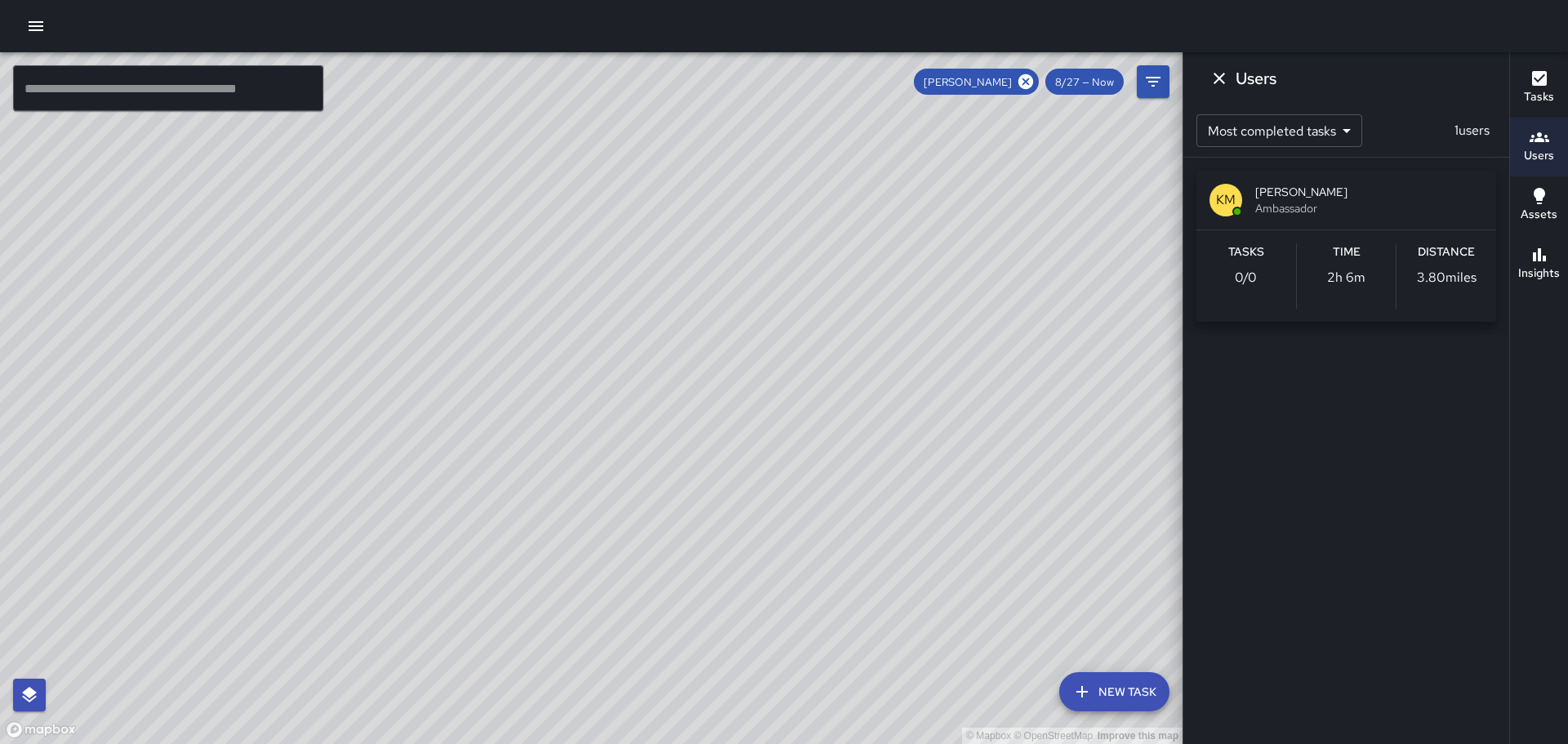
click at [677, 247] on div "© Mapbox © OpenStreetMap Improve this map" at bounding box center [591, 399] width 1182 height 692
click at [37, 27] on icon "button" at bounding box center [36, 26] width 15 height 10
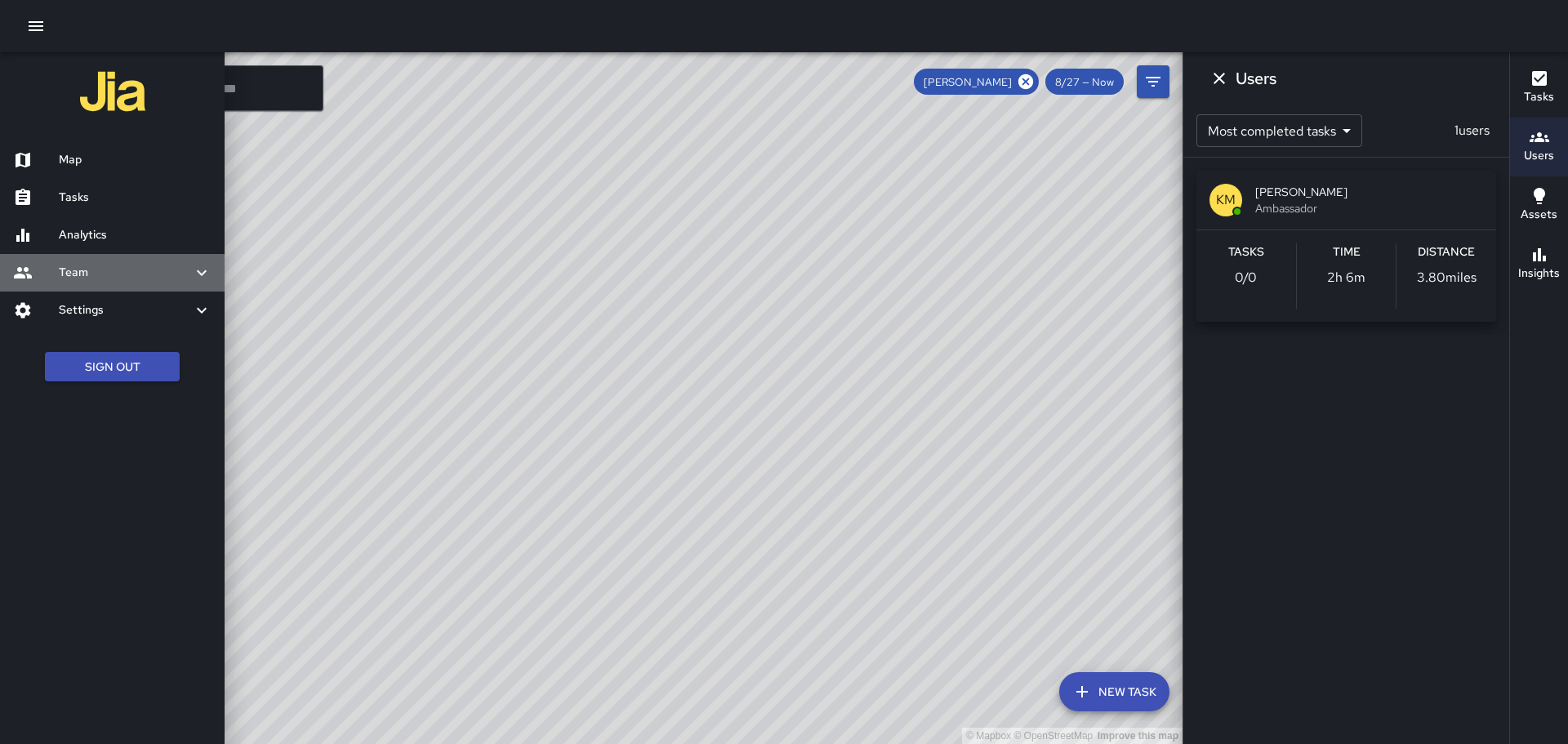
click at [154, 269] on h6 "Team" at bounding box center [125, 273] width 133 height 18
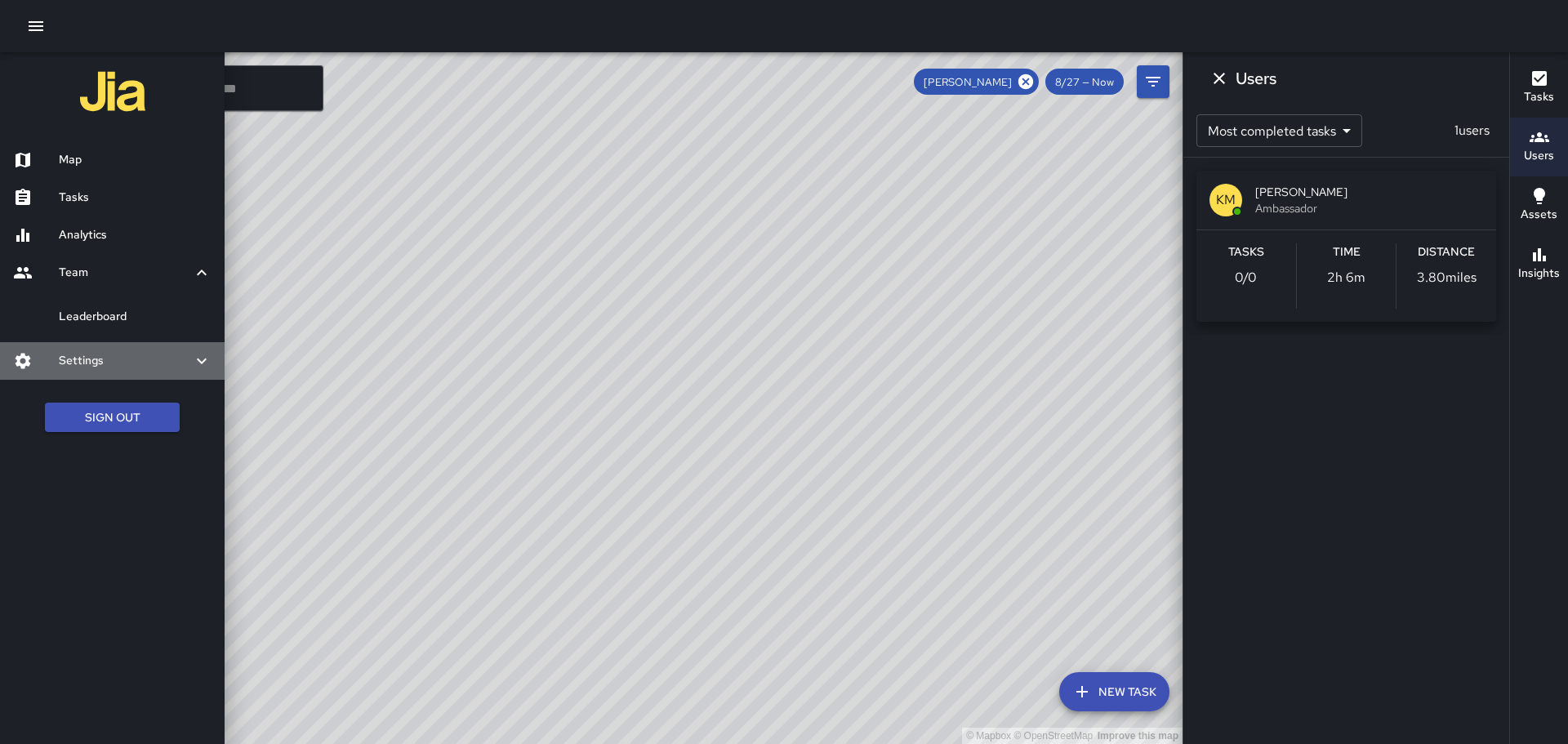
click at [161, 364] on h6 "Settings" at bounding box center [125, 361] width 133 height 18
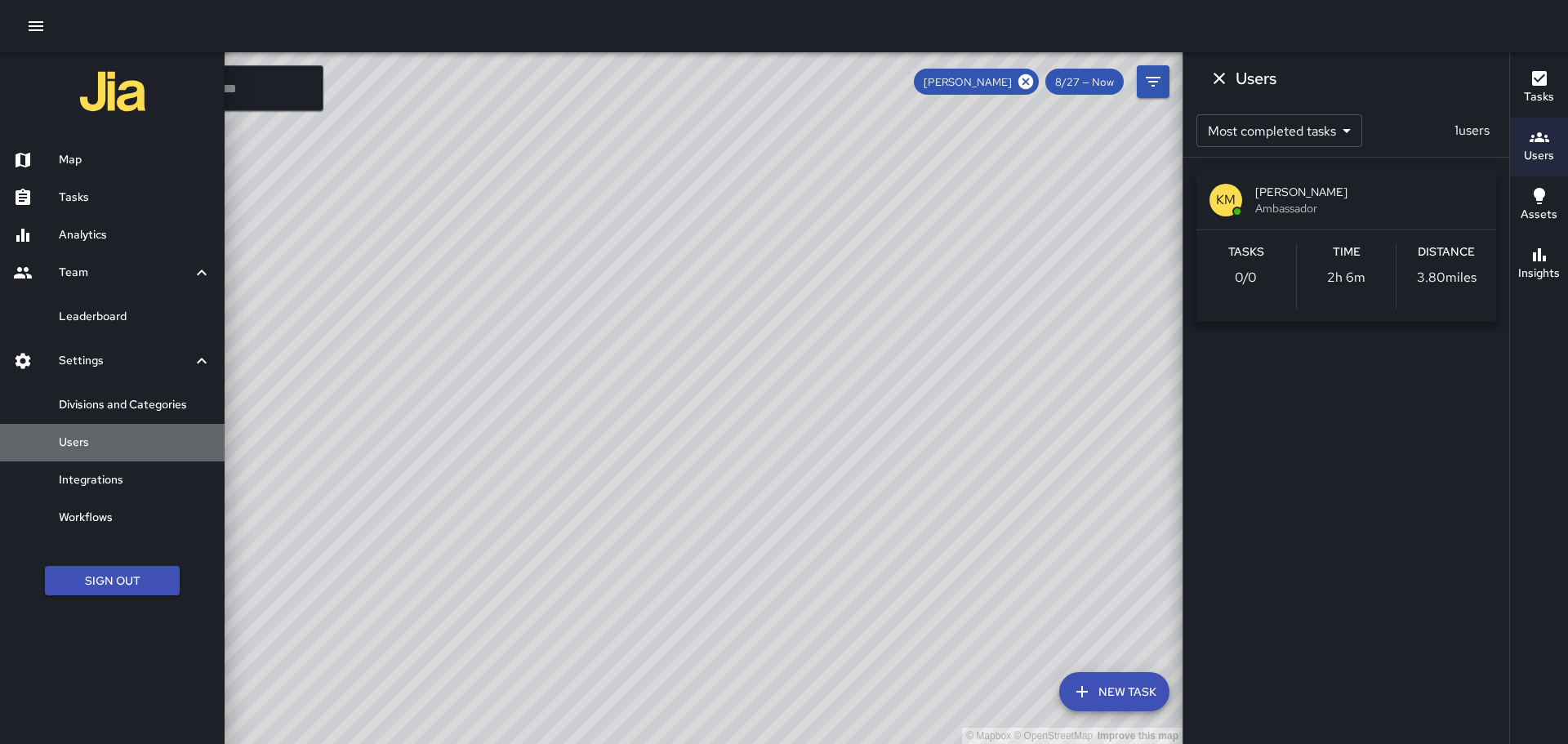
click at [123, 444] on h6 "Users" at bounding box center [135, 443] width 153 height 18
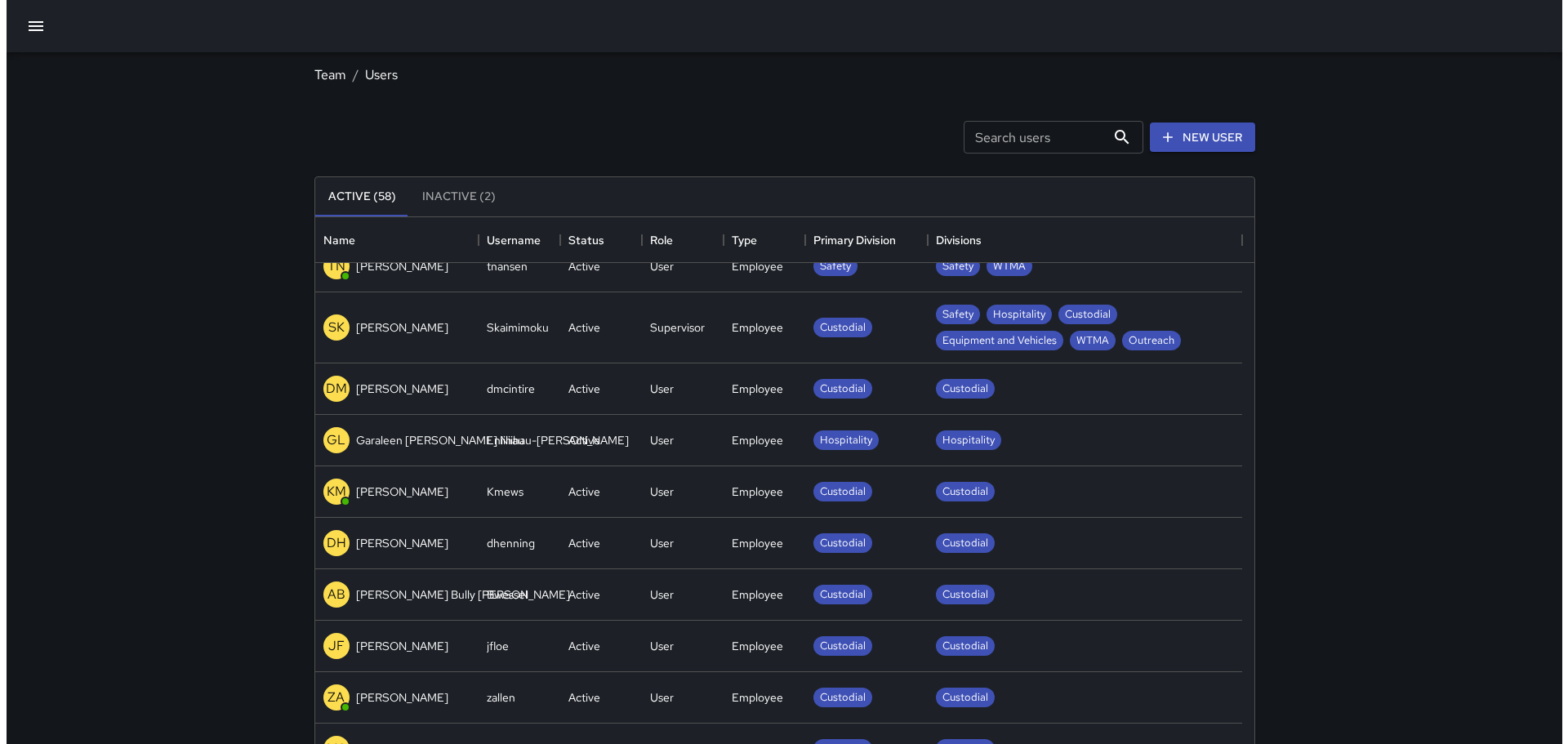
scroll to position [408, 0]
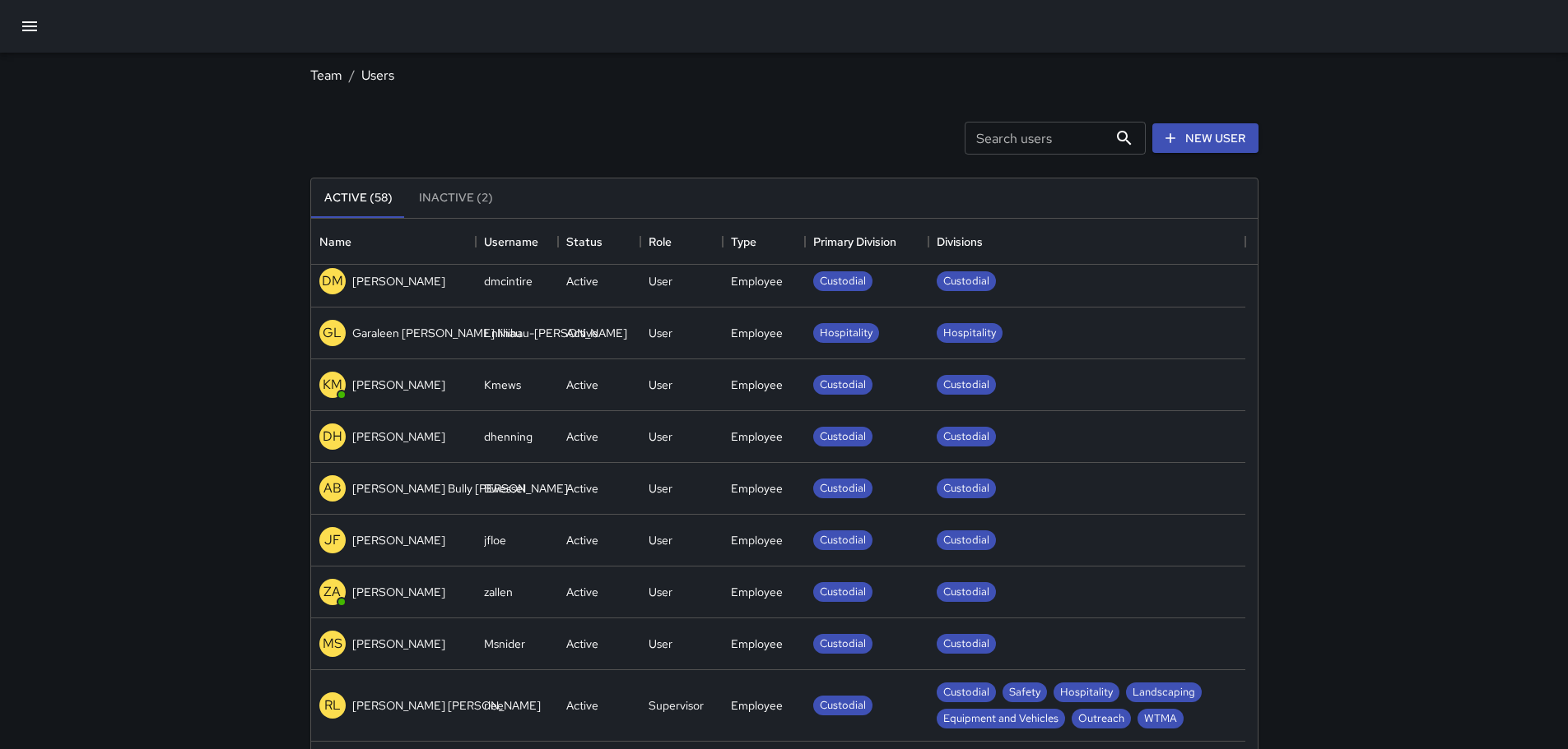
click at [401, 389] on p "[PERSON_NAME]" at bounding box center [398, 385] width 93 height 16
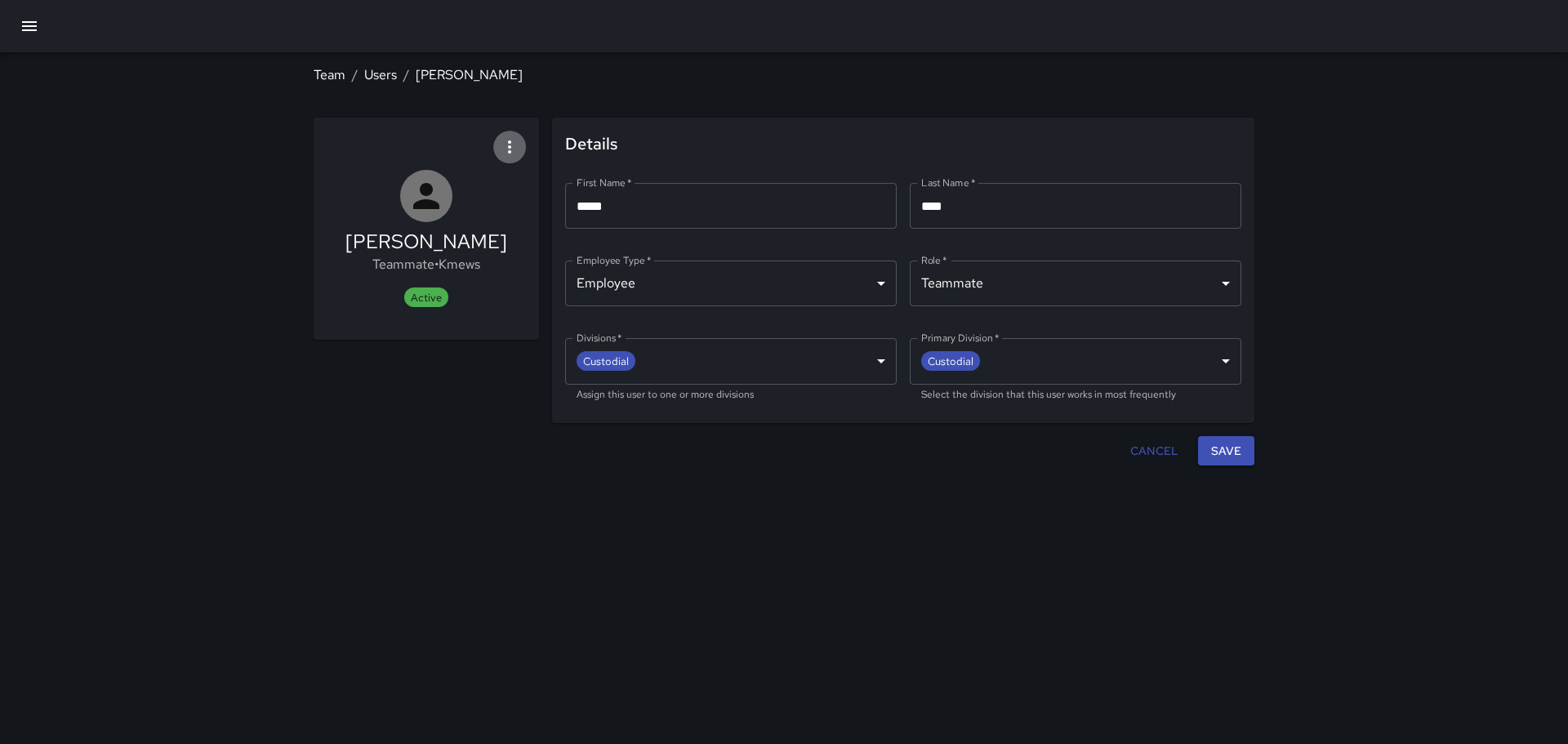
click at [509, 146] on icon "button" at bounding box center [510, 147] width 20 height 20
click at [487, 395] on div at bounding box center [784, 372] width 1568 height 744
